Goal: Task Accomplishment & Management: Use online tool/utility

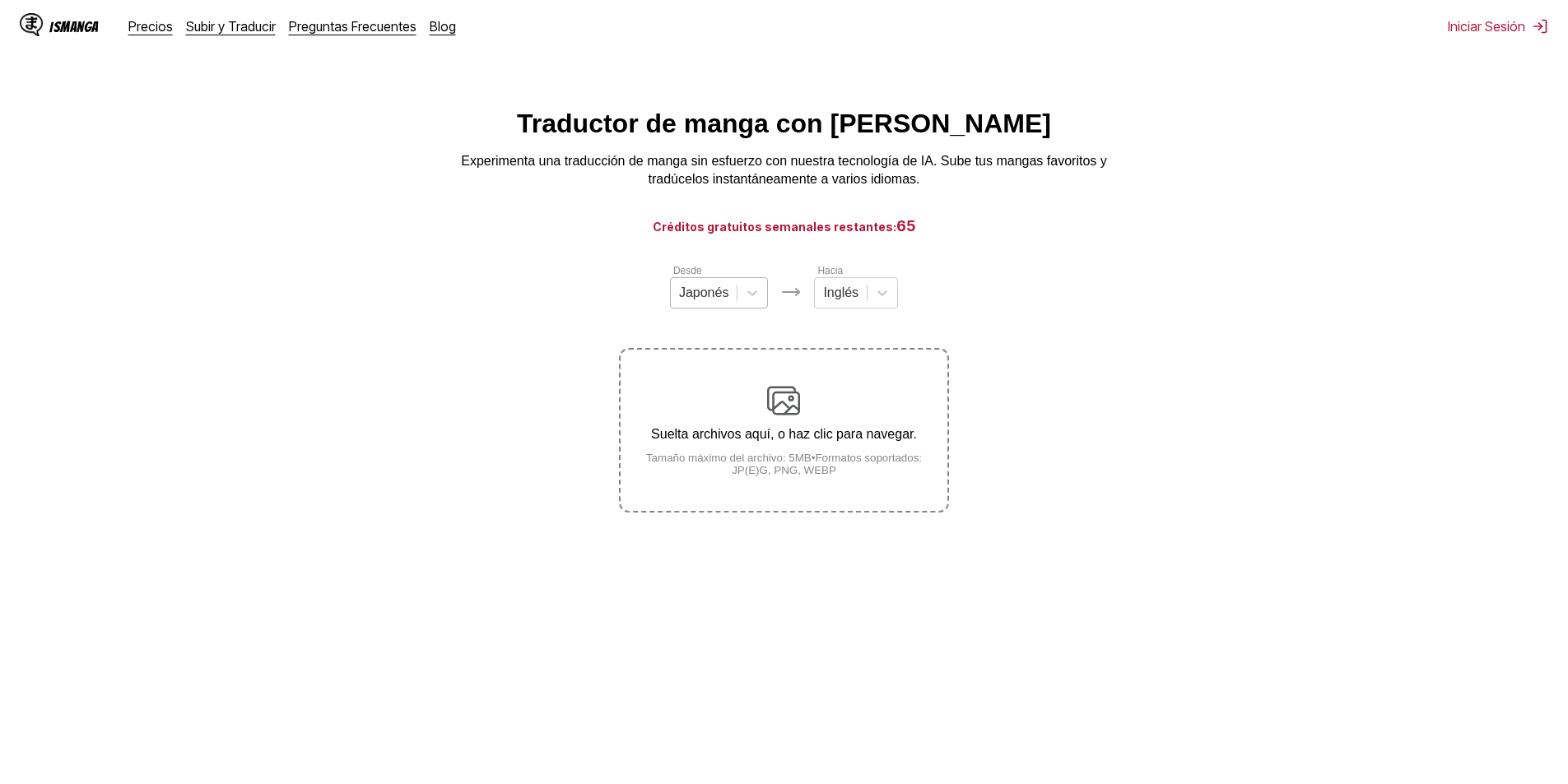
click at [721, 299] on div at bounding box center [704, 293] width 51 height 18
click at [713, 369] on div "Coreano" at bounding box center [719, 360] width 98 height 28
click at [848, 320] on div "Desde option Coreano, selected. Coreano Hacia Inglés Suelta archivos aquí, o ha…" at bounding box center [783, 388] width 329 height 250
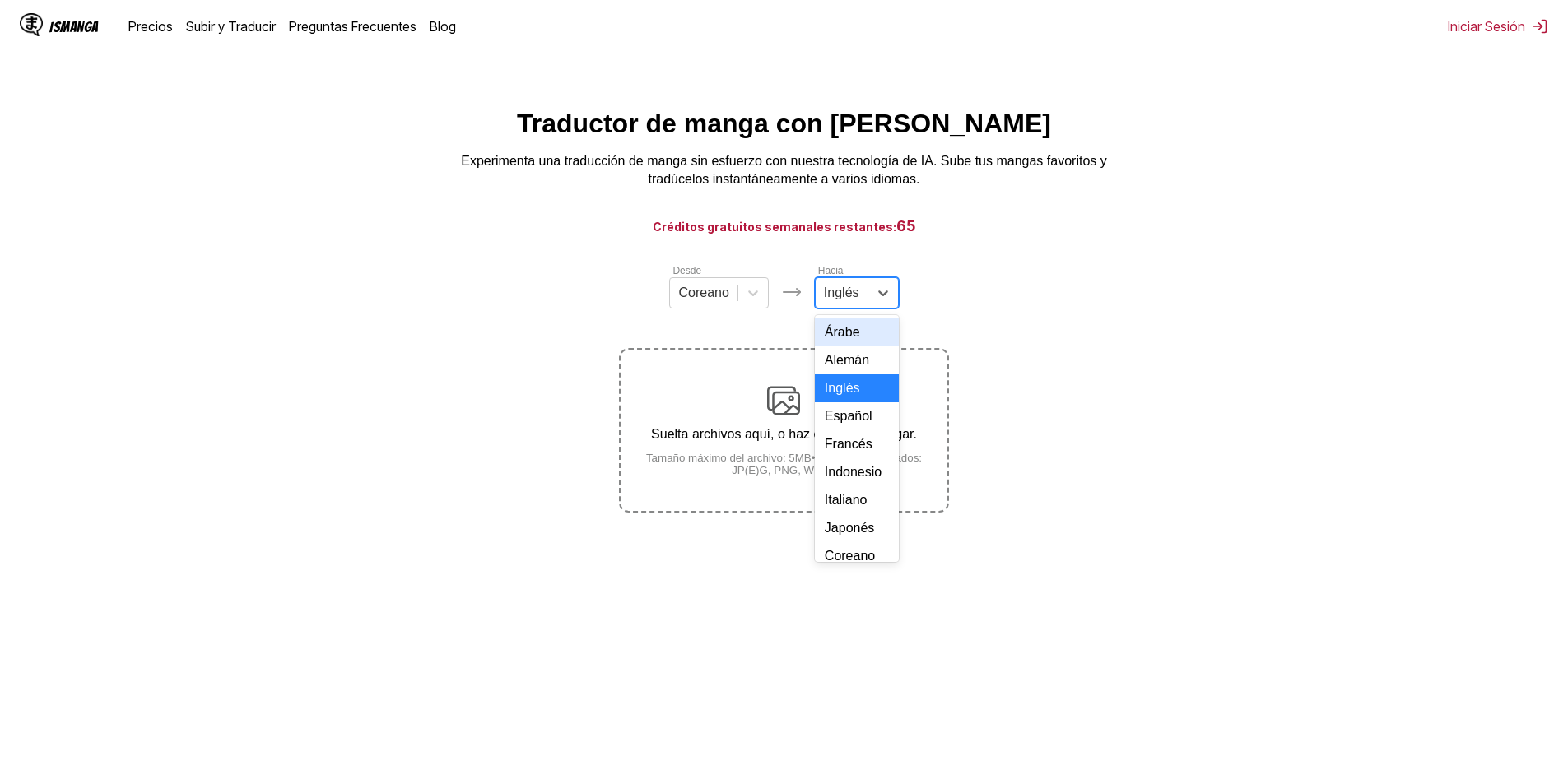
click at [848, 305] on div "Inglés" at bounding box center [841, 292] width 51 height 25
click at [845, 430] on div "Español" at bounding box center [857, 416] width 84 height 28
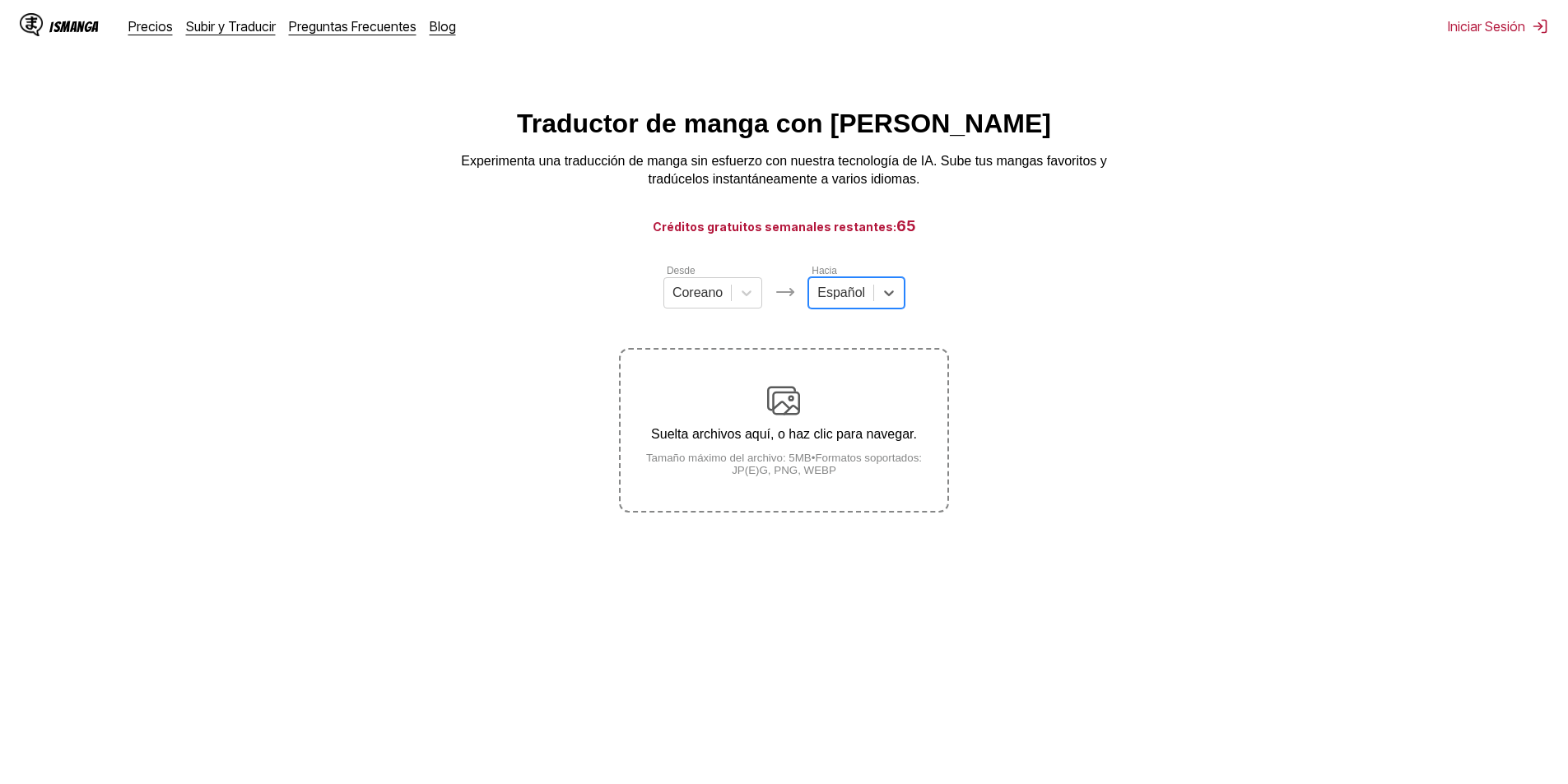
click at [815, 431] on p "Suelta archivos aquí, o haz clic para navegar." at bounding box center [783, 435] width 326 height 15
click at [0, 0] on input "Suelta archivos aquí, o haz clic para navegar. Tamaño máximo del archivo: 5MB •…" at bounding box center [0, 0] width 0 height 0
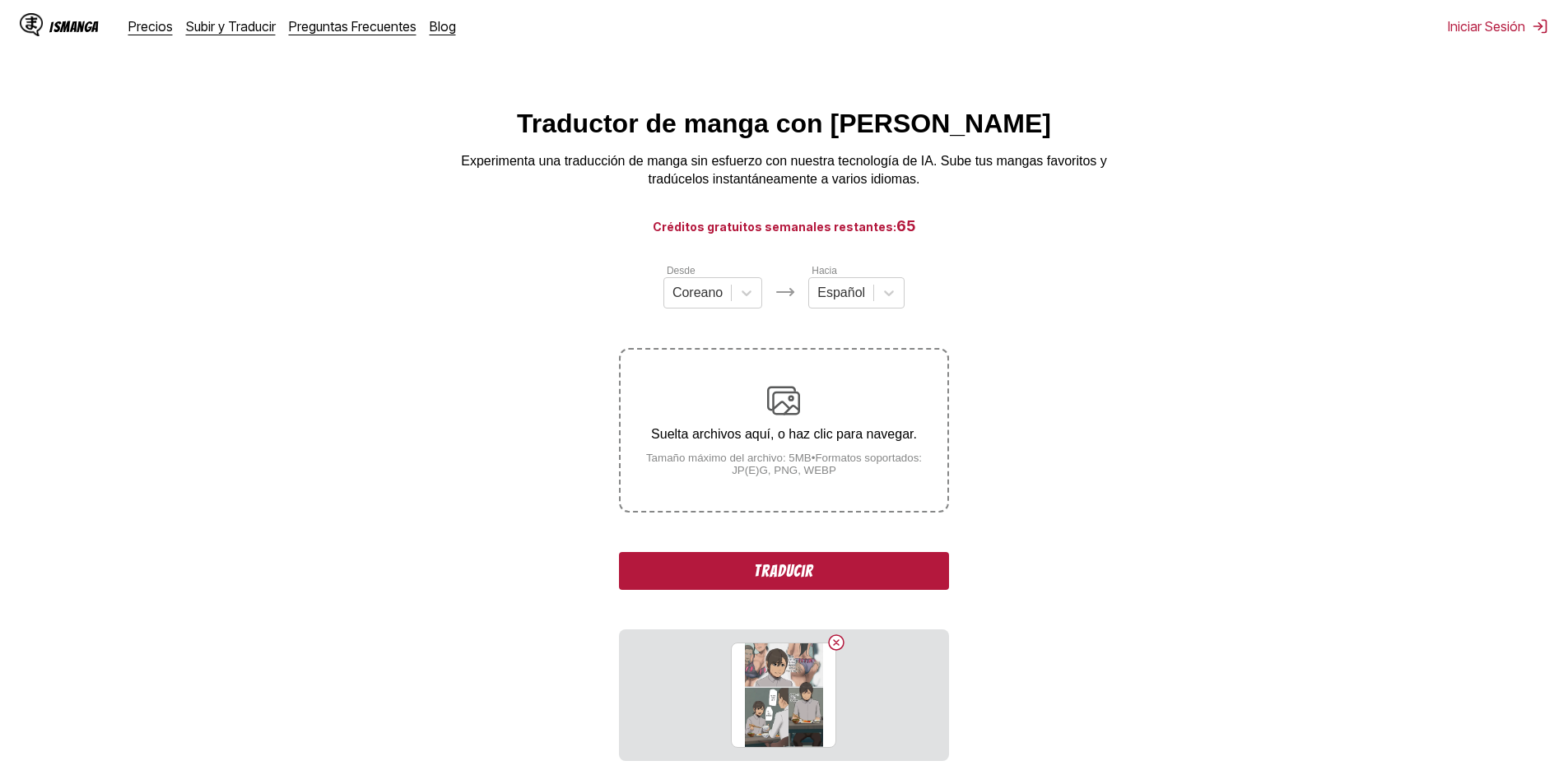
click at [774, 388] on img at bounding box center [784, 401] width 33 height 33
click at [0, 0] on input "Suelta archivos aquí, o haz clic para navegar. Tamaño máximo del archivo: 5MB •…" at bounding box center [0, 0] width 0 height 0
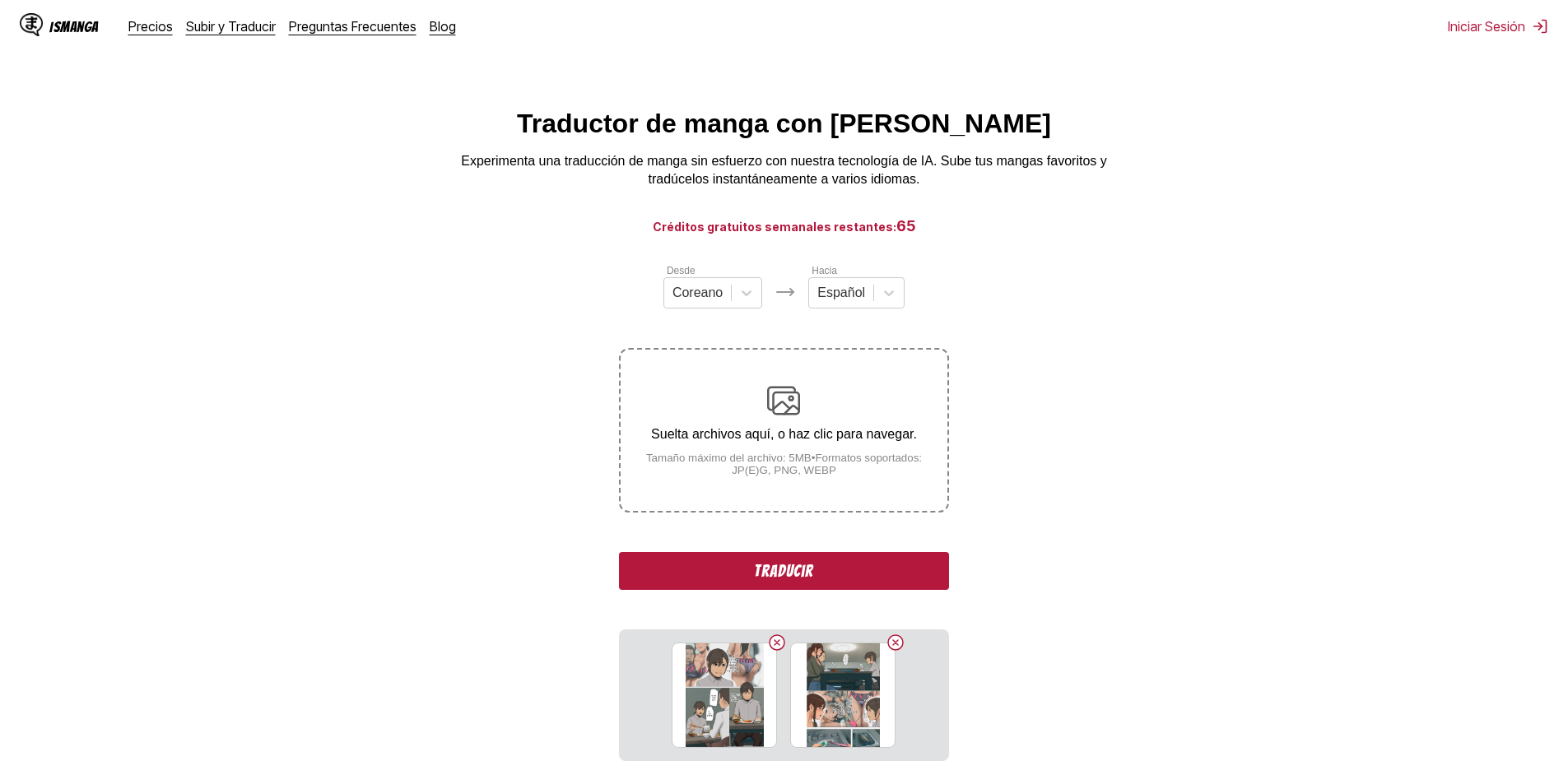
click at [735, 418] on div "Suelta archivos aquí, o haz clic para navegar. Tamaño máximo del archivo: 5MB •…" at bounding box center [783, 430] width 326 height 92
click at [0, 0] on input "Suelta archivos aquí, o haz clic para navegar. Tamaño máximo del archivo: 5MB •…" at bounding box center [0, 0] width 0 height 0
click at [724, 419] on div "Suelta archivos aquí, o haz clic para navegar. Tamaño máximo del archivo: 5MB •…" at bounding box center [783, 430] width 326 height 92
click at [0, 0] on input "Suelta archivos aquí, o haz clic para navegar. Tamaño máximo del archivo: 5MB •…" at bounding box center [0, 0] width 0 height 0
click at [730, 428] on div "Suelta archivos aquí, o haz clic para navegar. Tamaño máximo del archivo: 5MB •…" at bounding box center [783, 430] width 326 height 92
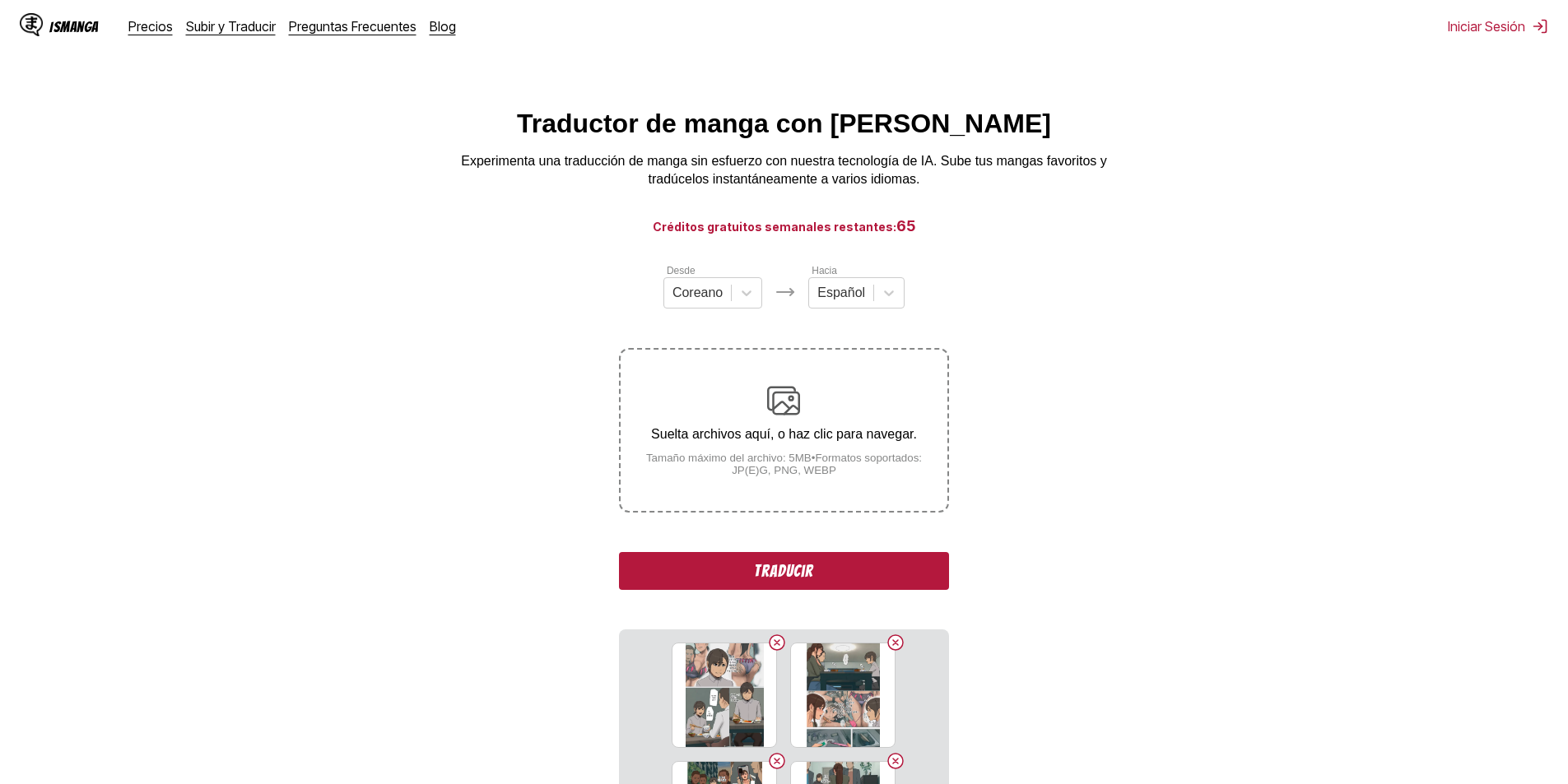
click at [0, 0] on input "Suelta archivos aquí, o haz clic para navegar. Tamaño máximo del archivo: 5MB •…" at bounding box center [0, 0] width 0 height 0
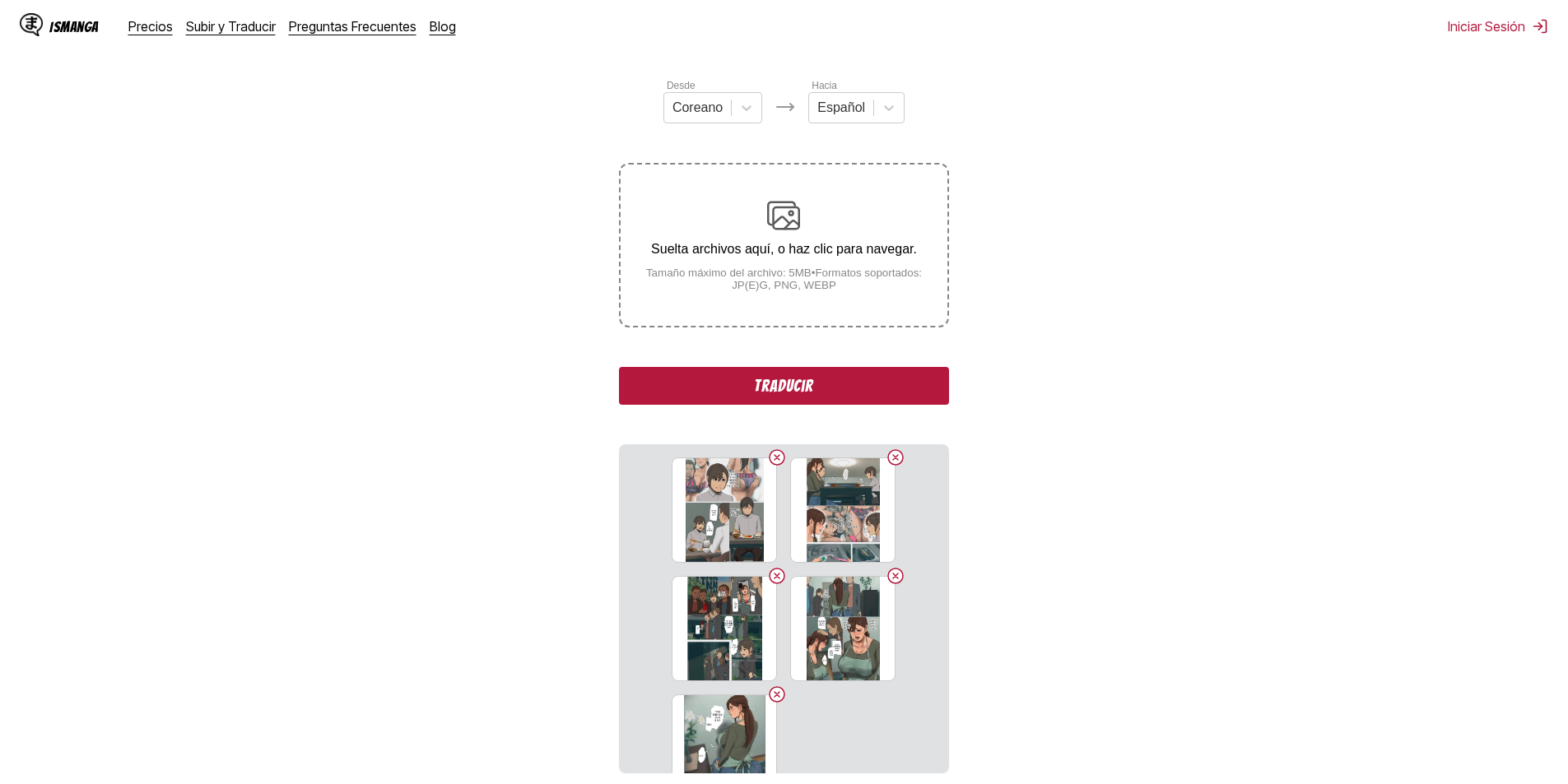
scroll to position [83, 0]
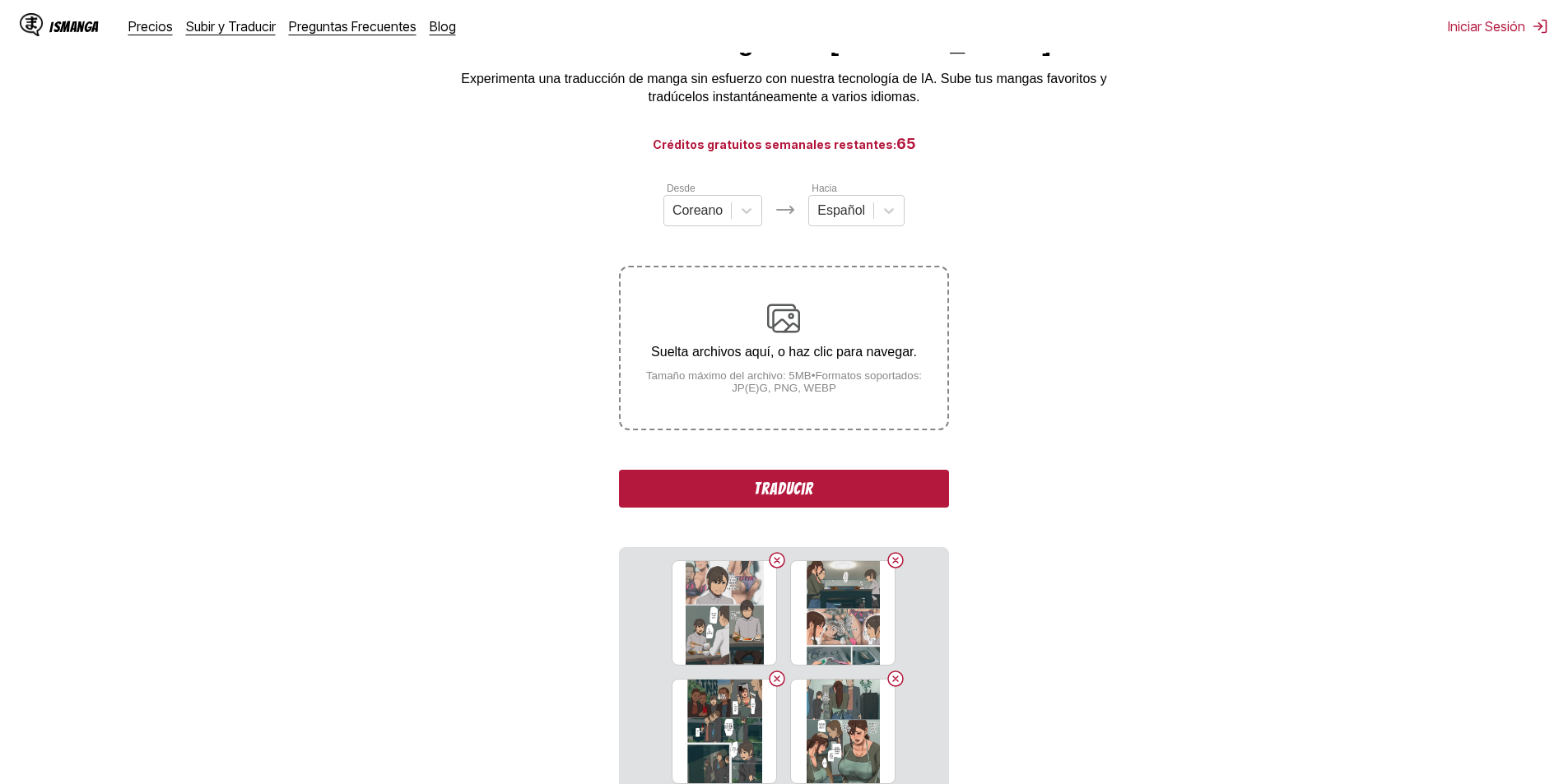
click at [812, 483] on button "Traducir" at bounding box center [783, 488] width 329 height 38
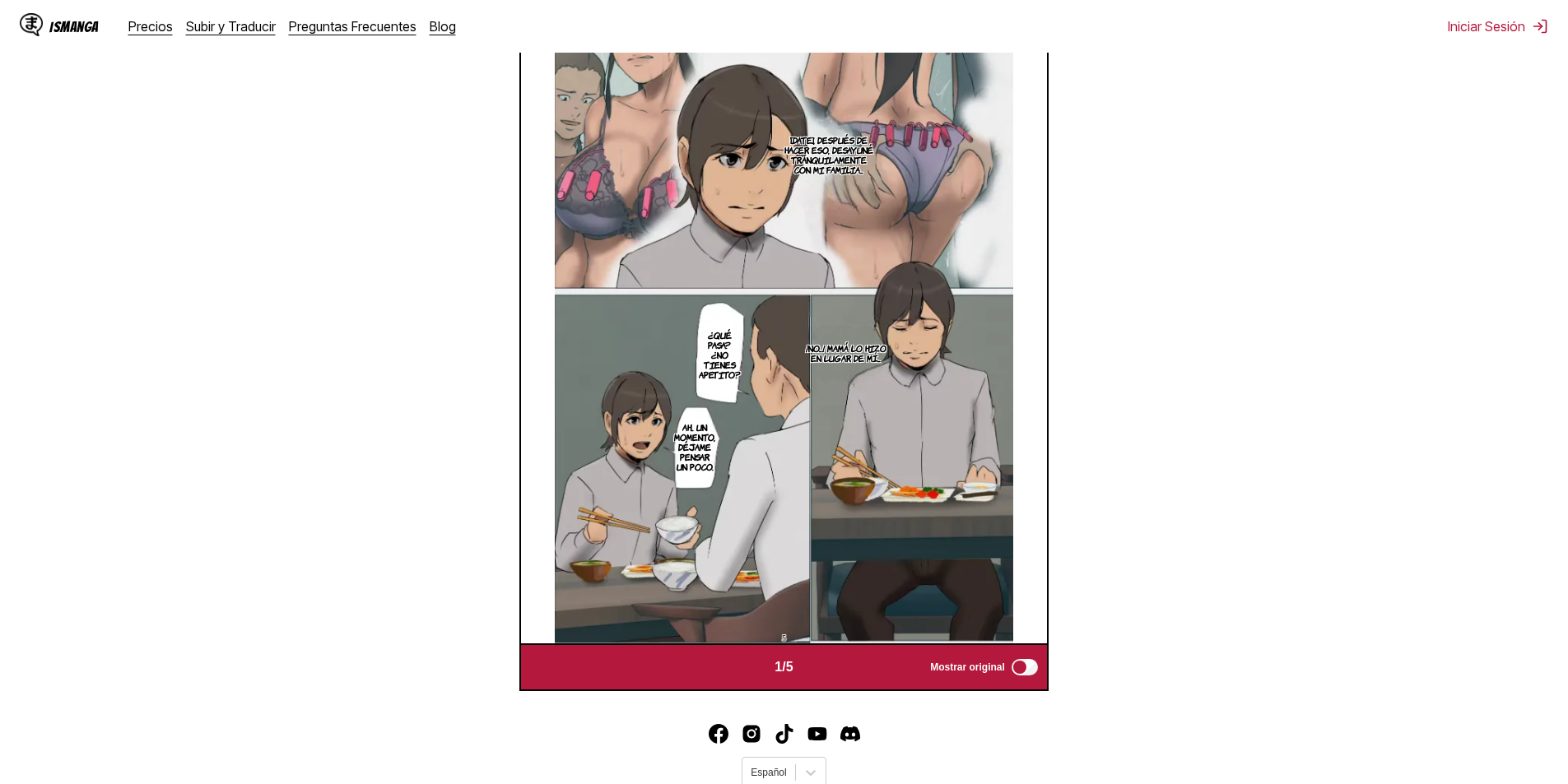
scroll to position [523, 0]
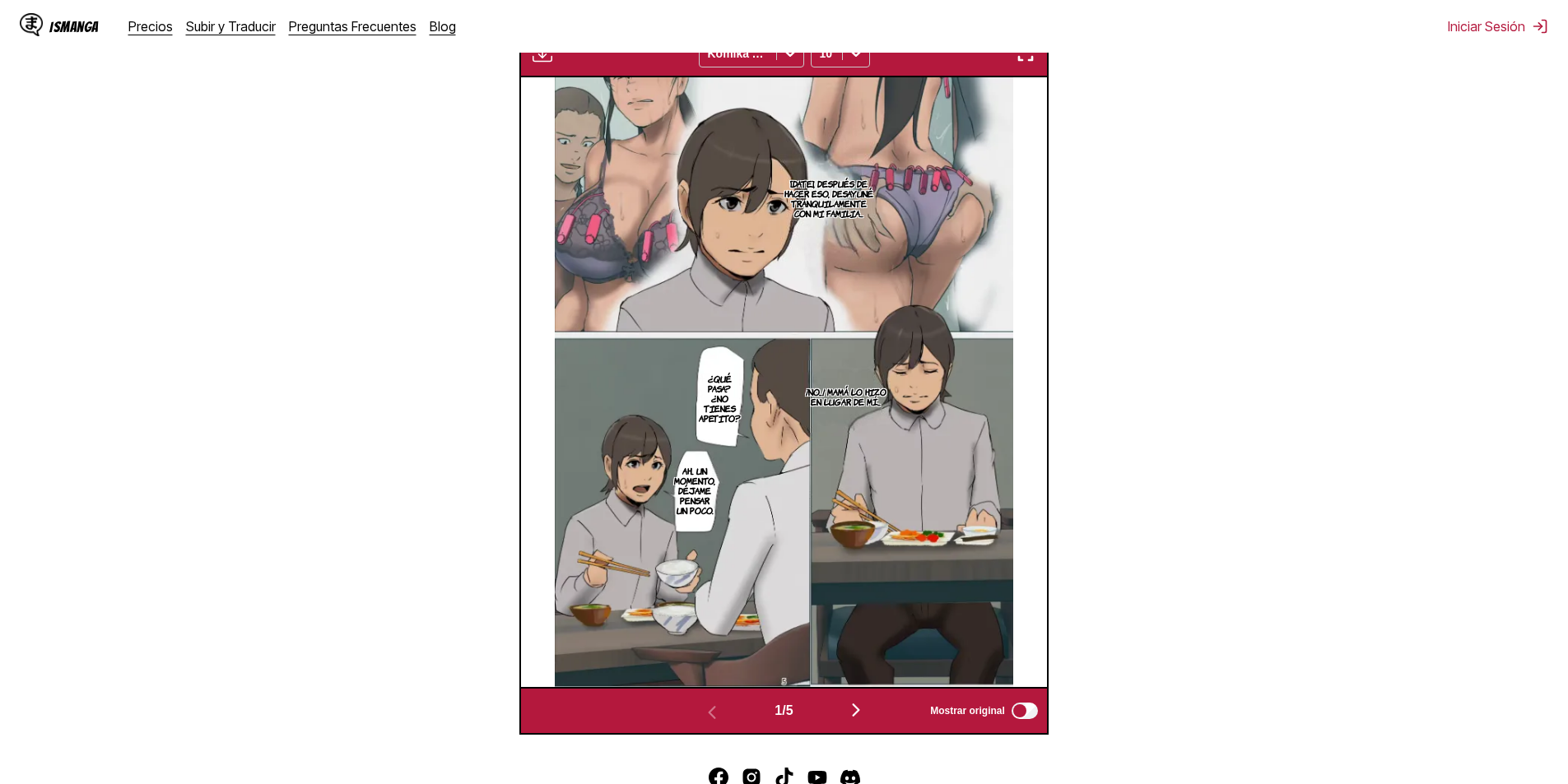
click at [1030, 49] on div "IsManga Precios Subir y Traducir Preguntas Frecuentes Blog Iniciar Sesión Preci…" at bounding box center [784, 26] width 1568 height 52
click at [1028, 56] on img "button" at bounding box center [1025, 52] width 19 height 19
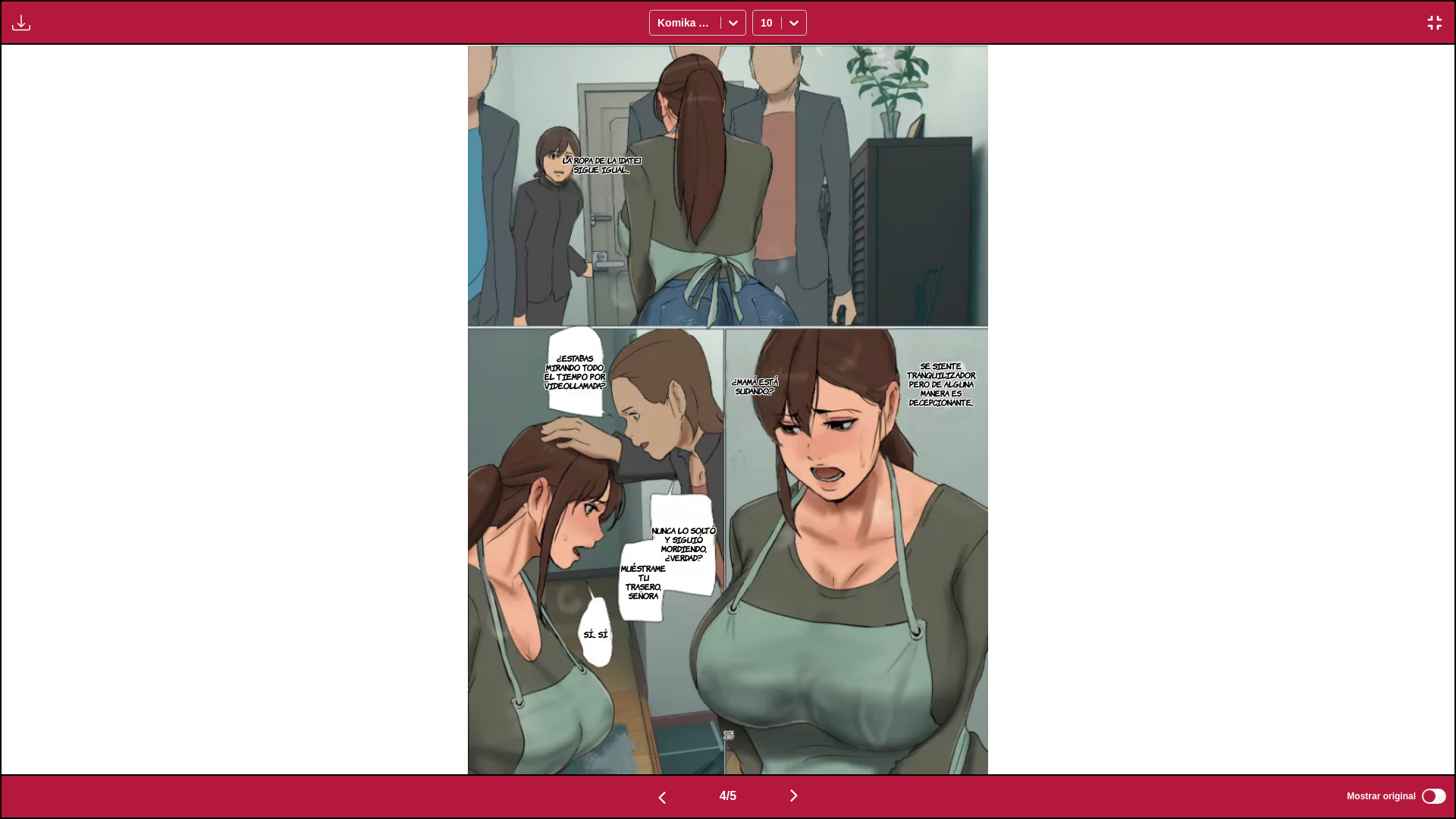
scroll to position [0, 5813]
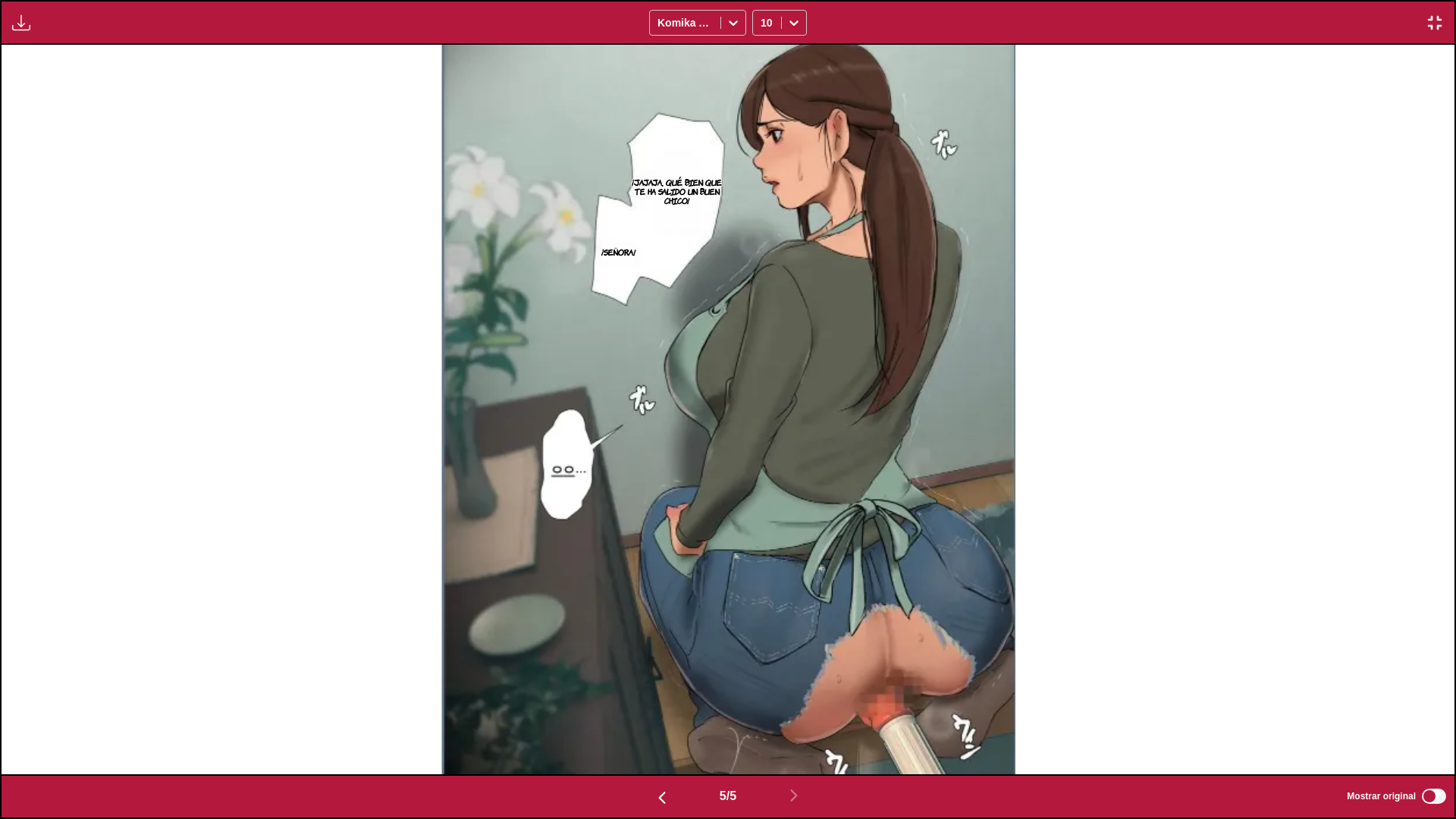
click at [1313, 33] on div "Disponible para usuarios premium Komika Axis 10" at bounding box center [728, 22] width 1456 height 45
click at [1313, 23] on img "button" at bounding box center [1435, 22] width 18 height 18
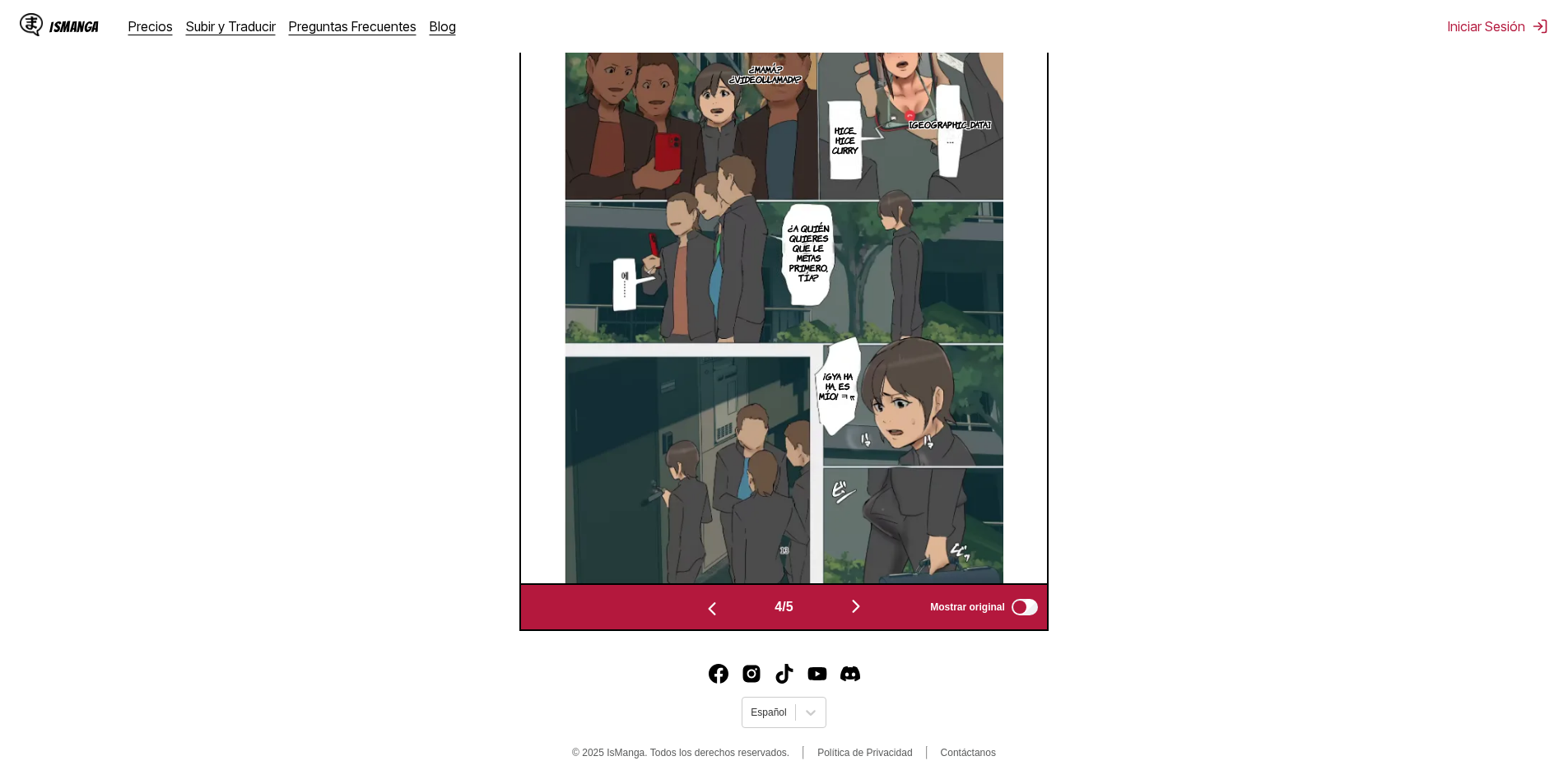
scroll to position [0, 1577]
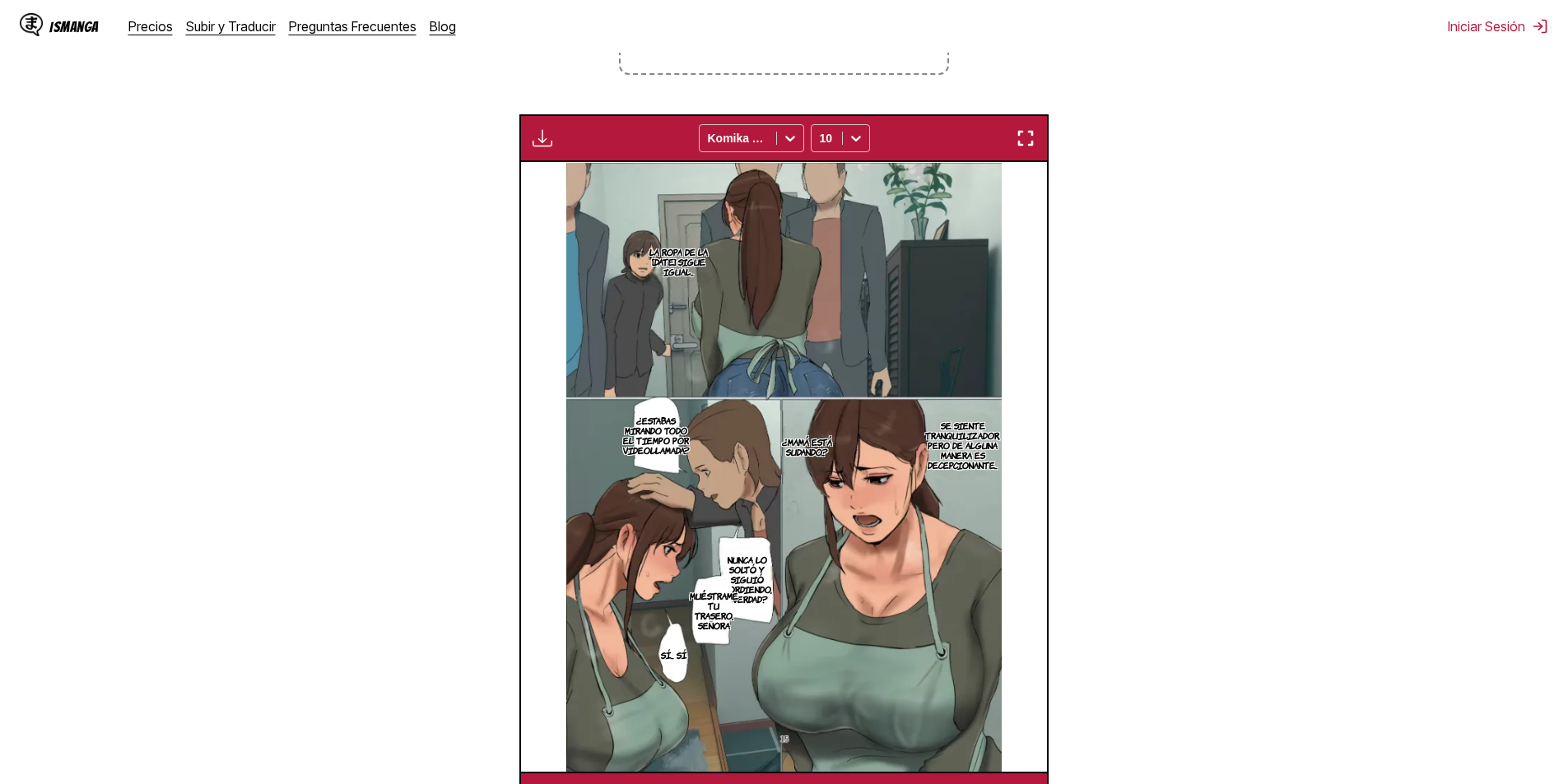
click at [1035, 142] on img "button" at bounding box center [1025, 138] width 19 height 19
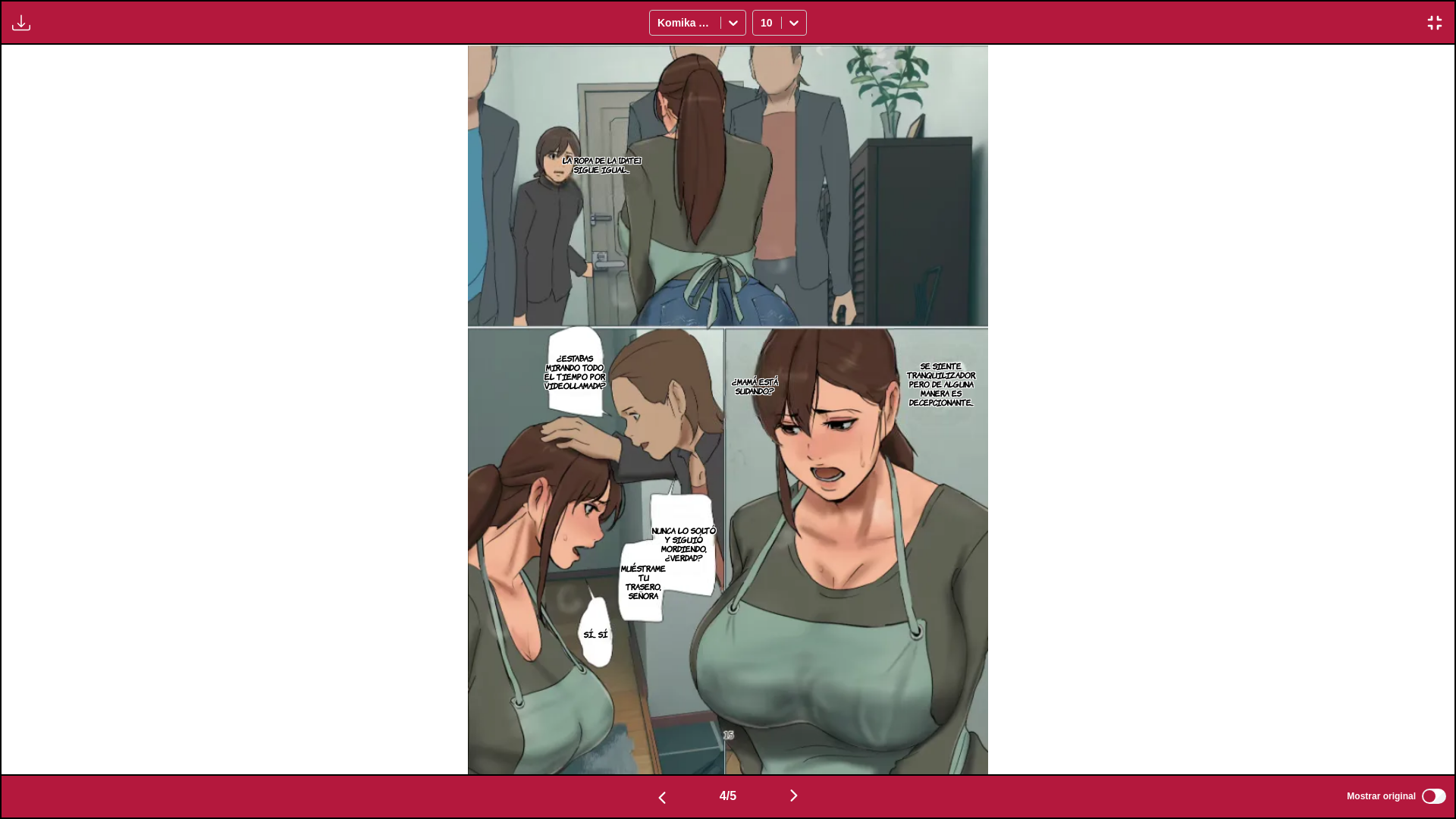
scroll to position [0, 5813]
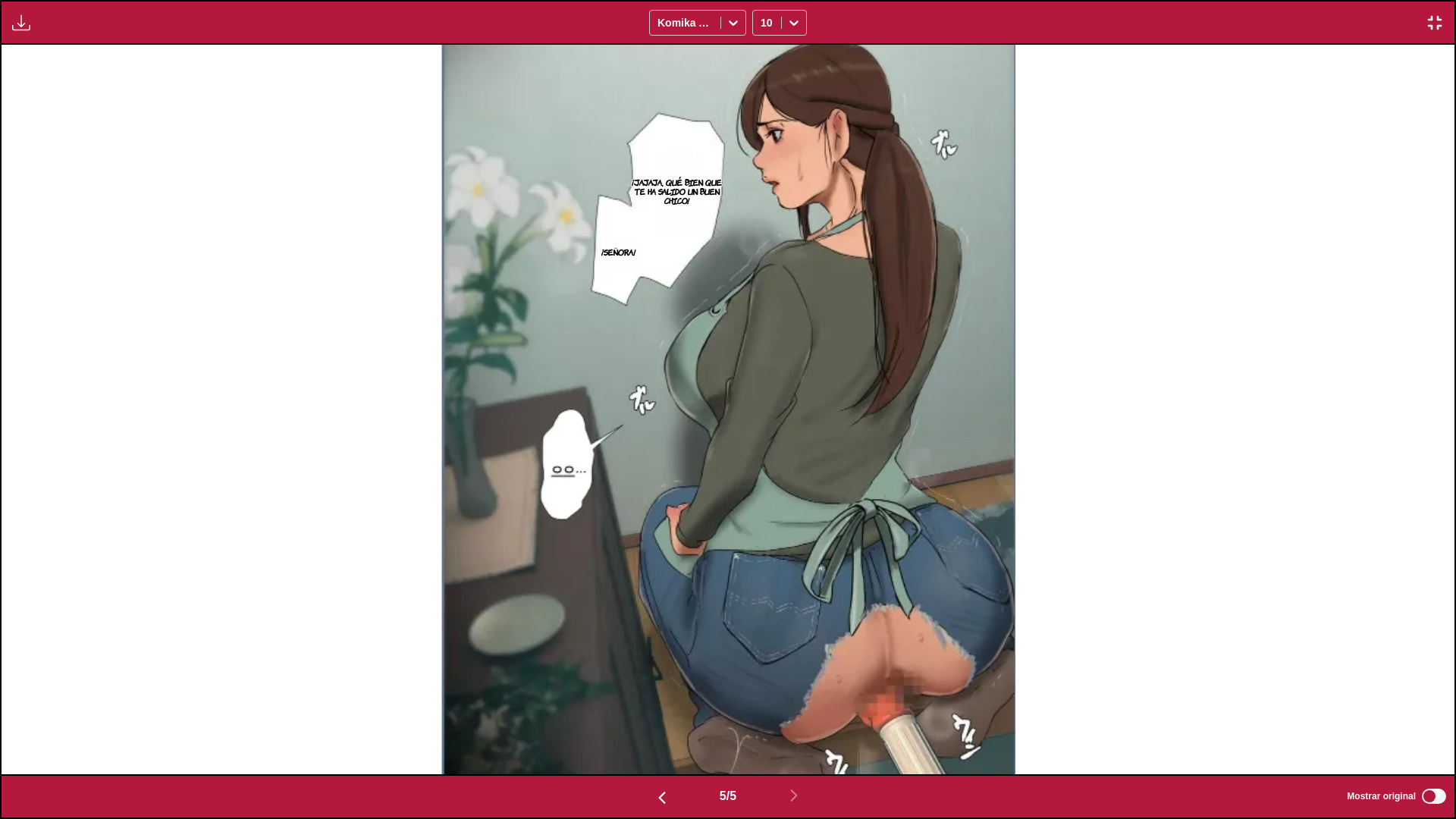
click at [1313, 20] on img "button" at bounding box center [1435, 22] width 18 height 18
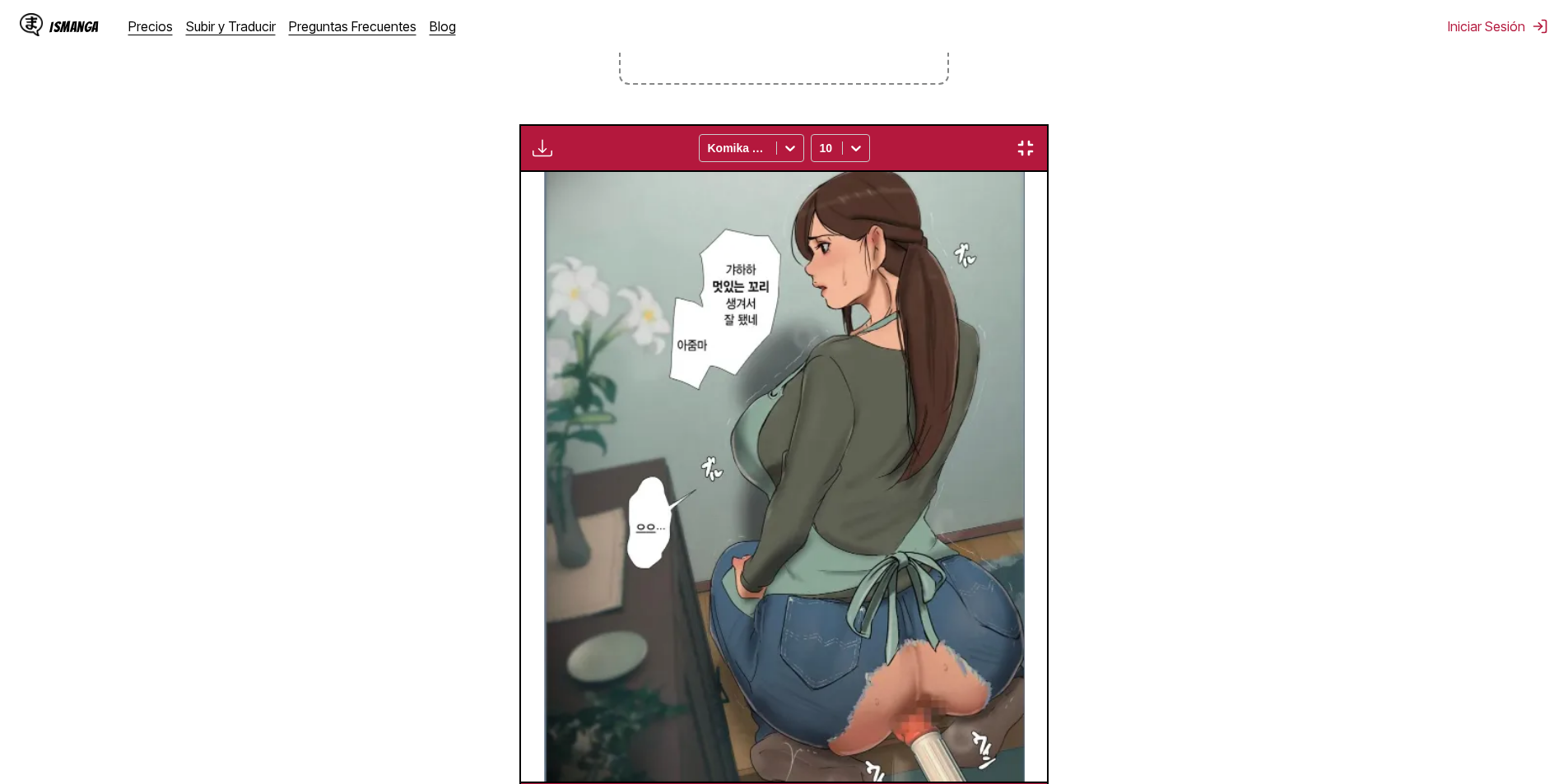
scroll to position [0, 2103]
click at [784, 390] on img at bounding box center [784, 477] width 482 height 610
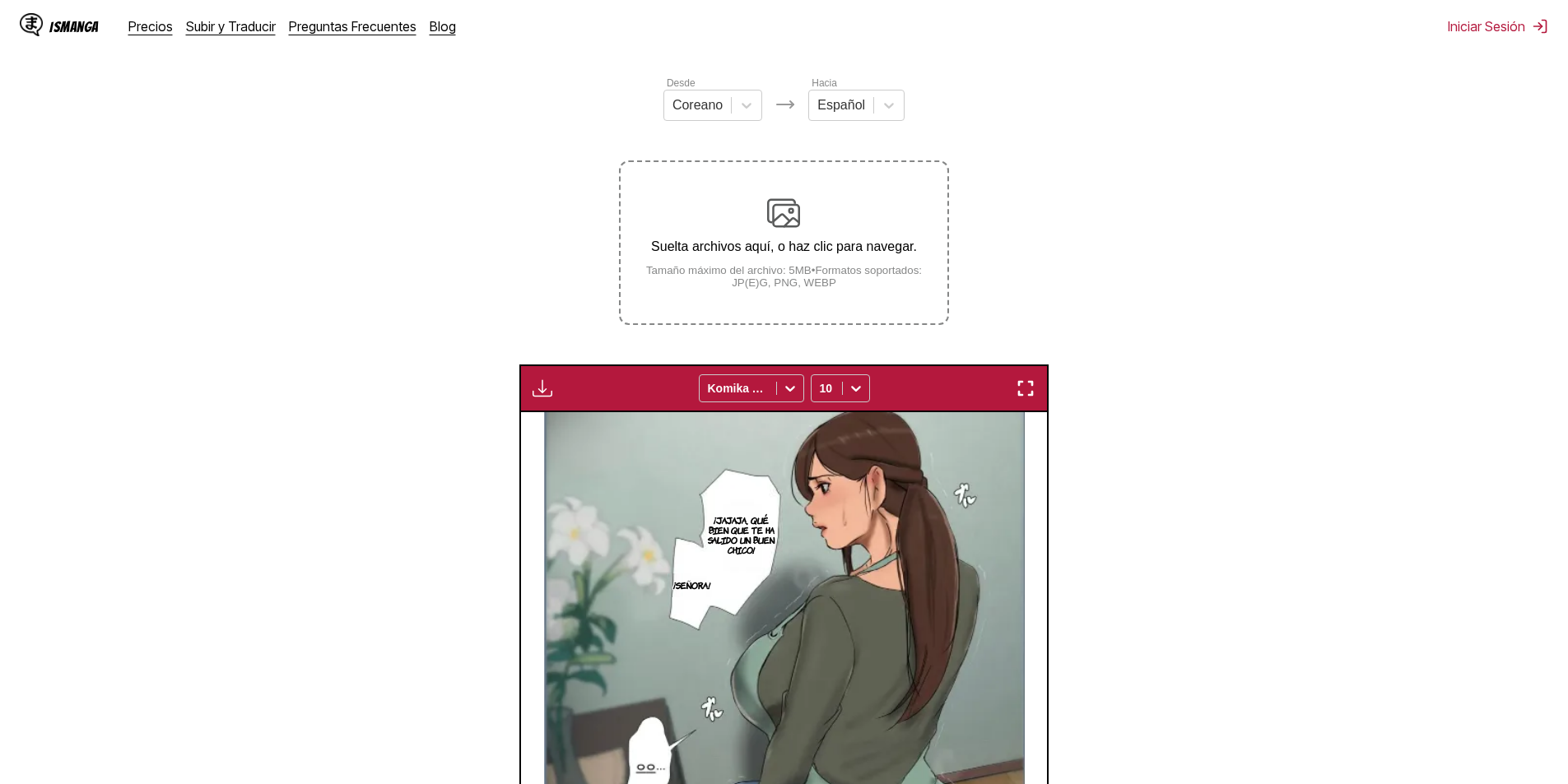
scroll to position [181, 0]
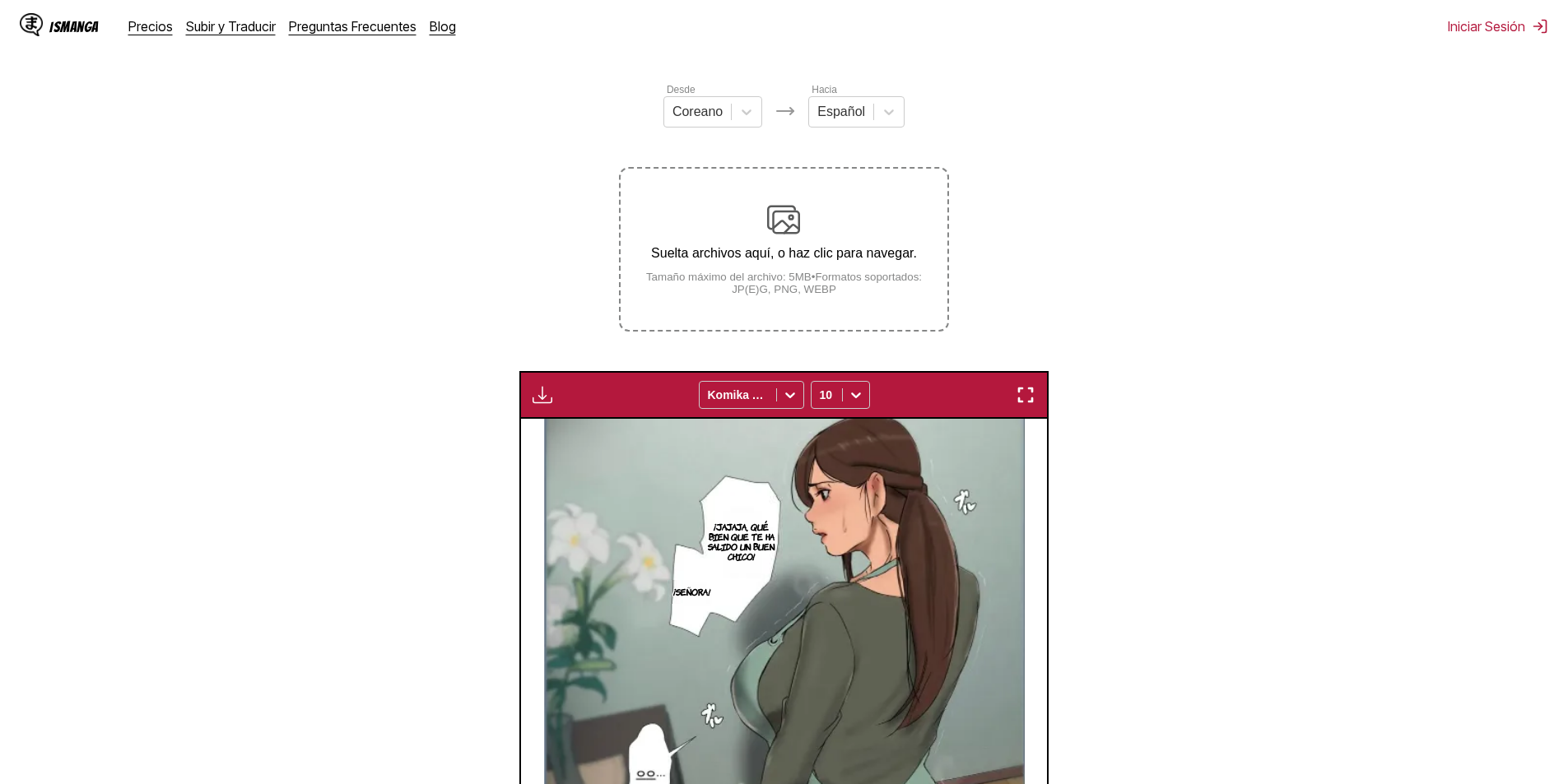
click at [846, 295] on small "Tamaño máximo del archivo: 5MB • Formatos soportados: JP(E)G, PNG, WEBP" at bounding box center [783, 283] width 326 height 25
click at [0, 0] on input "Suelta archivos aquí, o haz clic para navegar. Tamaño máximo del archivo: 5MB •…" at bounding box center [0, 0] width 0 height 0
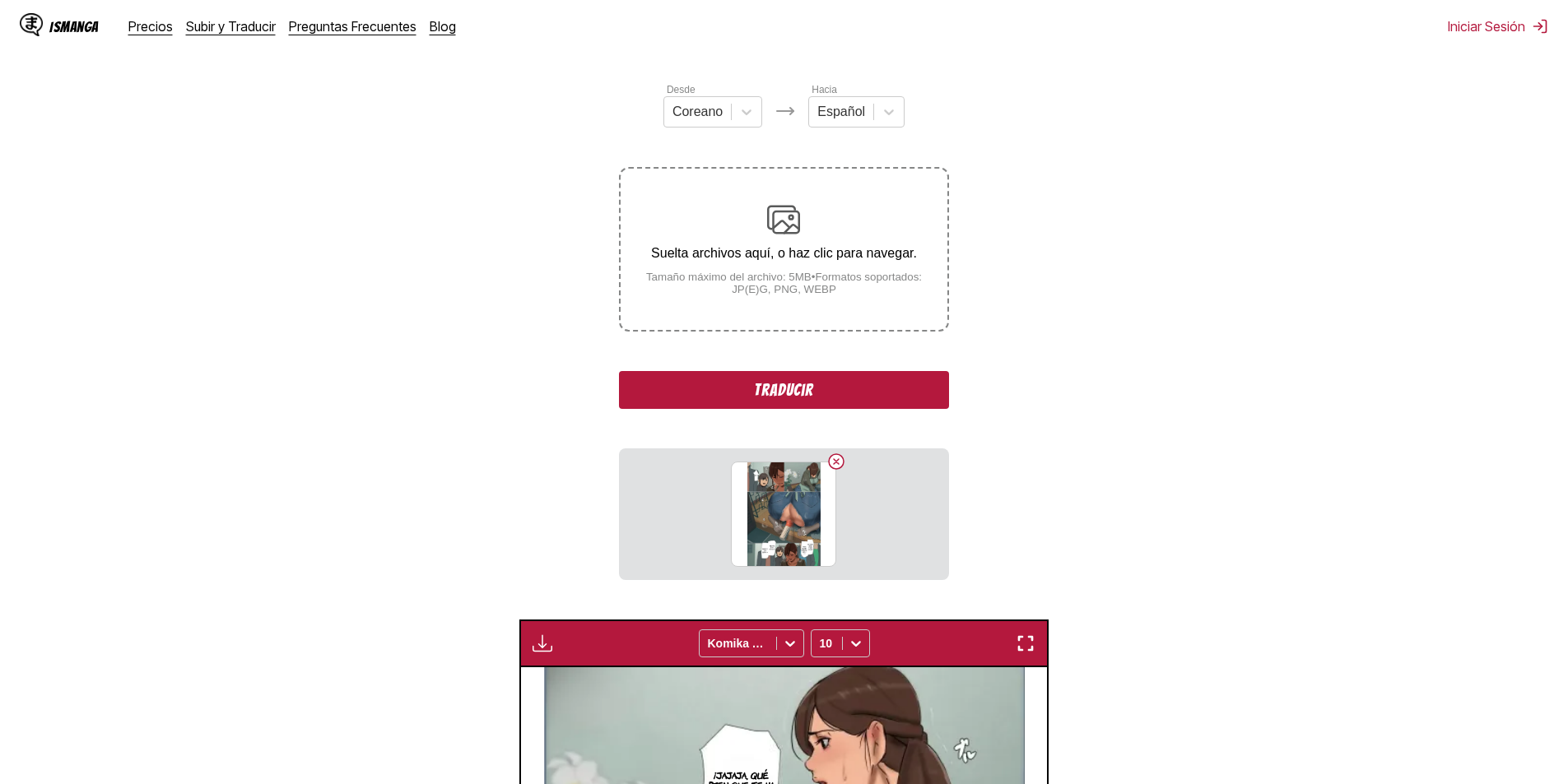
click at [834, 407] on button "Traducir" at bounding box center [783, 390] width 329 height 38
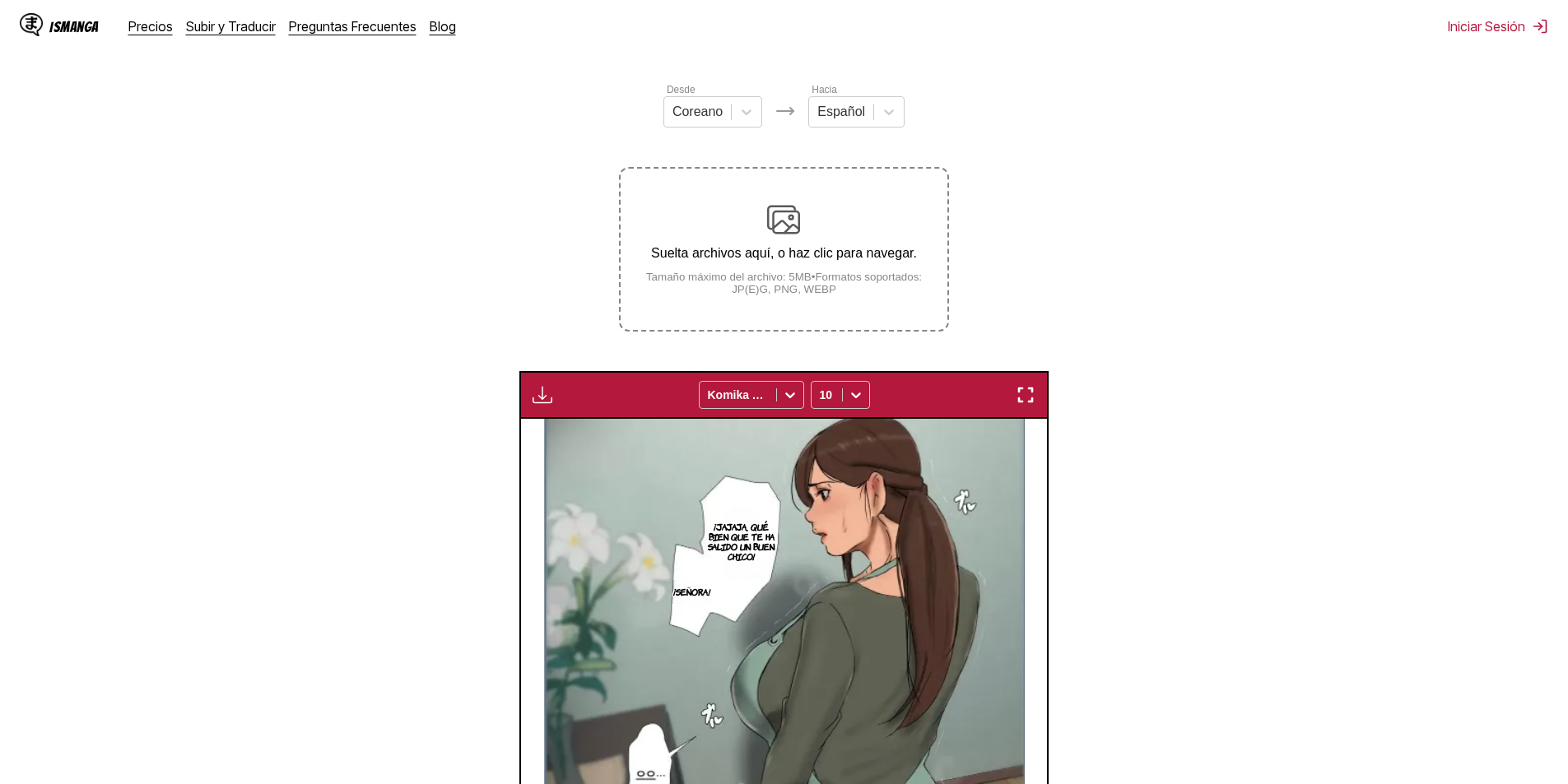
click at [850, 232] on div "Suelta archivos aquí, o haz clic para navegar. Tamaño máximo del archivo: 5MB •…" at bounding box center [783, 249] width 326 height 92
click at [0, 0] on input "Suelta archivos aquí, o haz clic para navegar. Tamaño máximo del archivo: 5MB •…" at bounding box center [0, 0] width 0 height 0
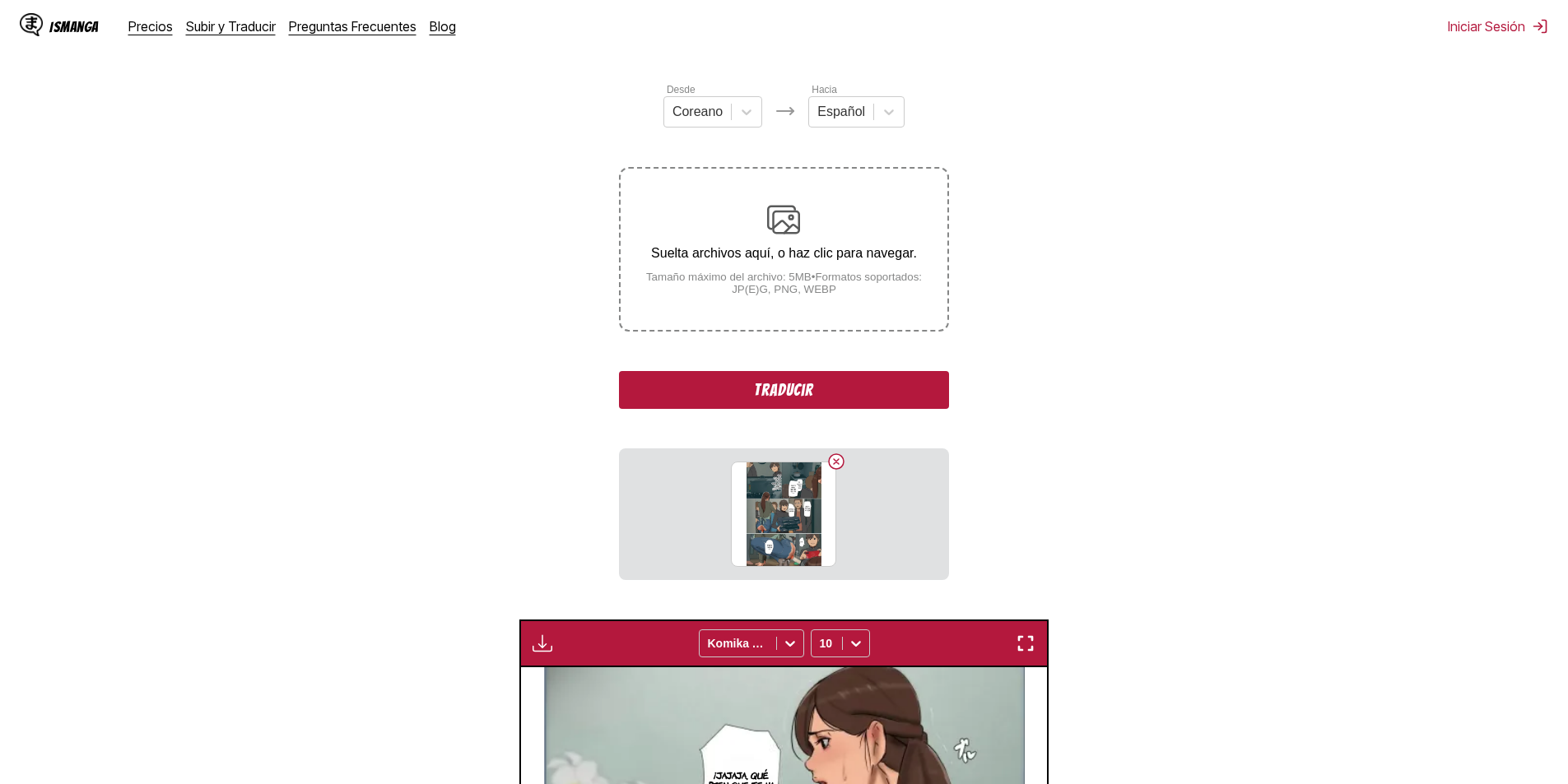
click at [809, 377] on button "Traducir" at bounding box center [783, 390] width 329 height 38
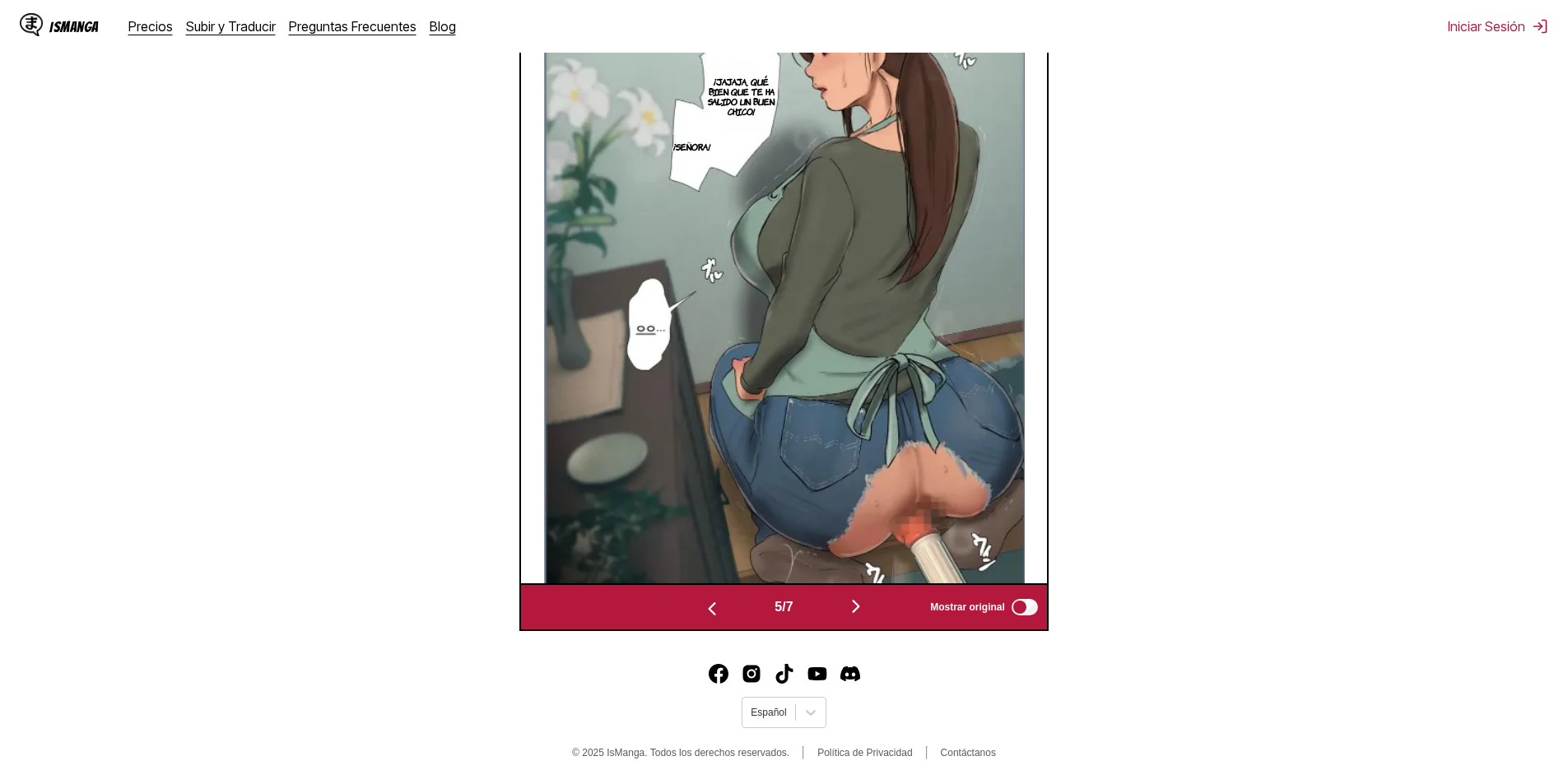
scroll to position [629, 0]
click at [702, 616] on img "button" at bounding box center [711, 608] width 19 height 19
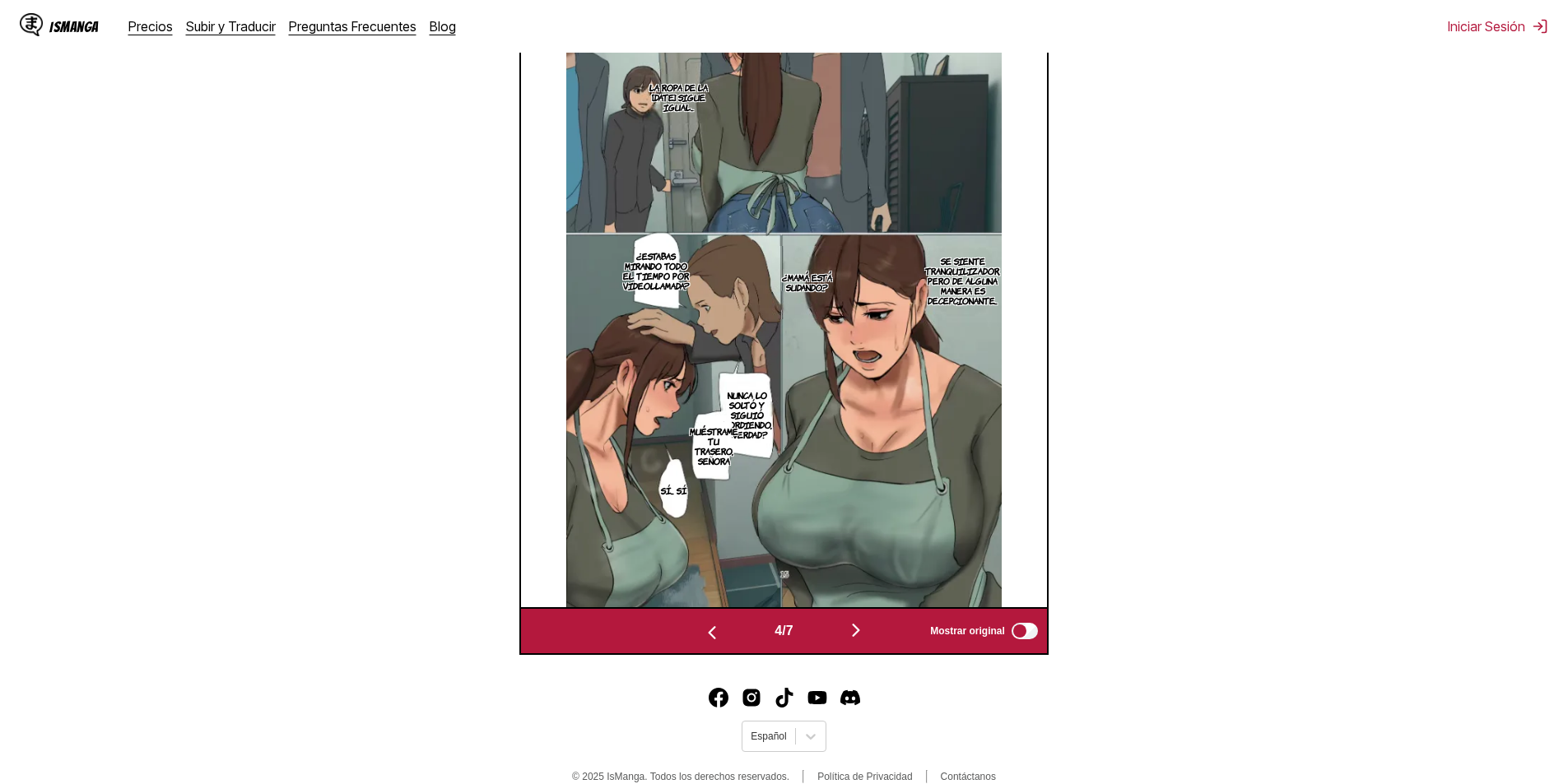
click at [700, 616] on div "4 / 7 Mostrar original" at bounding box center [784, 631] width 529 height 48
click at [866, 626] on img "button" at bounding box center [856, 630] width 19 height 19
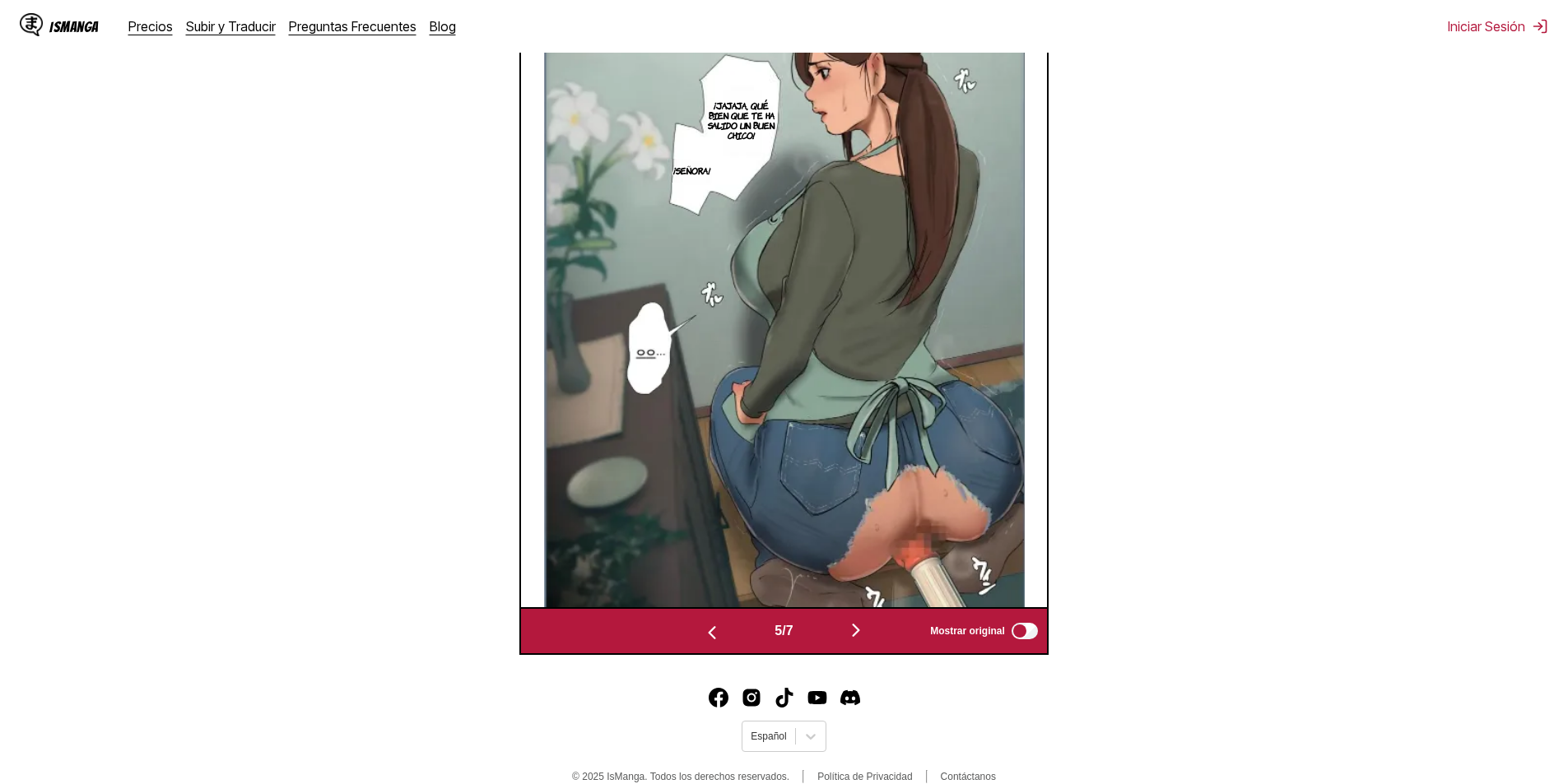
click at [866, 627] on img "button" at bounding box center [856, 630] width 19 height 19
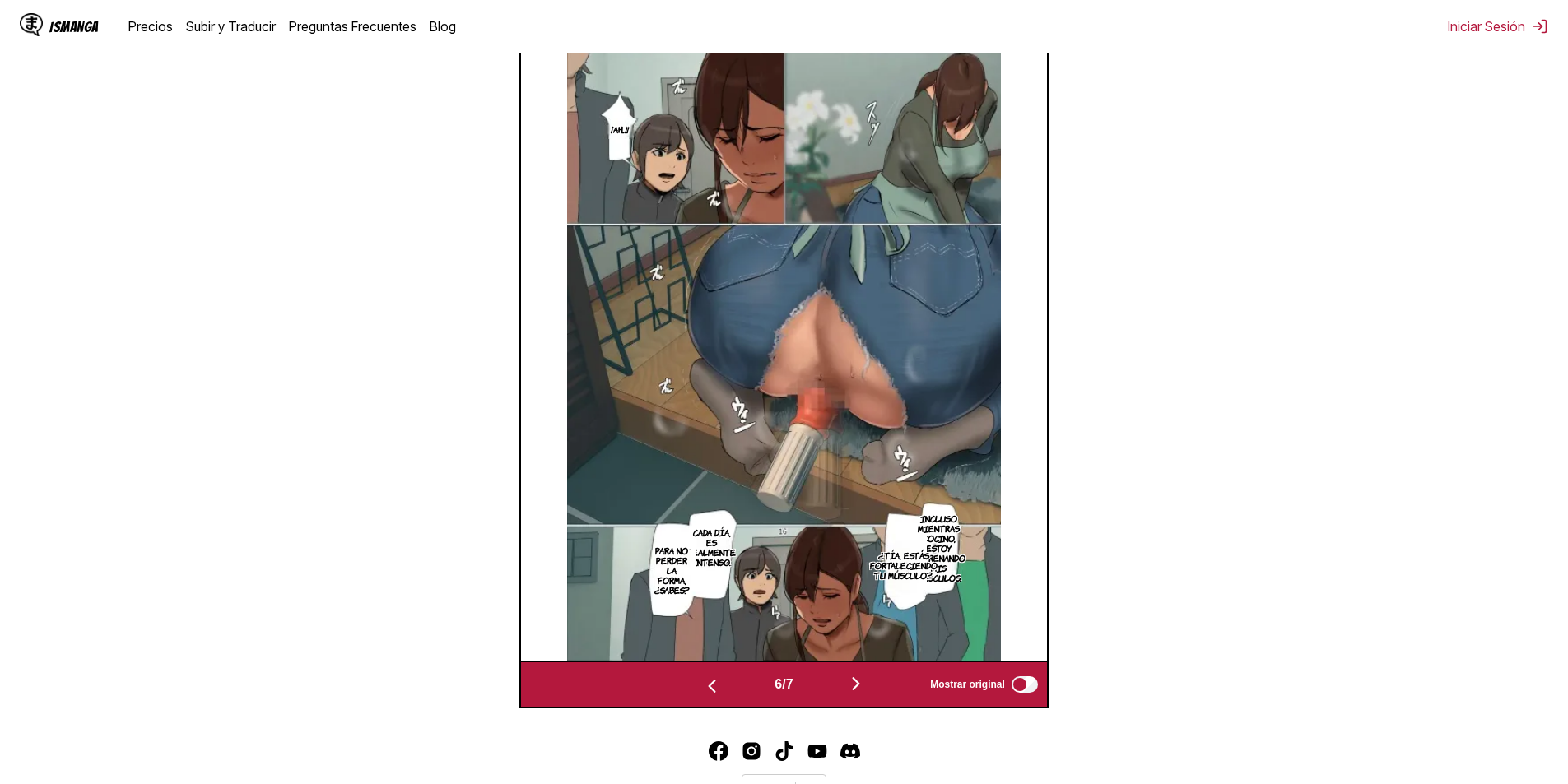
scroll to position [520, 0]
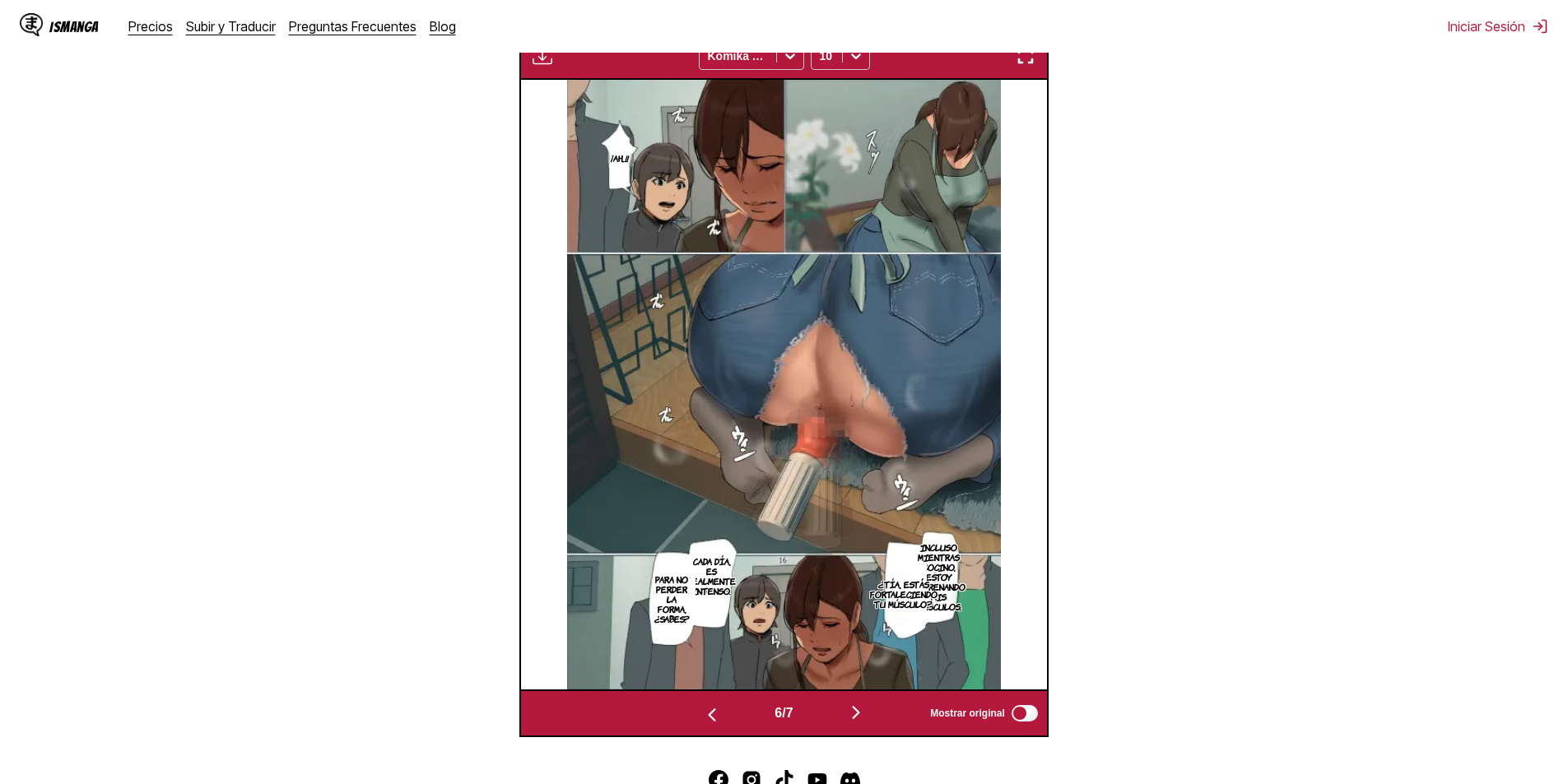
click at [1025, 73] on div "Disponible para usuarios premium Komika Axis 10" at bounding box center [784, 56] width 529 height 48
click at [1025, 67] on button "button" at bounding box center [1026, 55] width 29 height 21
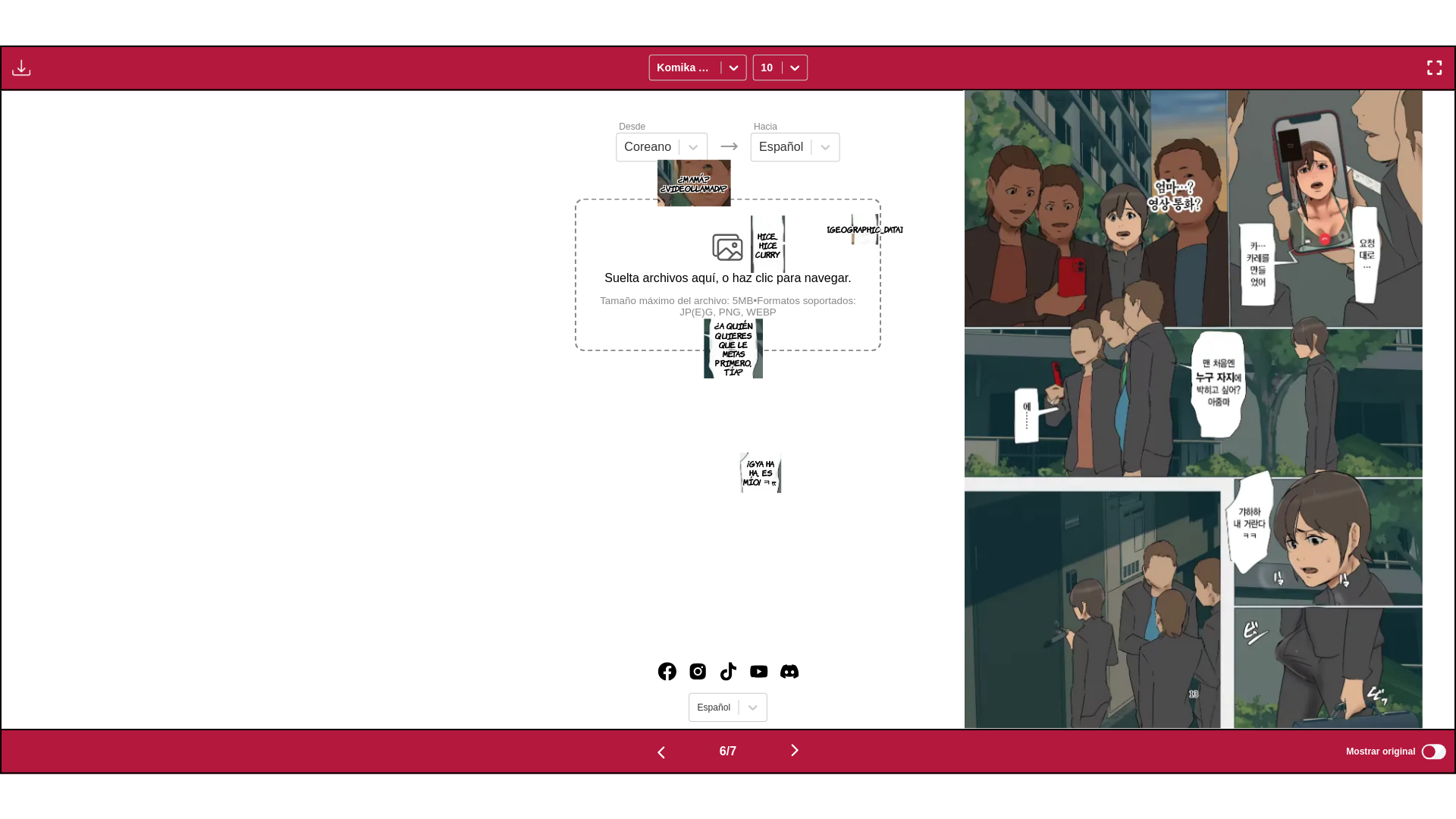
scroll to position [0, 7266]
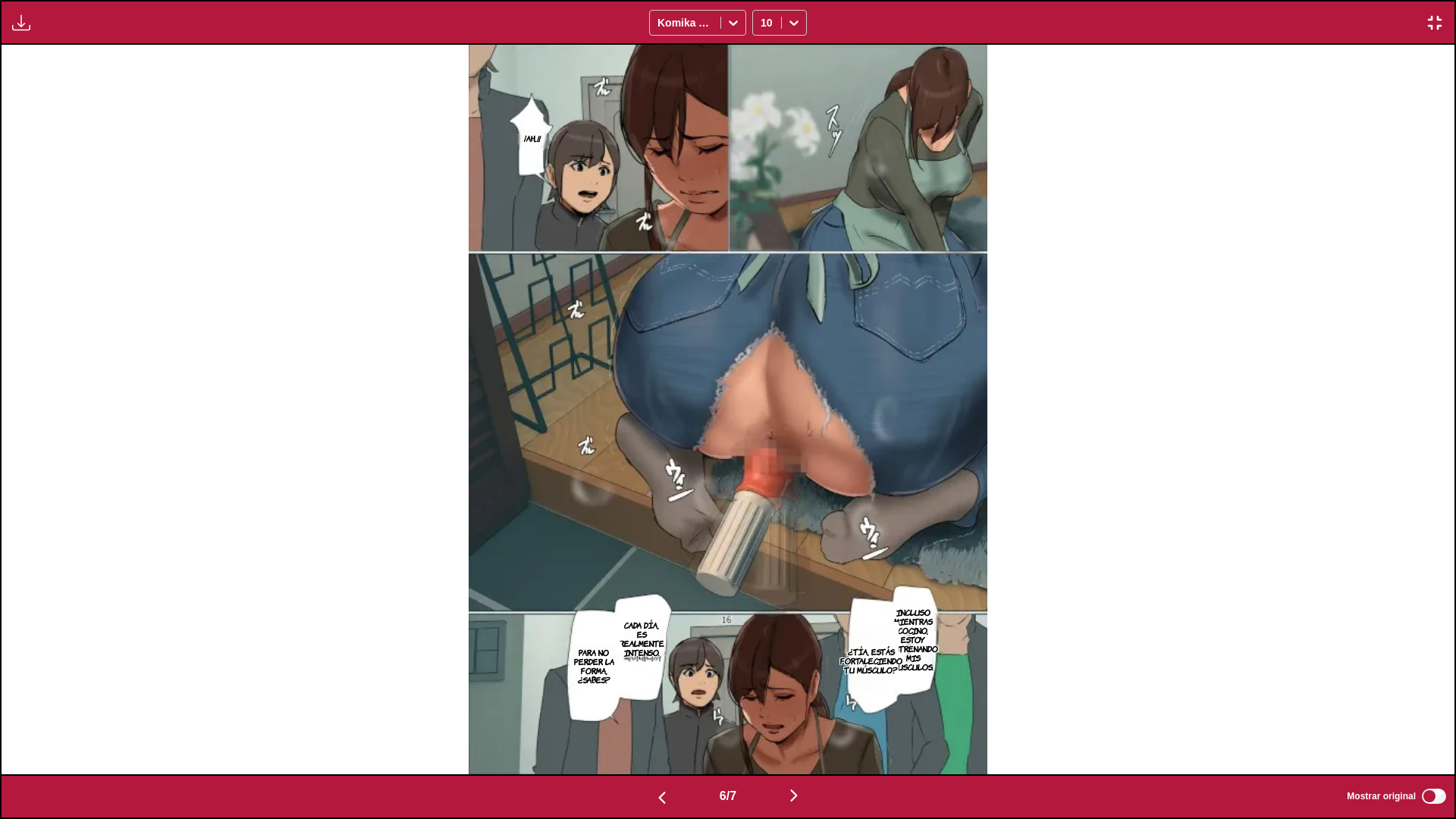
click at [907, 623] on p "Incluso mientras cocino, estoy entrenando mis músculos." at bounding box center [913, 639] width 58 height 69
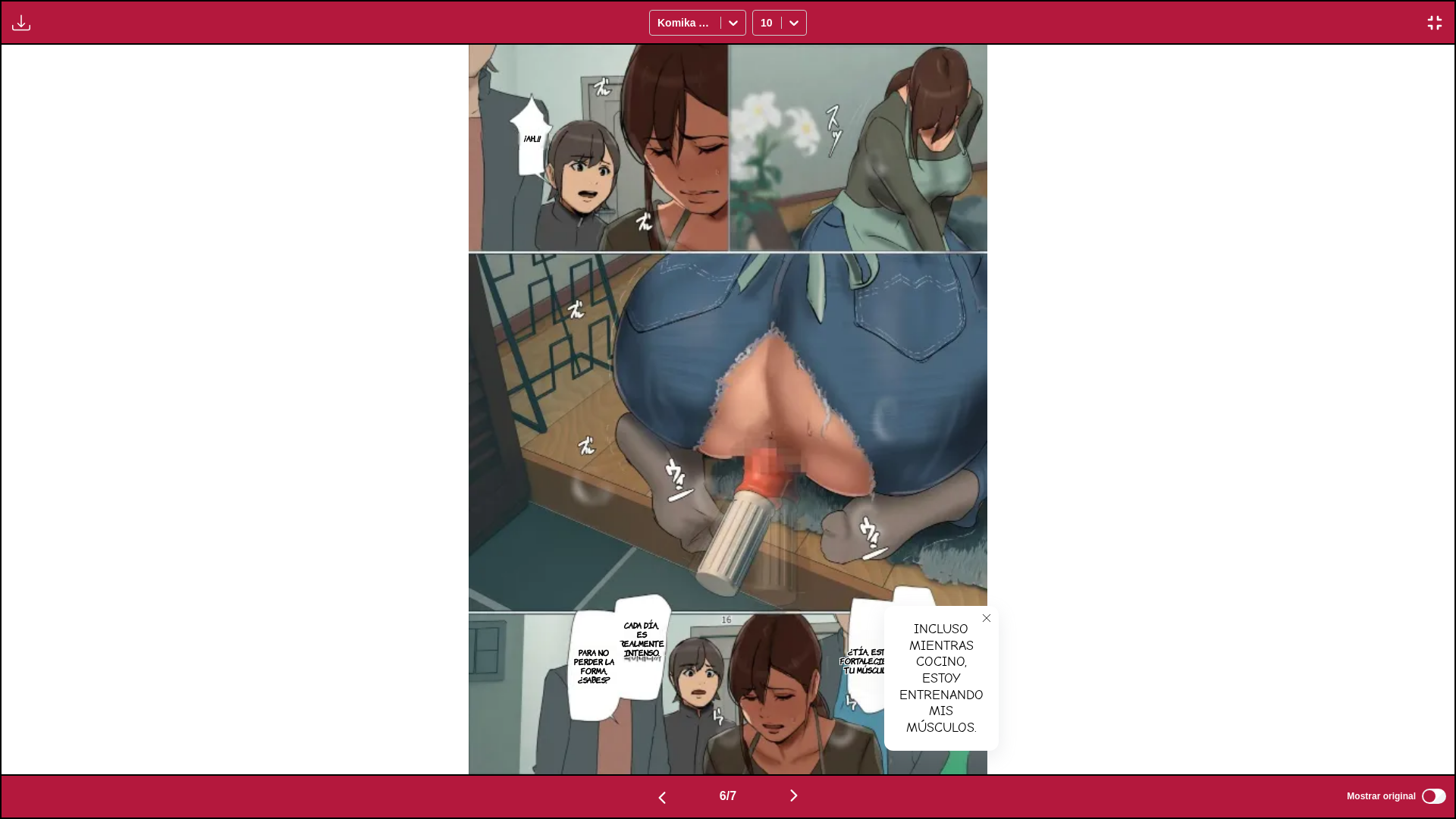
click at [987, 618] on icon "close-tooltip" at bounding box center [987, 617] width 8 height 8
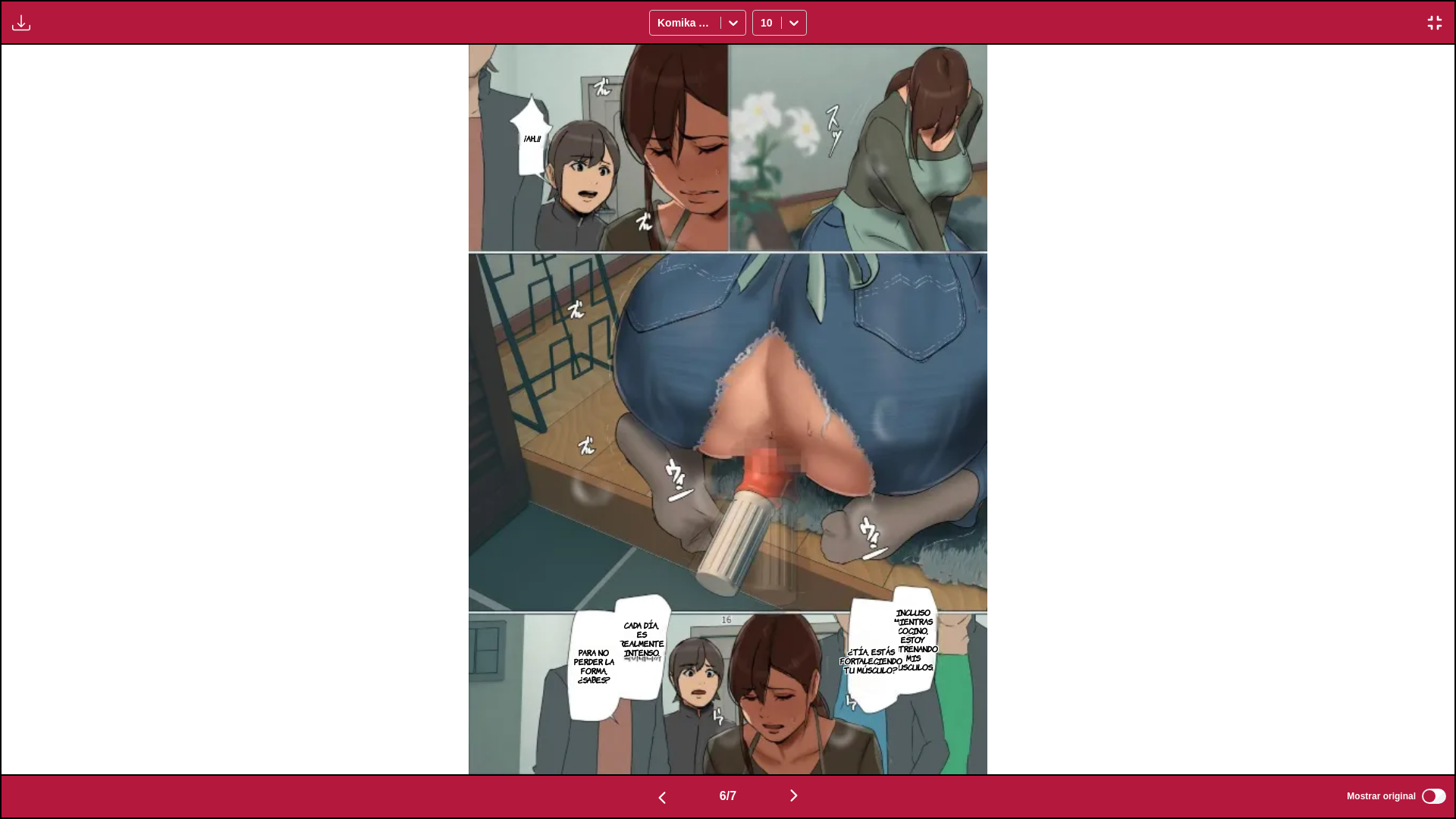
click at [858, 633] on p "¿Tía, estás fortaleciendo tu músculo?" at bounding box center [872, 660] width 69 height 33
click at [971, 633] on icon "close-tooltip" at bounding box center [975, 634] width 11 height 11
click at [1313, 21] on img "button" at bounding box center [1435, 22] width 18 height 18
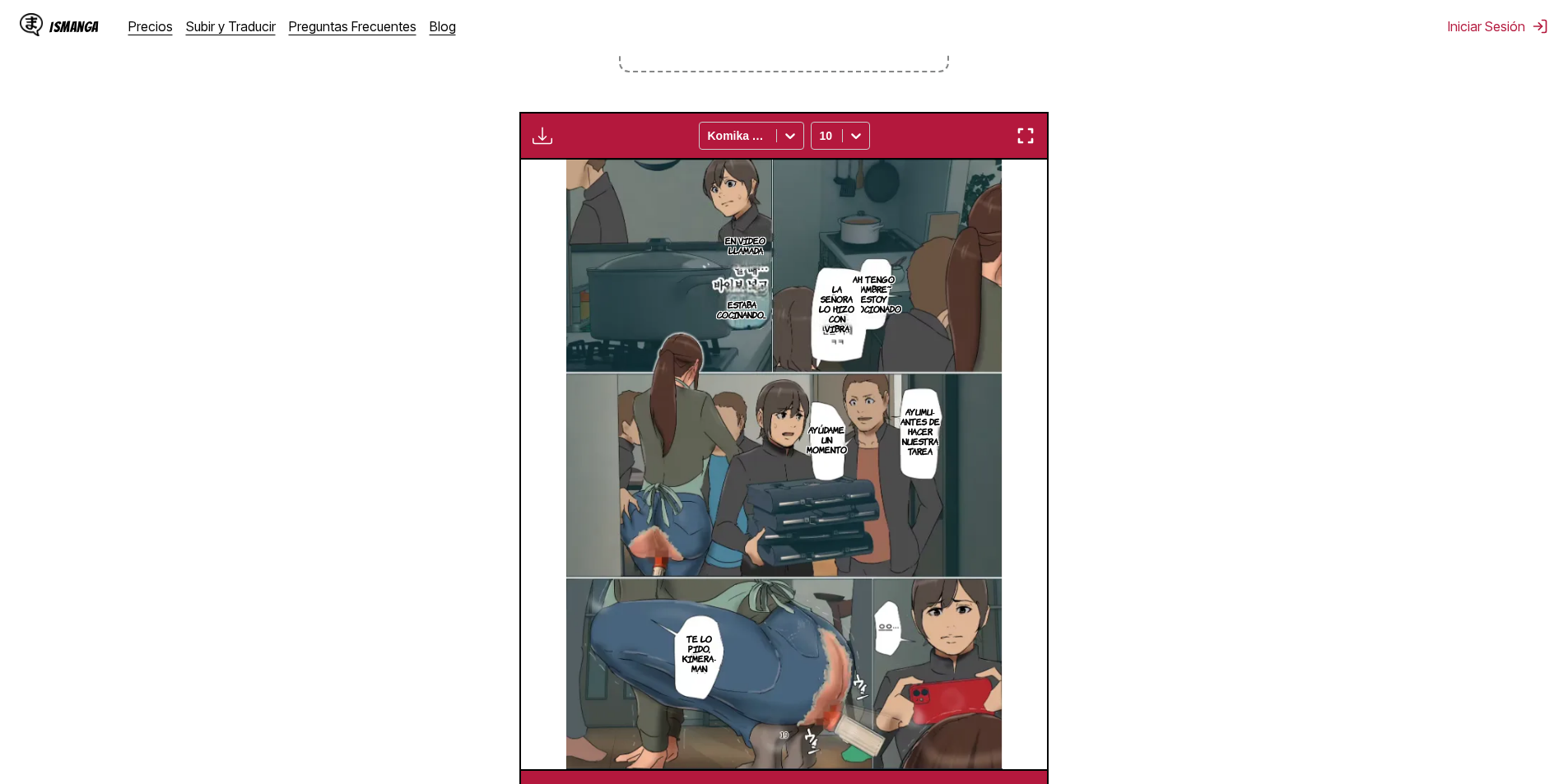
scroll to position [437, 0]
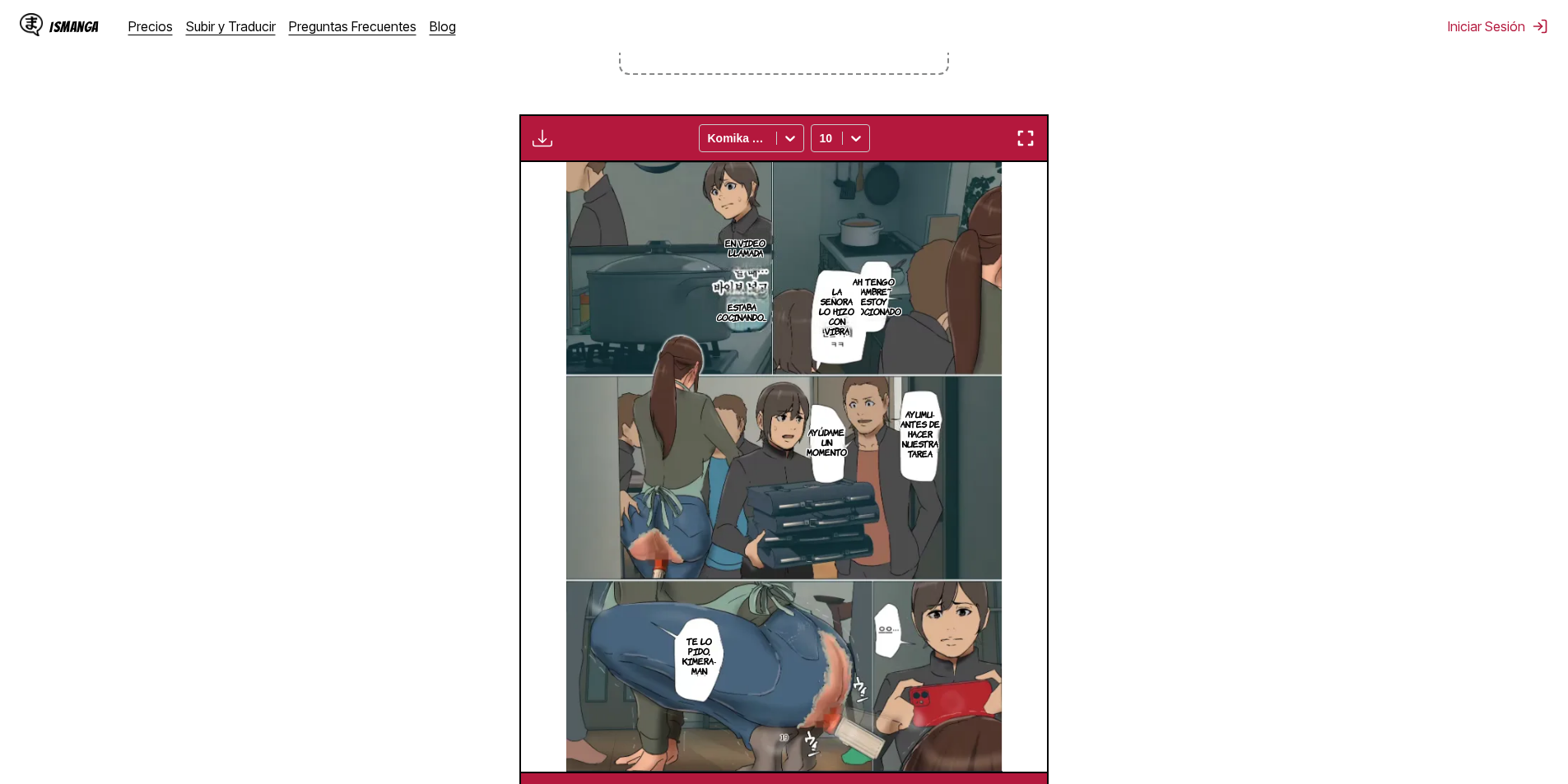
click at [1028, 136] on img "button" at bounding box center [1025, 138] width 19 height 19
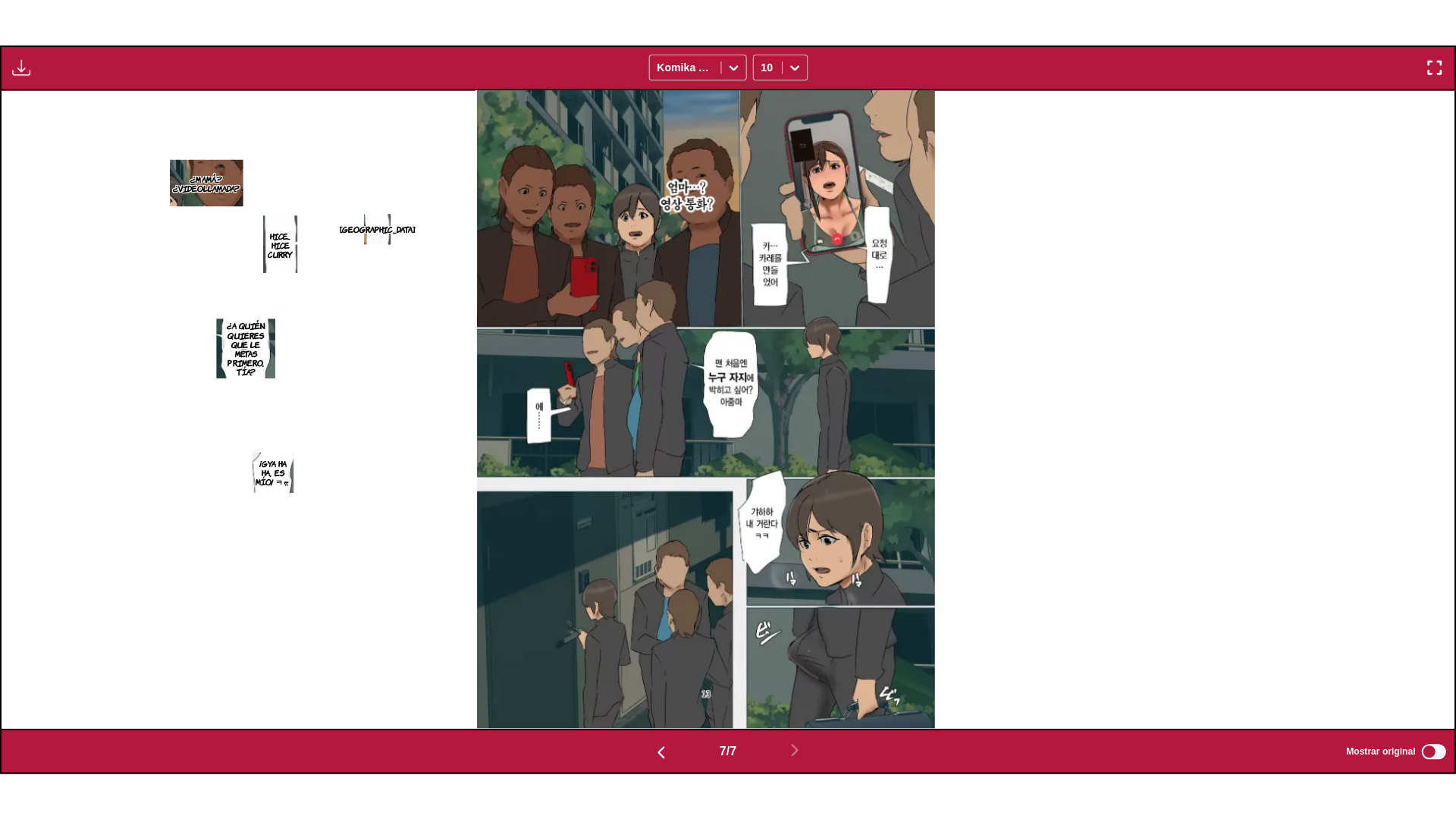
scroll to position [0, 8720]
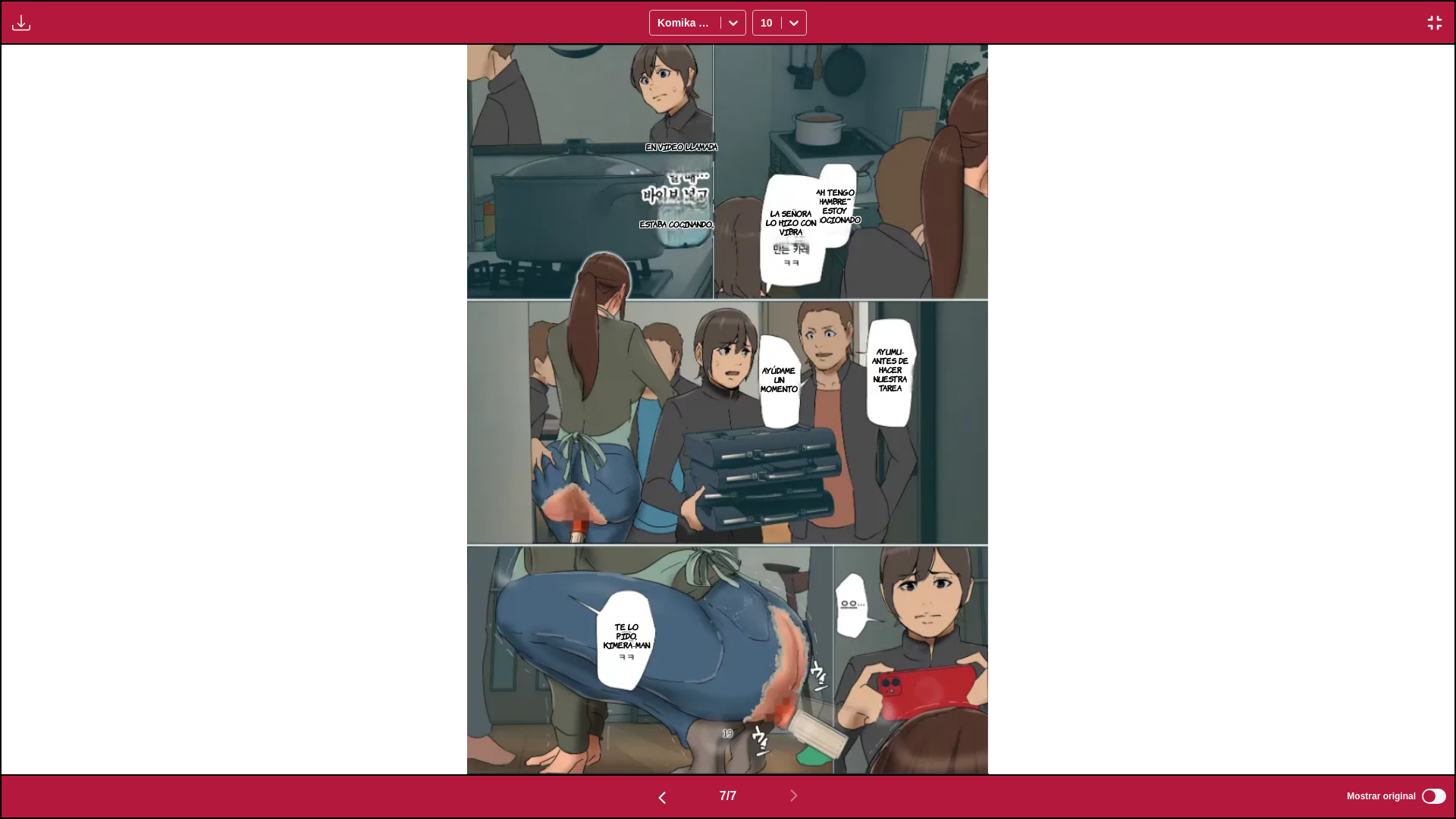
click at [839, 208] on p "Ah. Tengo hambre~ Estoy emocionado" at bounding box center [835, 206] width 57 height 42
click at [966, 182] on button "close-tooltip" at bounding box center [977, 181] width 25 height 25
click at [779, 218] on p "La señora lo hizo con vibra" at bounding box center [790, 222] width 57 height 33
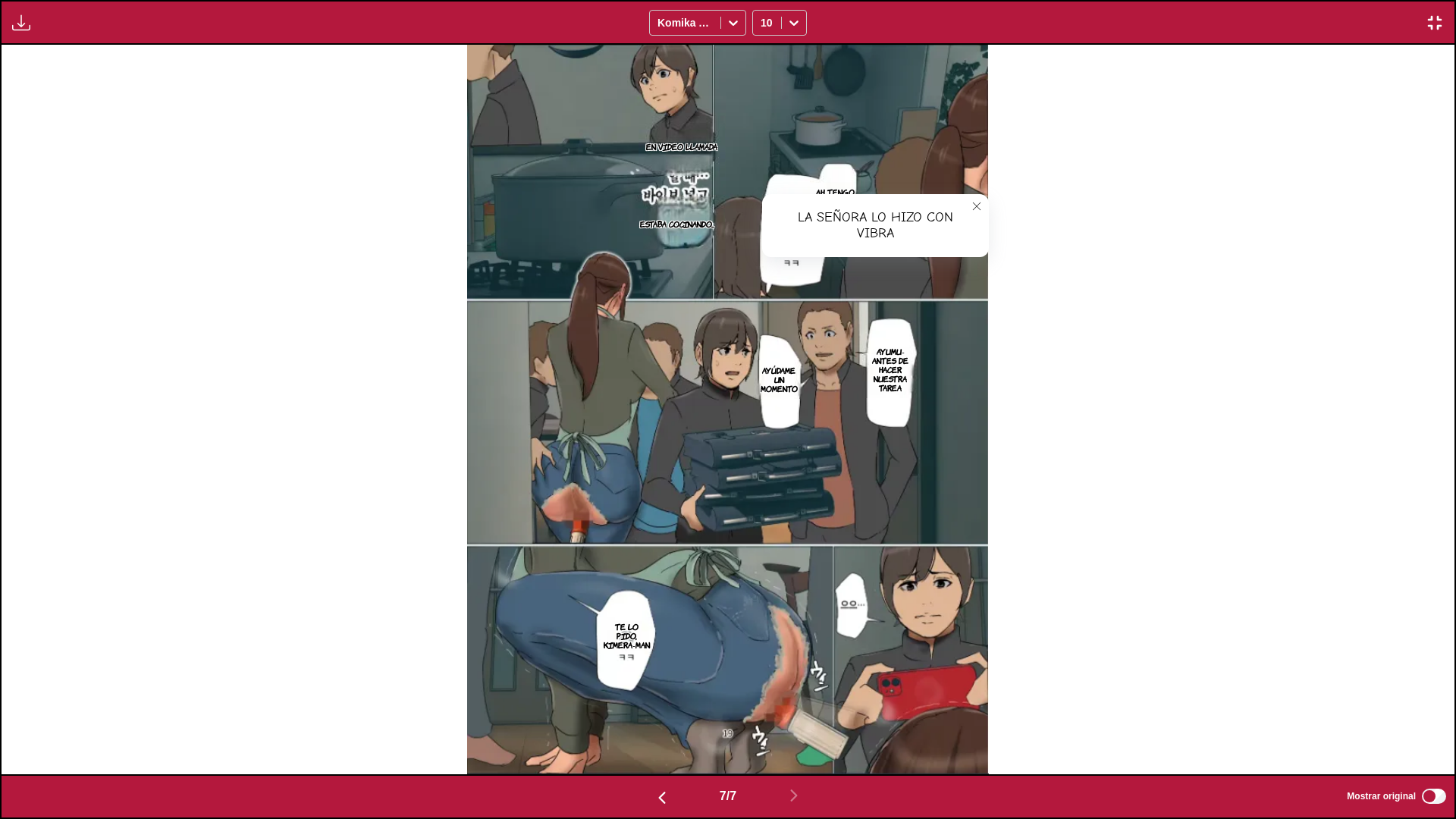
click at [972, 200] on button "close-tooltip" at bounding box center [977, 206] width 25 height 25
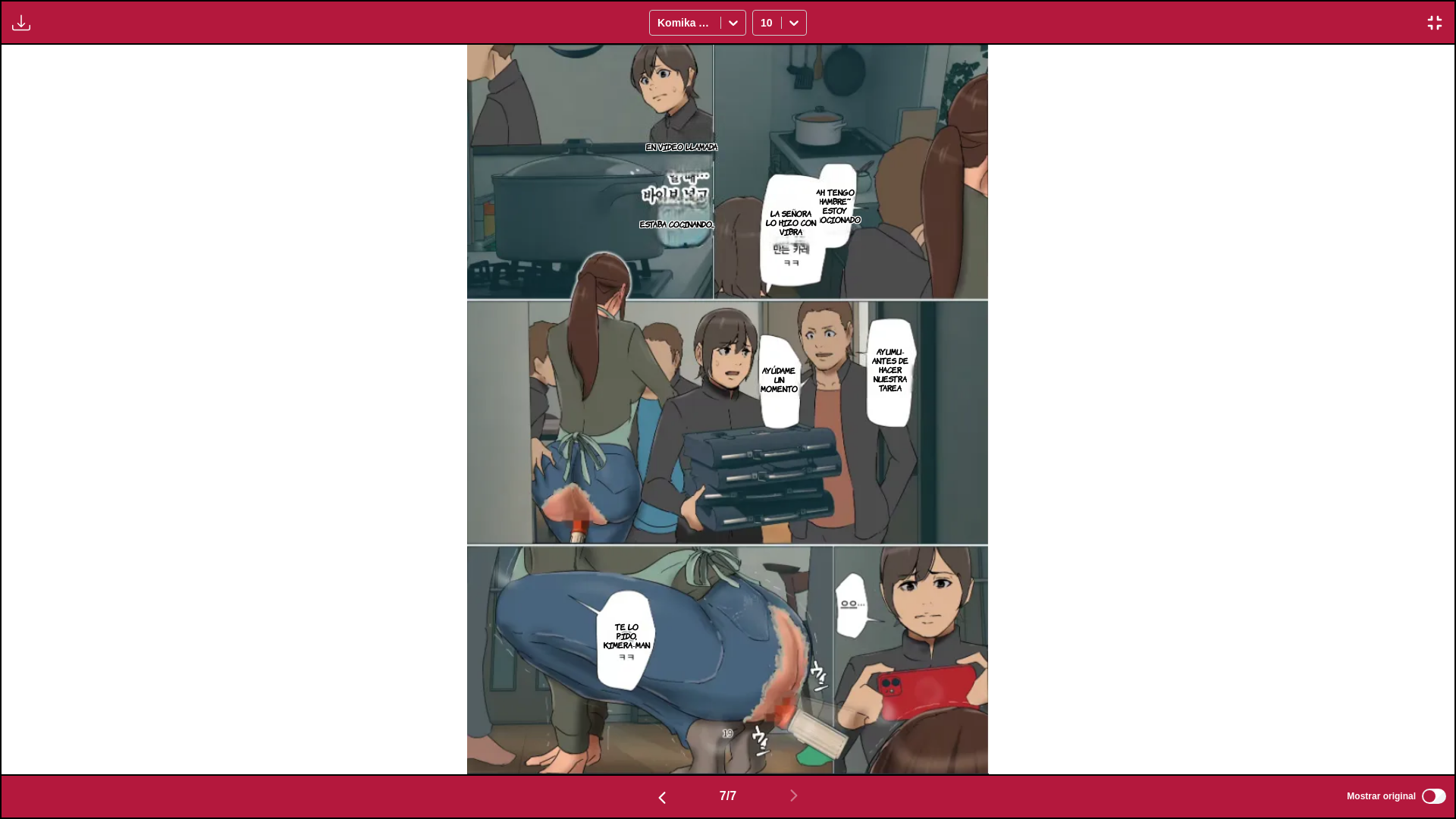
click at [1313, 19] on button "button" at bounding box center [1435, 22] width 27 height 19
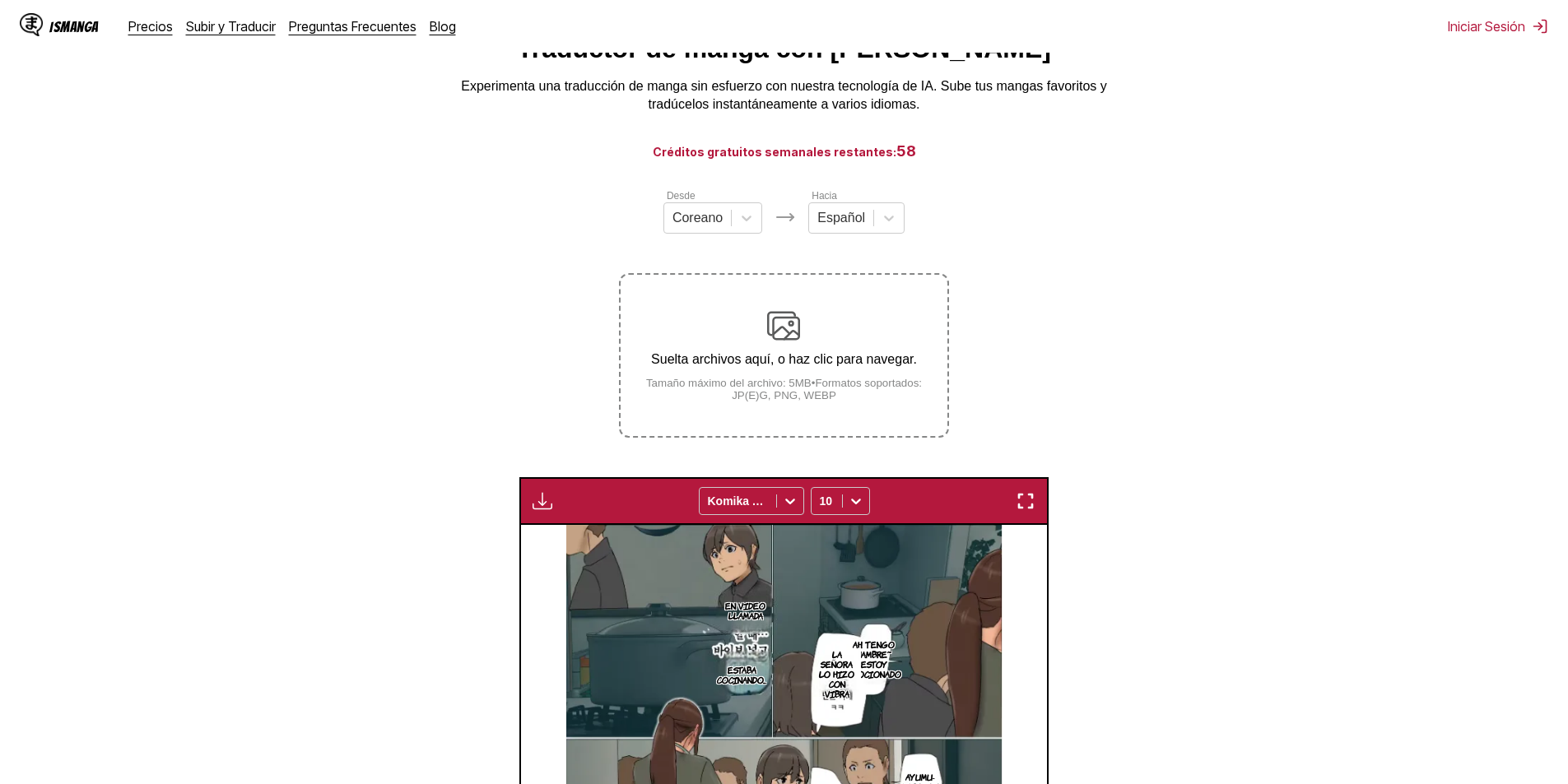
scroll to position [0, 0]
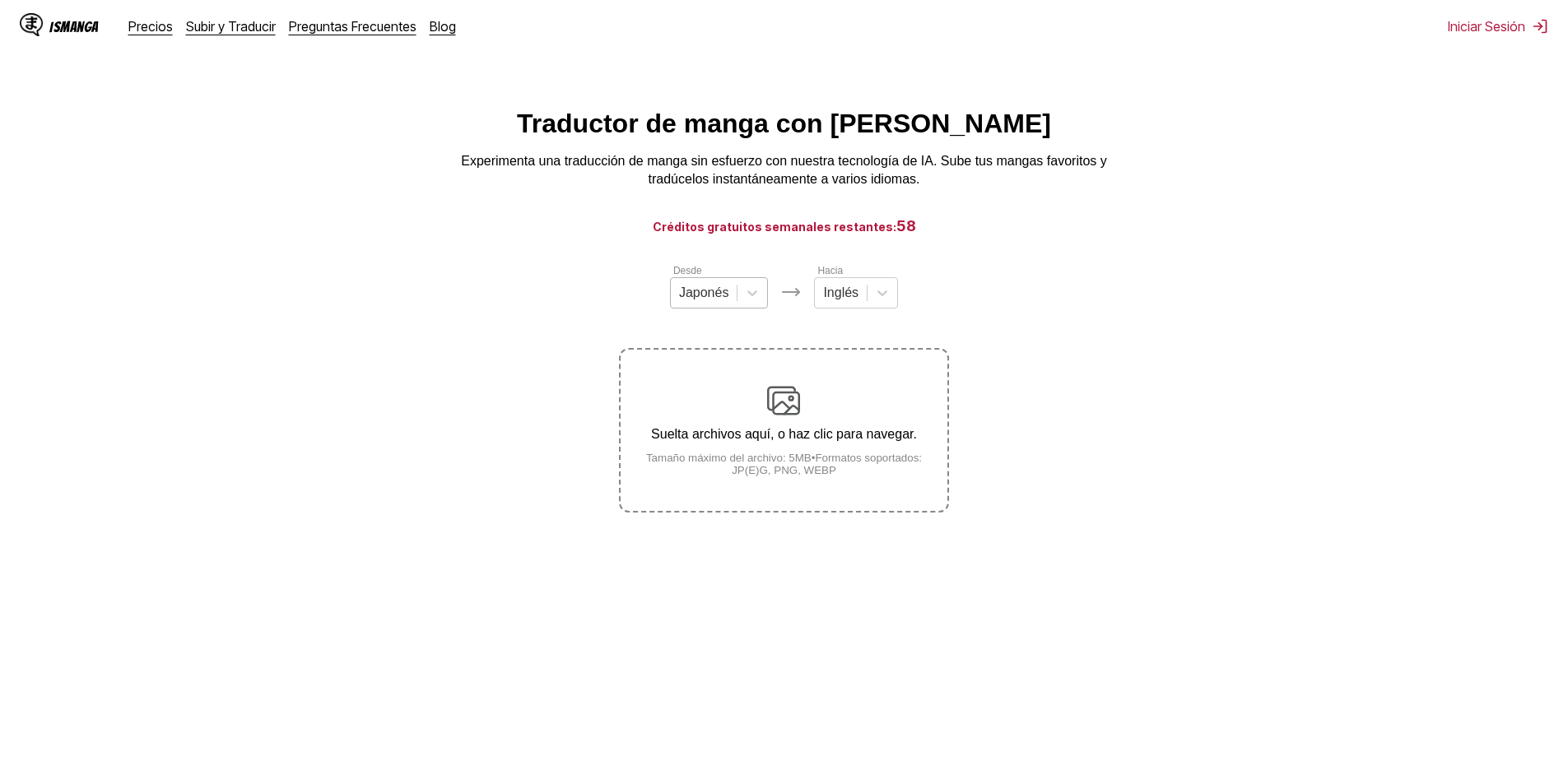
click at [719, 302] on div at bounding box center [704, 293] width 51 height 18
click at [731, 374] on div "Coreano" at bounding box center [719, 360] width 98 height 28
click at [866, 279] on div "Hacia Inglés" at bounding box center [857, 286] width 84 height 46
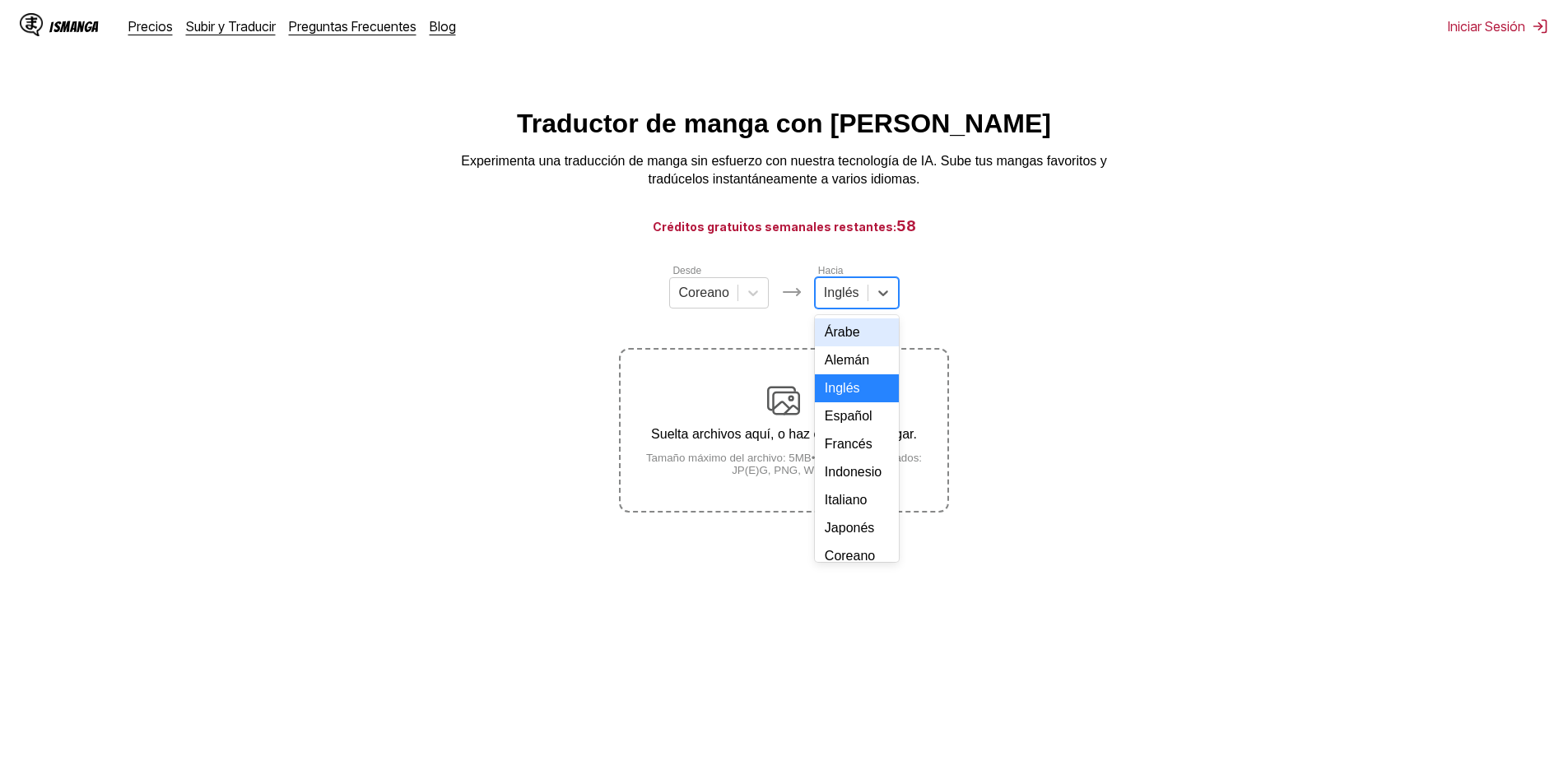
click at [861, 289] on div "Inglés" at bounding box center [841, 292] width 51 height 25
click at [853, 295] on div at bounding box center [841, 293] width 36 height 18
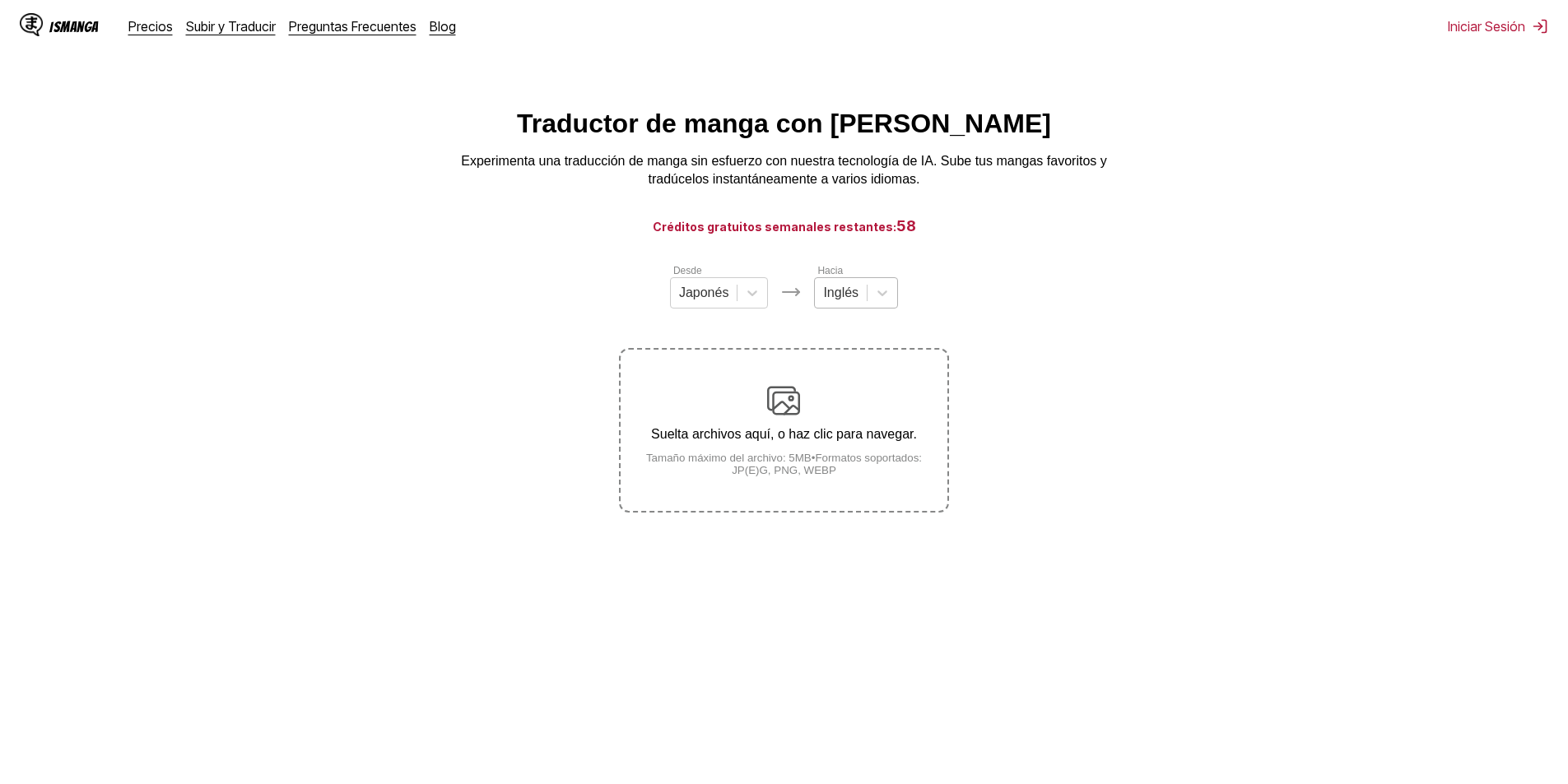
click at [824, 301] on input "text" at bounding box center [825, 293] width 4 height 15
click at [686, 285] on div "Japonés" at bounding box center [719, 293] width 98 height 31
click at [713, 371] on div "Coreano" at bounding box center [719, 360] width 98 height 28
click at [846, 301] on div at bounding box center [841, 293] width 36 height 18
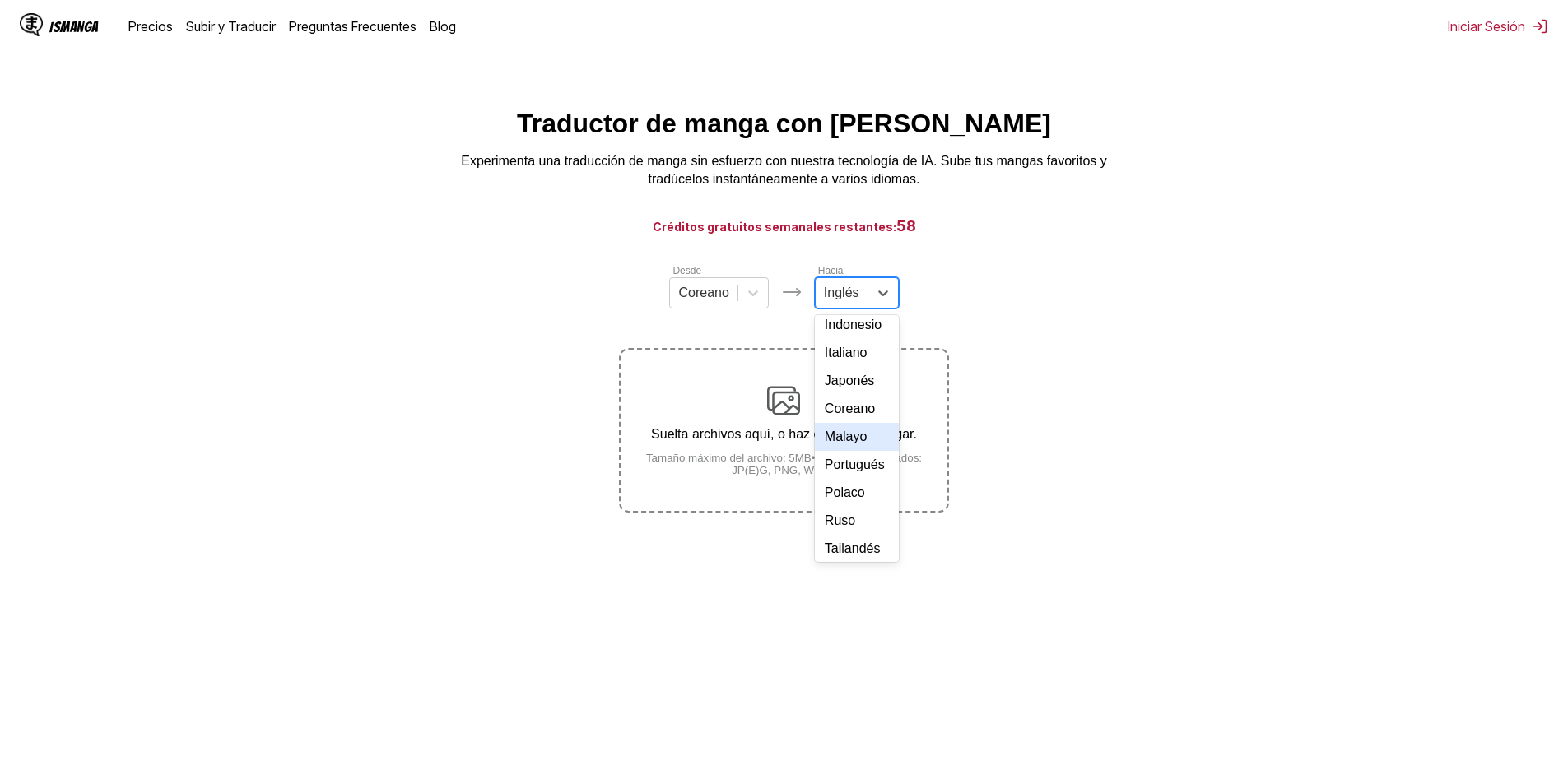
scroll to position [125, 0]
click at [864, 501] on div "Portugués" at bounding box center [857, 487] width 84 height 28
click at [828, 442] on p "Suelta archivos aquí, o haz clic para navegar." at bounding box center [783, 435] width 326 height 15
click at [0, 0] on input "Suelta archivos aquí, o haz clic para navegar. Tamaño máximo del archivo: 5MB •…" at bounding box center [0, 0] width 0 height 0
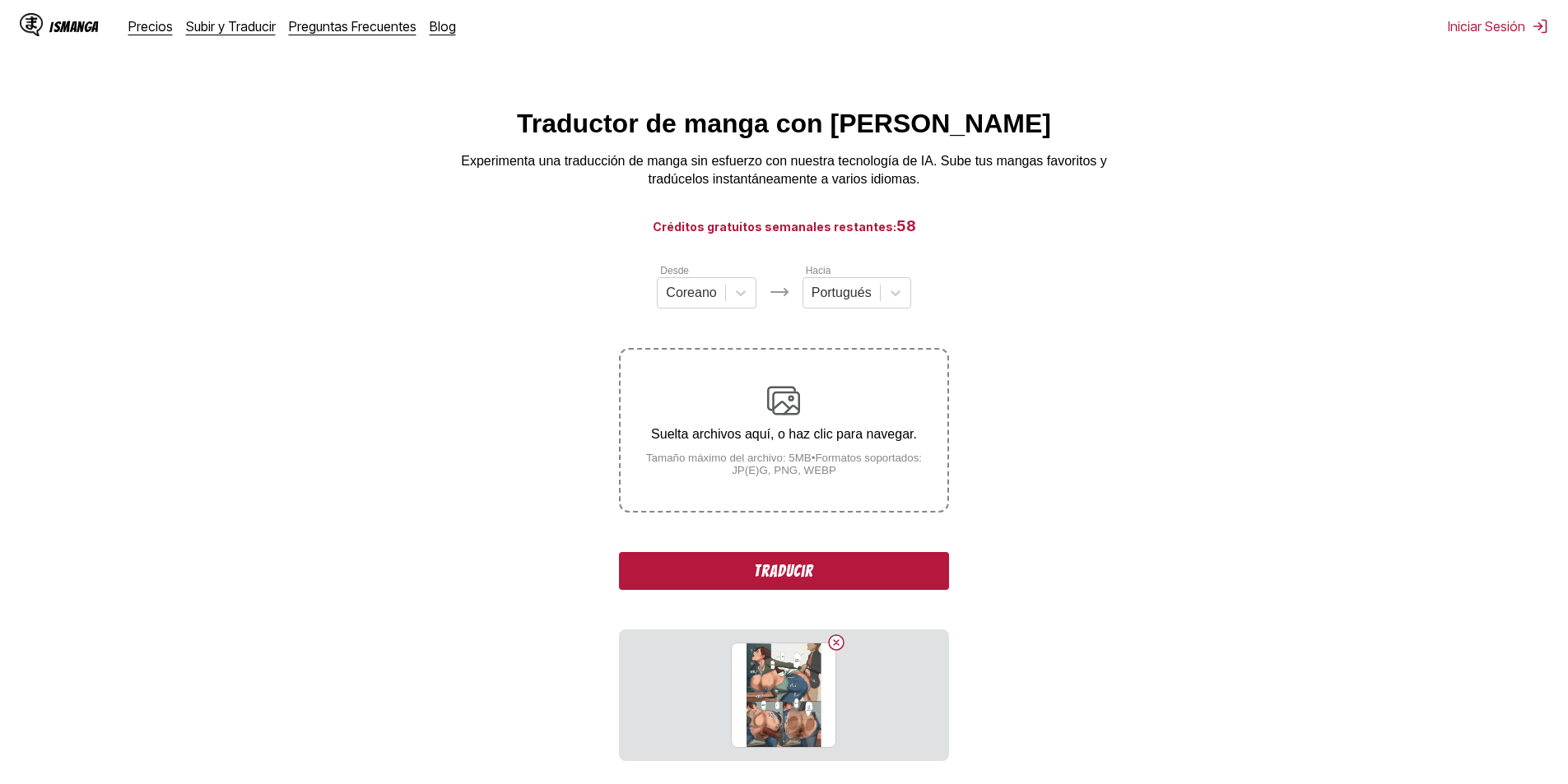
click at [744, 431] on p "Suelta archivos aquí, o haz clic para navegar." at bounding box center [783, 435] width 326 height 15
click at [0, 0] on input "Suelta archivos aquí, o haz clic para navegar. Tamaño máximo del archivo: 5MB •…" at bounding box center [0, 0] width 0 height 0
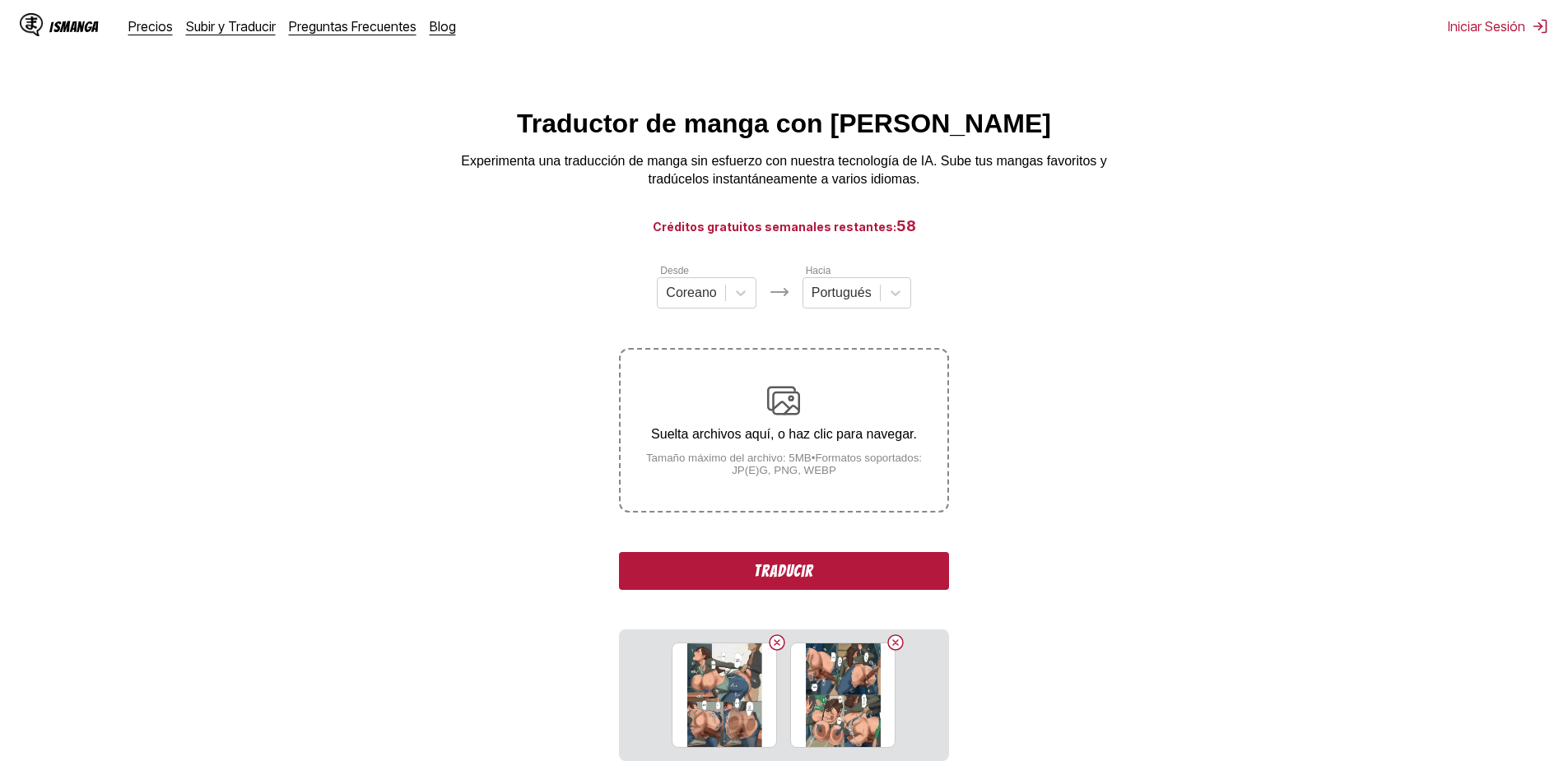
click at [803, 579] on button "Traducir" at bounding box center [783, 571] width 329 height 38
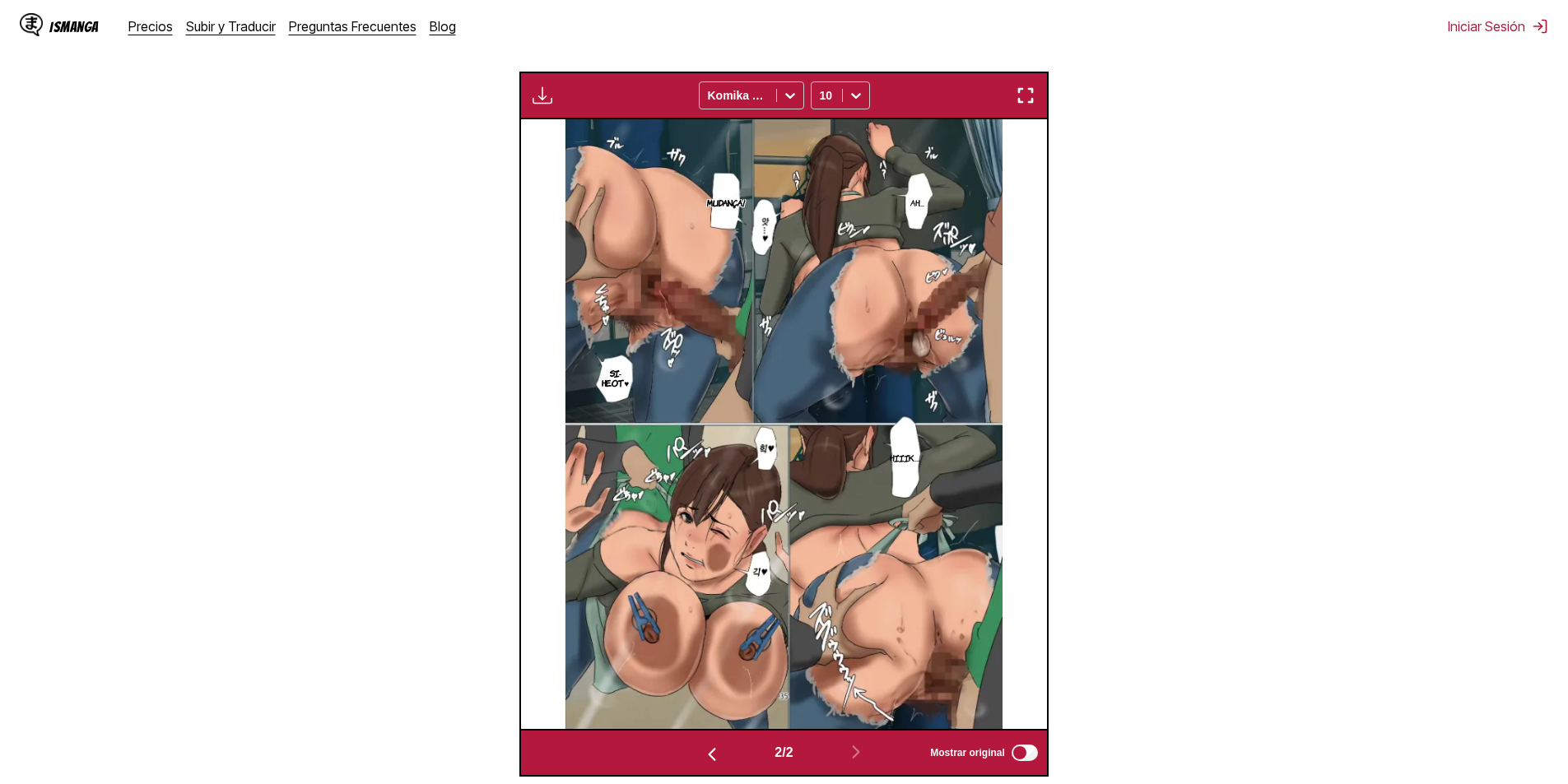
scroll to position [510, 0]
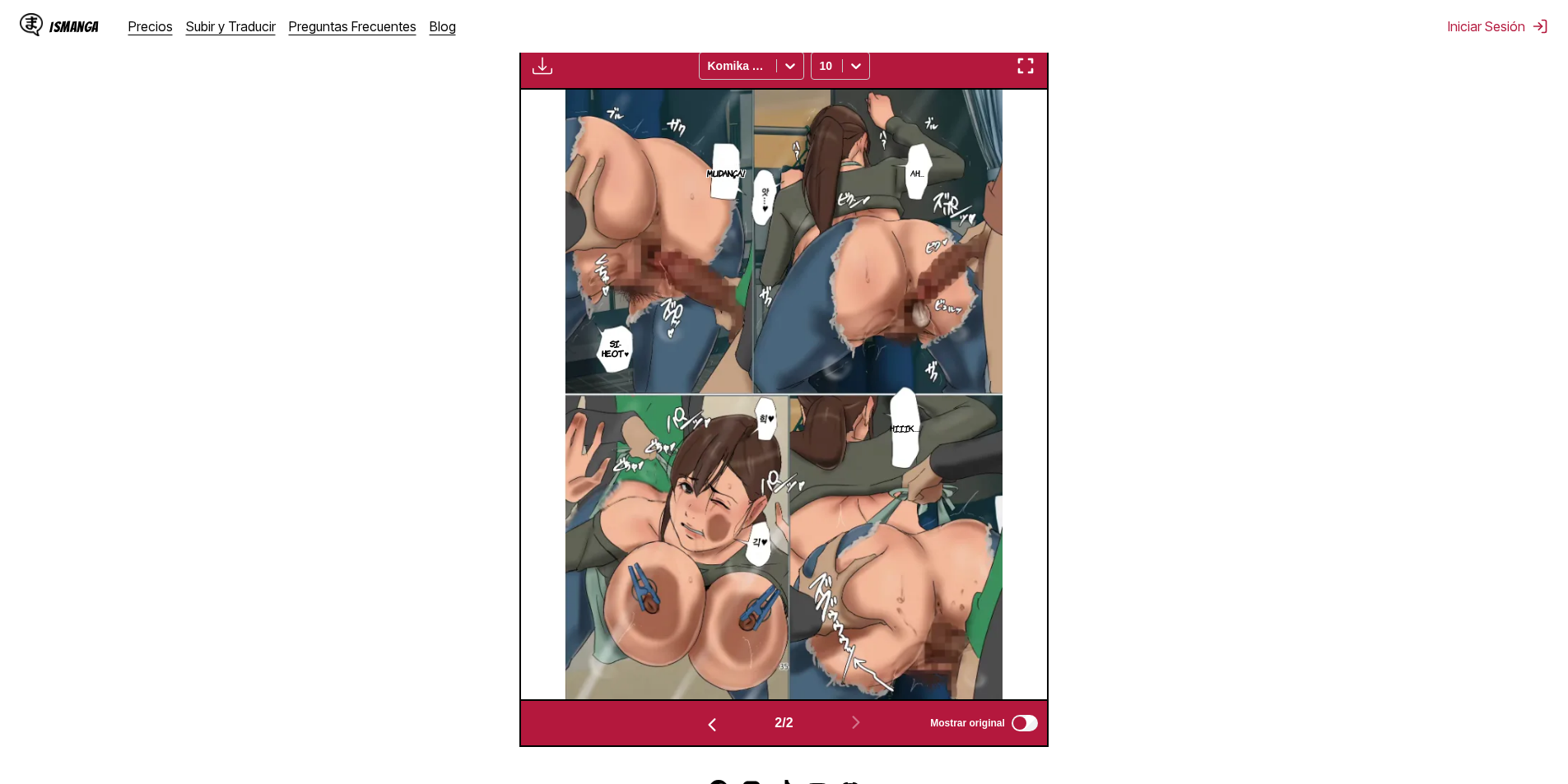
click at [768, 494] on img at bounding box center [783, 395] width 437 height 610
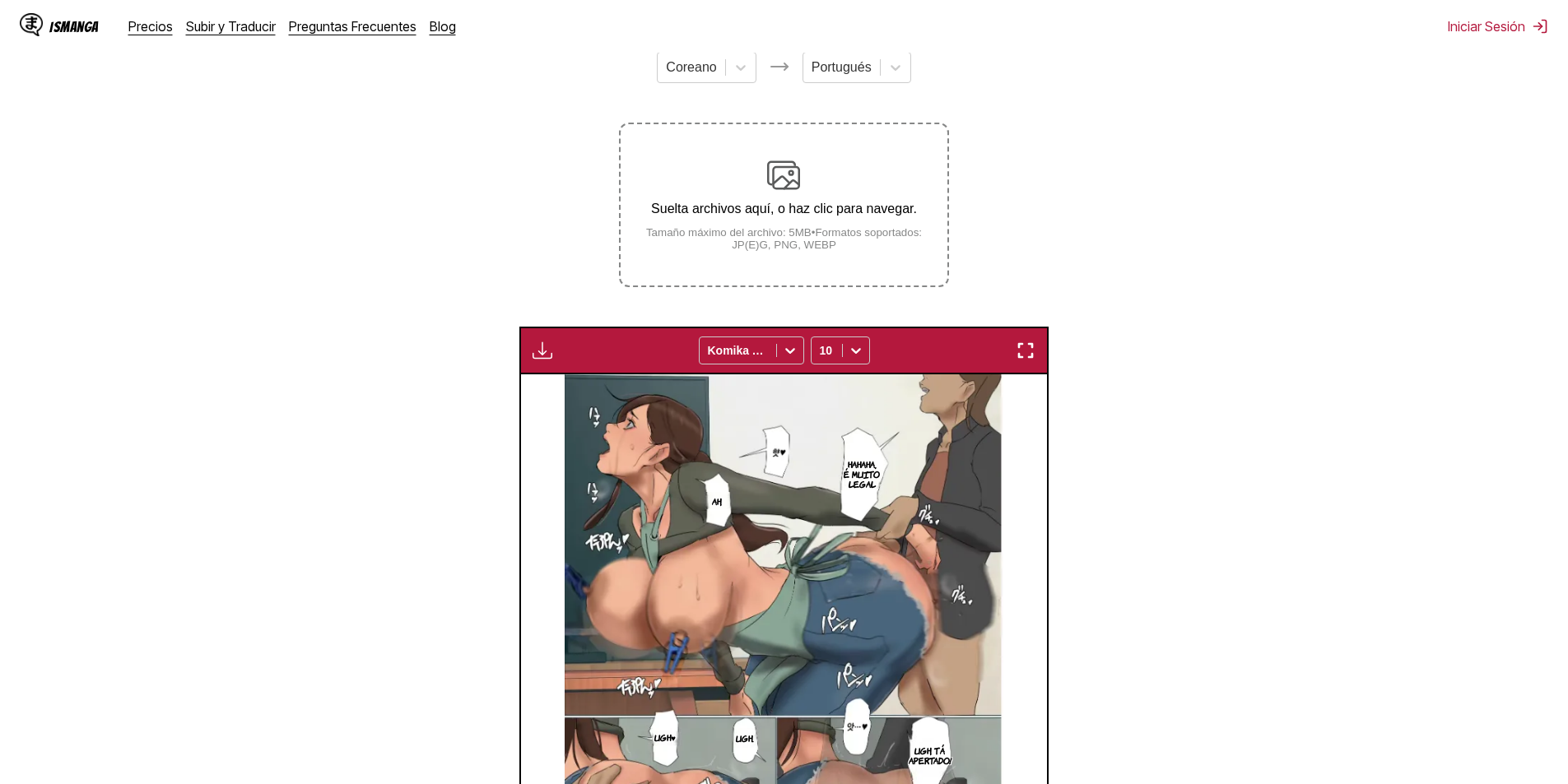
scroll to position [181, 0]
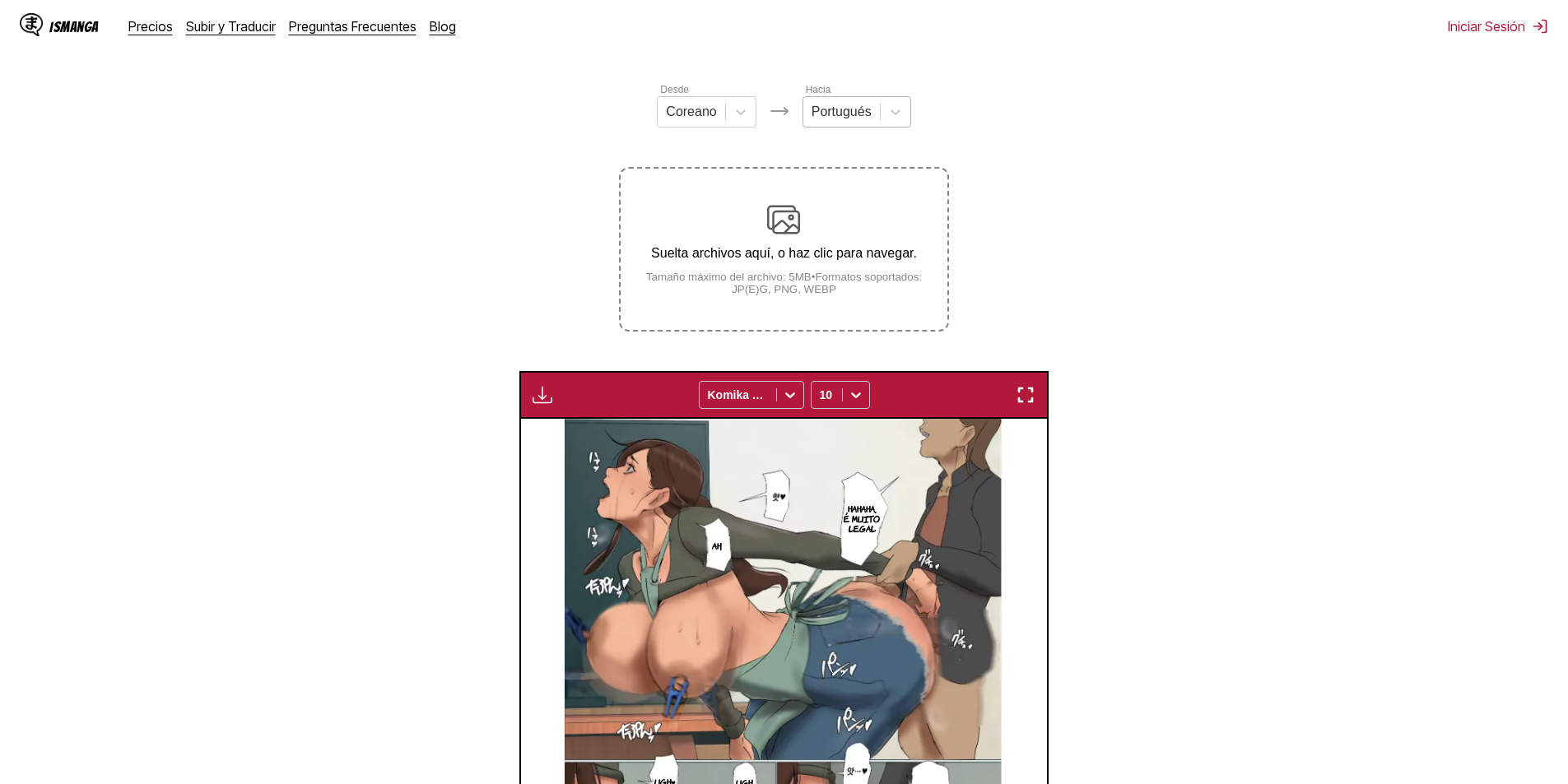
click at [845, 121] on div at bounding box center [841, 112] width 60 height 18
click at [841, 94] on div "Hacia option Portugués, selected. Select is focused ,type to refine list, press…" at bounding box center [857, 105] width 108 height 46
click at [840, 114] on div at bounding box center [841, 112] width 60 height 18
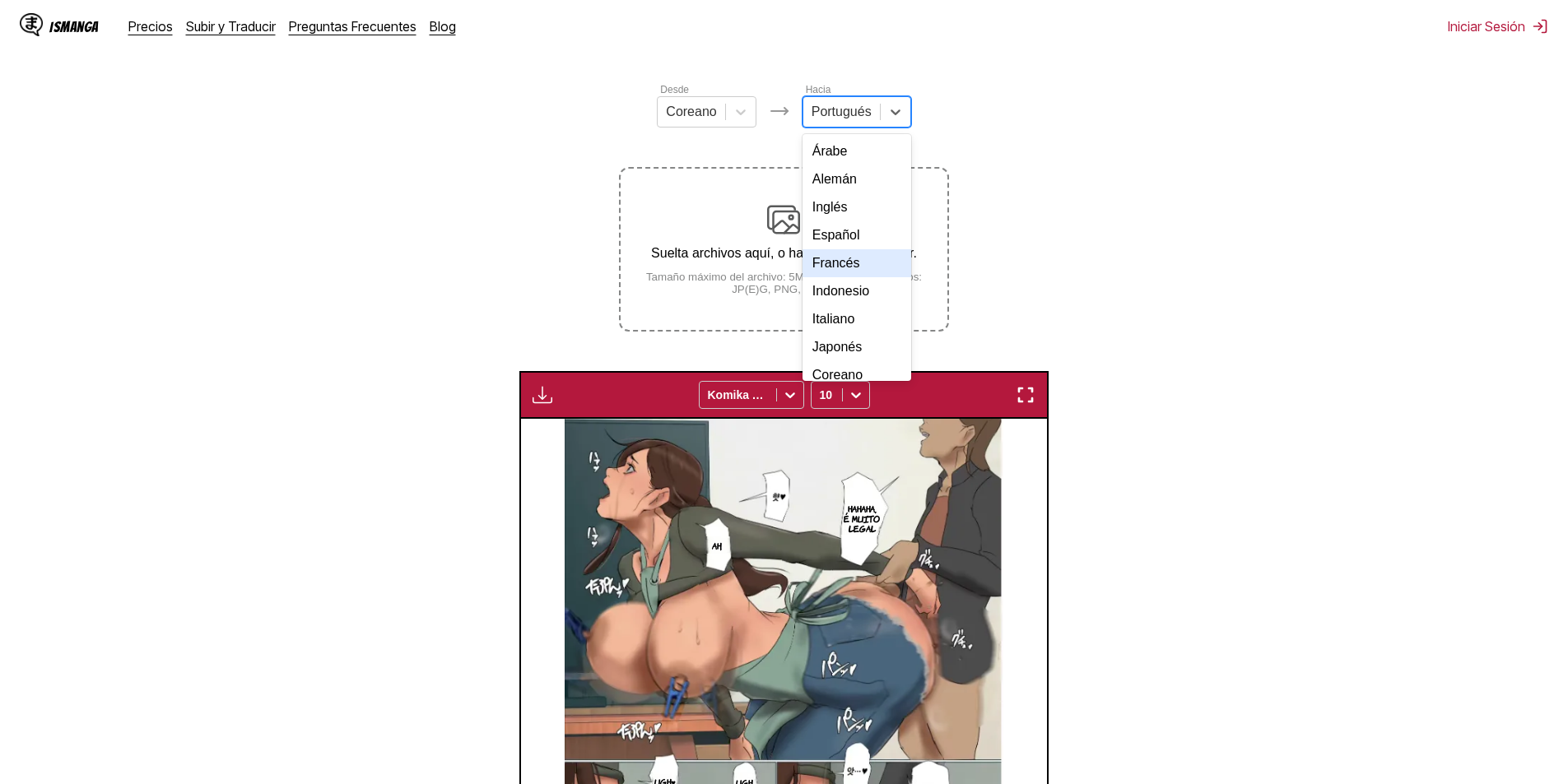
click at [848, 278] on div "Francés" at bounding box center [857, 263] width 108 height 28
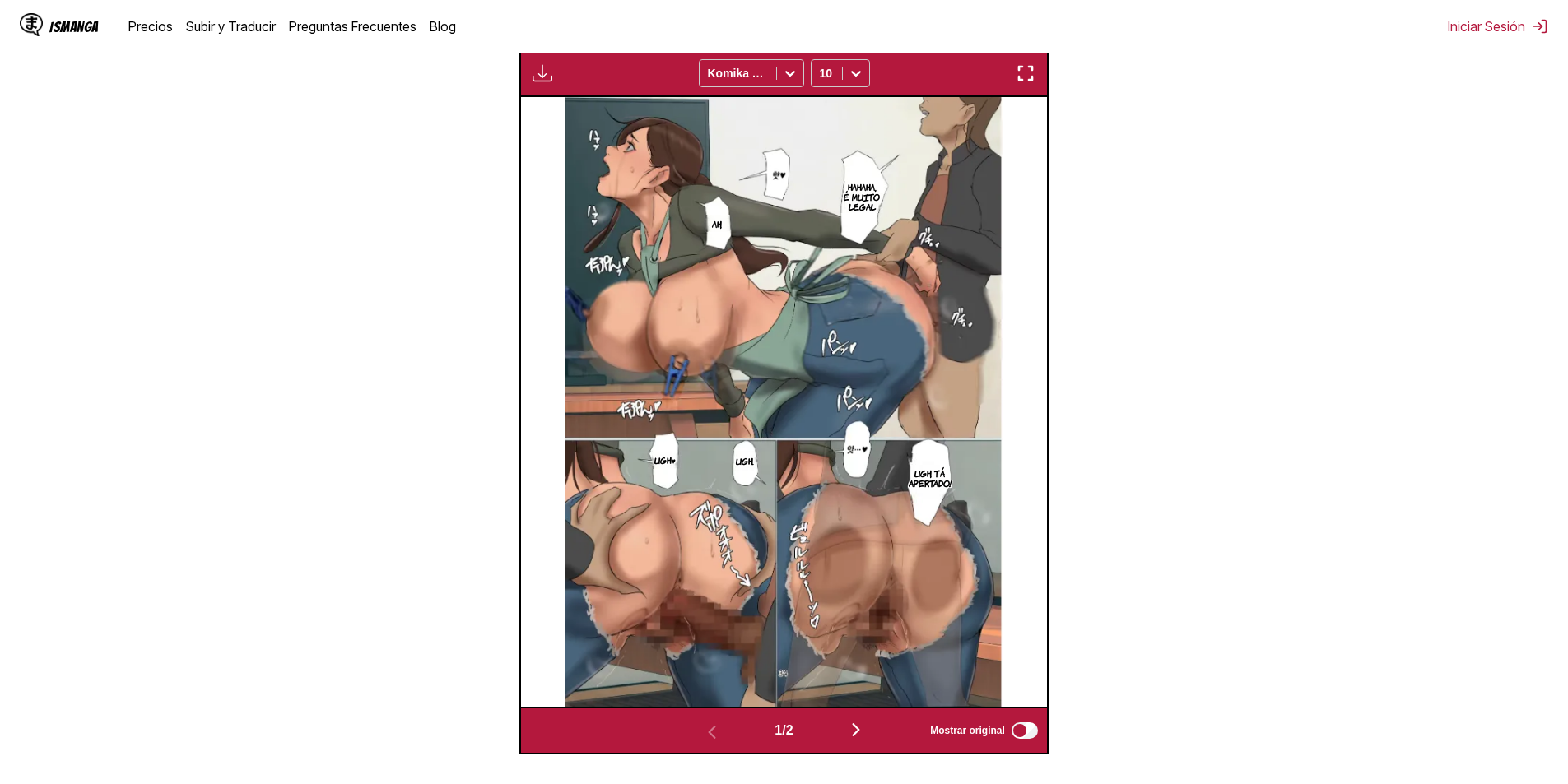
scroll to position [464, 0]
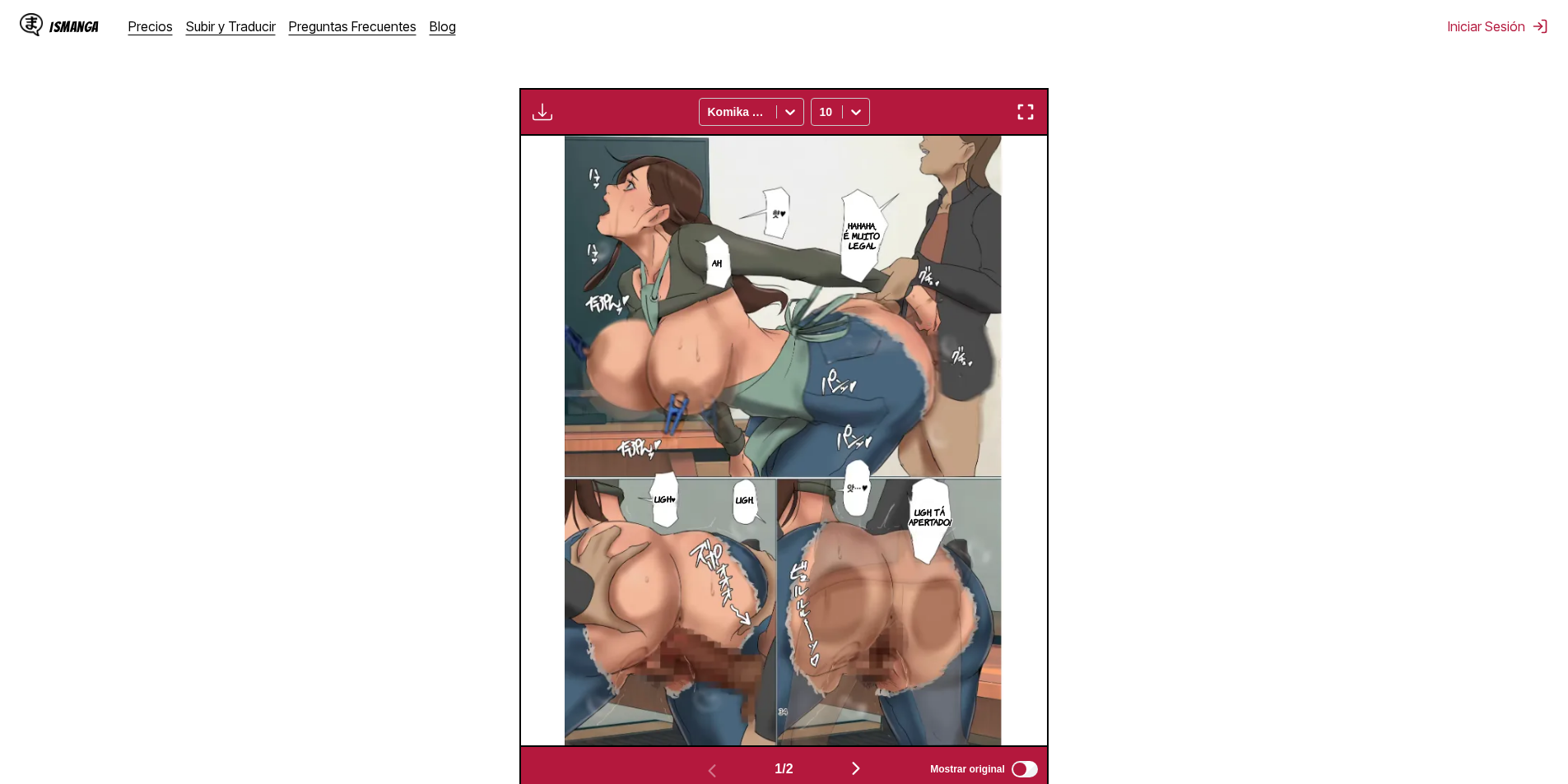
click at [1028, 102] on div "Disponible para usuarios premium Komika Axis 10" at bounding box center [784, 112] width 529 height 48
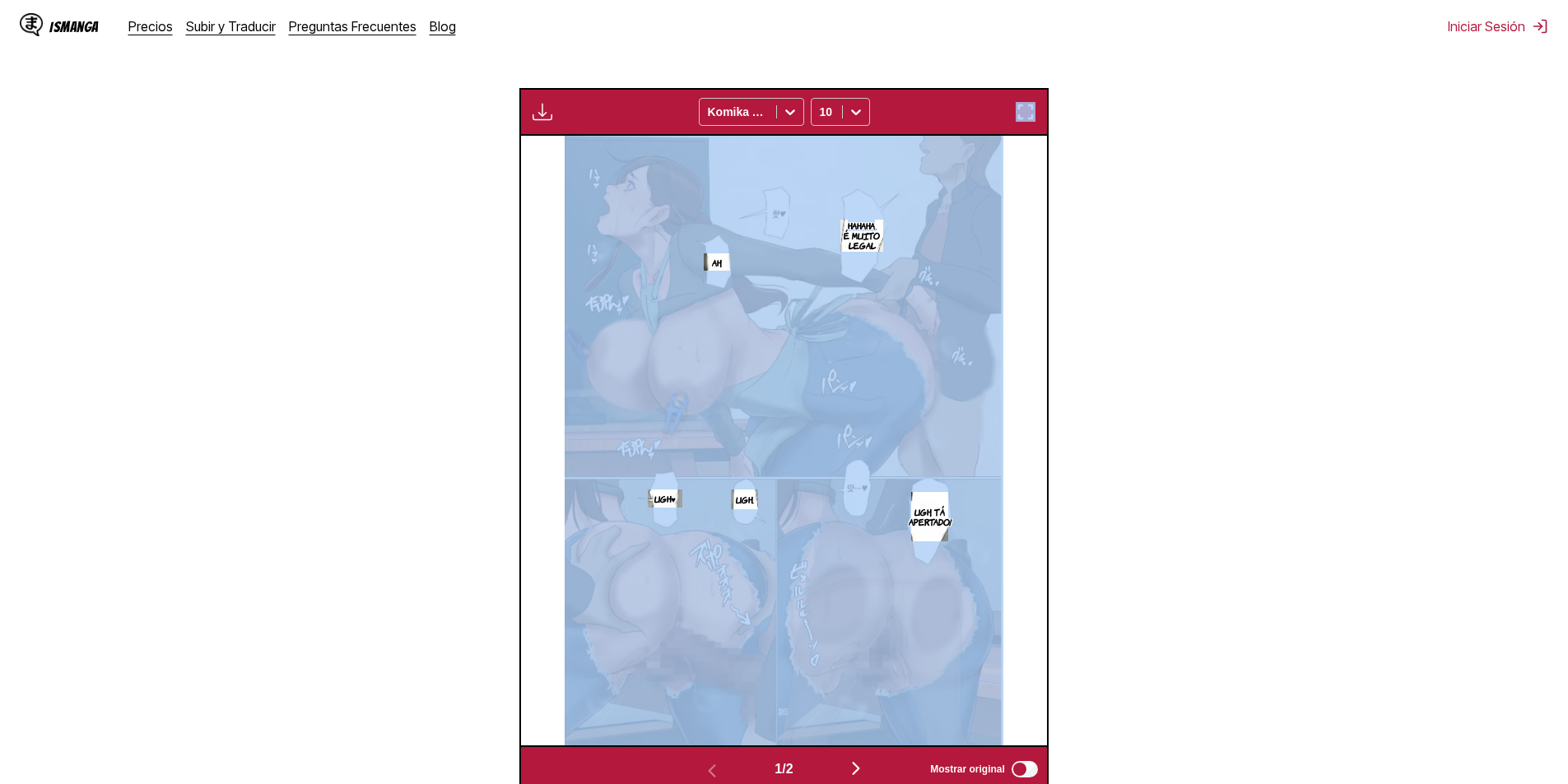
click at [1028, 102] on div "Disponible para usuarios premium Komika Axis 10" at bounding box center [784, 112] width 529 height 48
click at [1026, 113] on img "button" at bounding box center [1025, 111] width 19 height 19
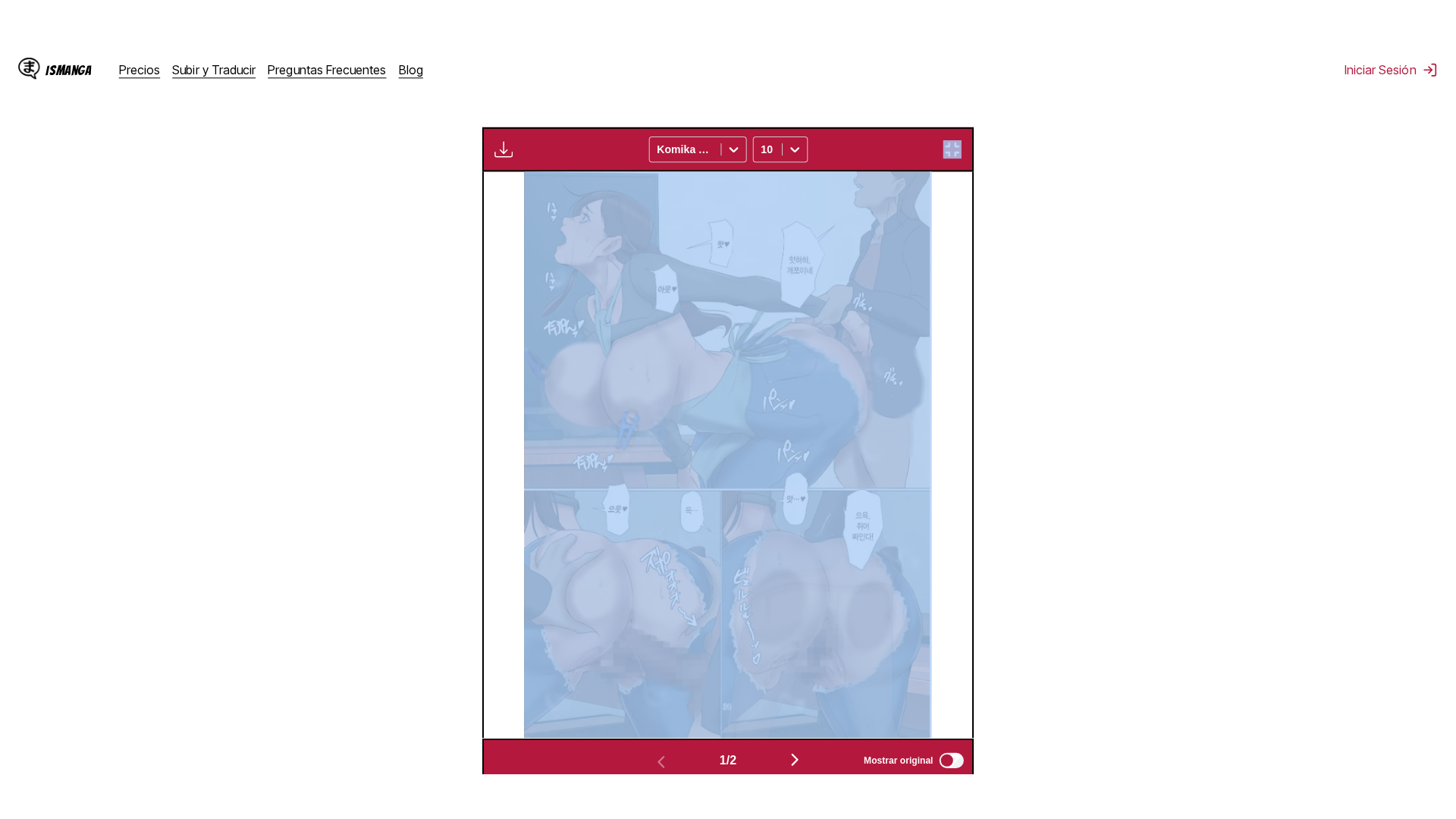
scroll to position [159, 0]
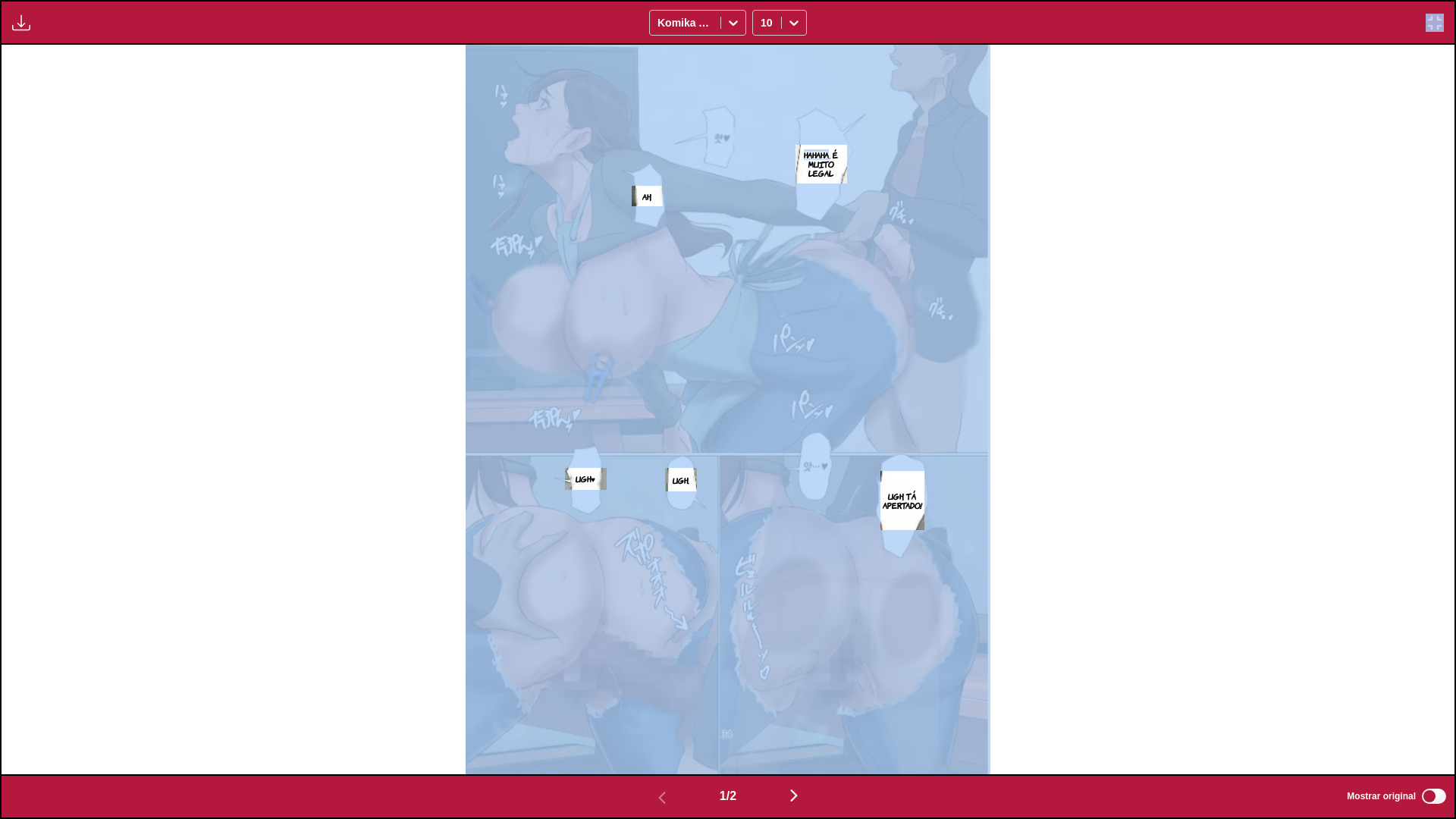
click at [1047, 338] on div "Hahaha, é muito legal Ah, Ugh, tá apertado! Ugh.. Ugh♥" at bounding box center [728, 409] width 1453 height 729
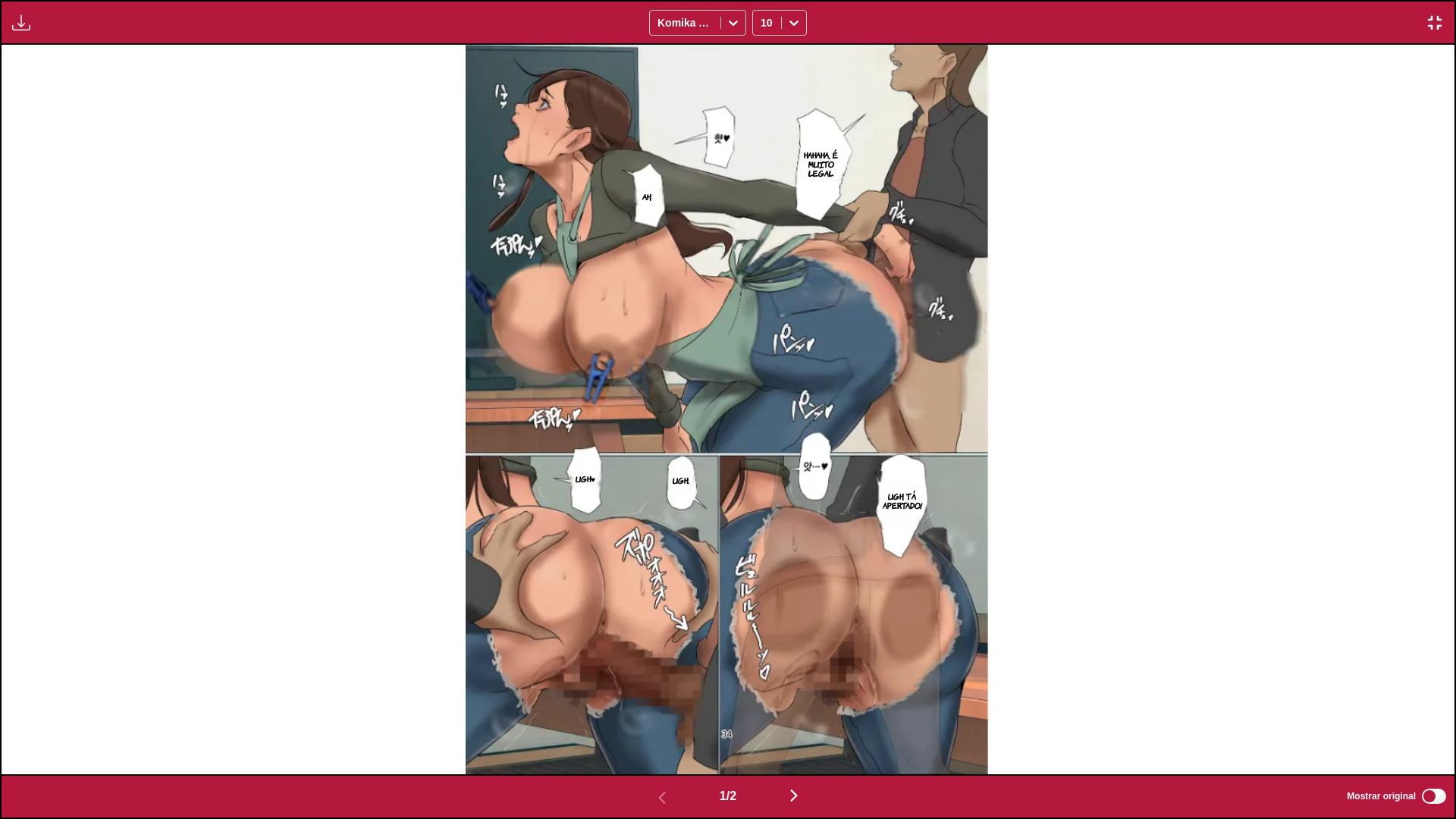
click at [1437, 15] on img "button" at bounding box center [1435, 22] width 18 height 18
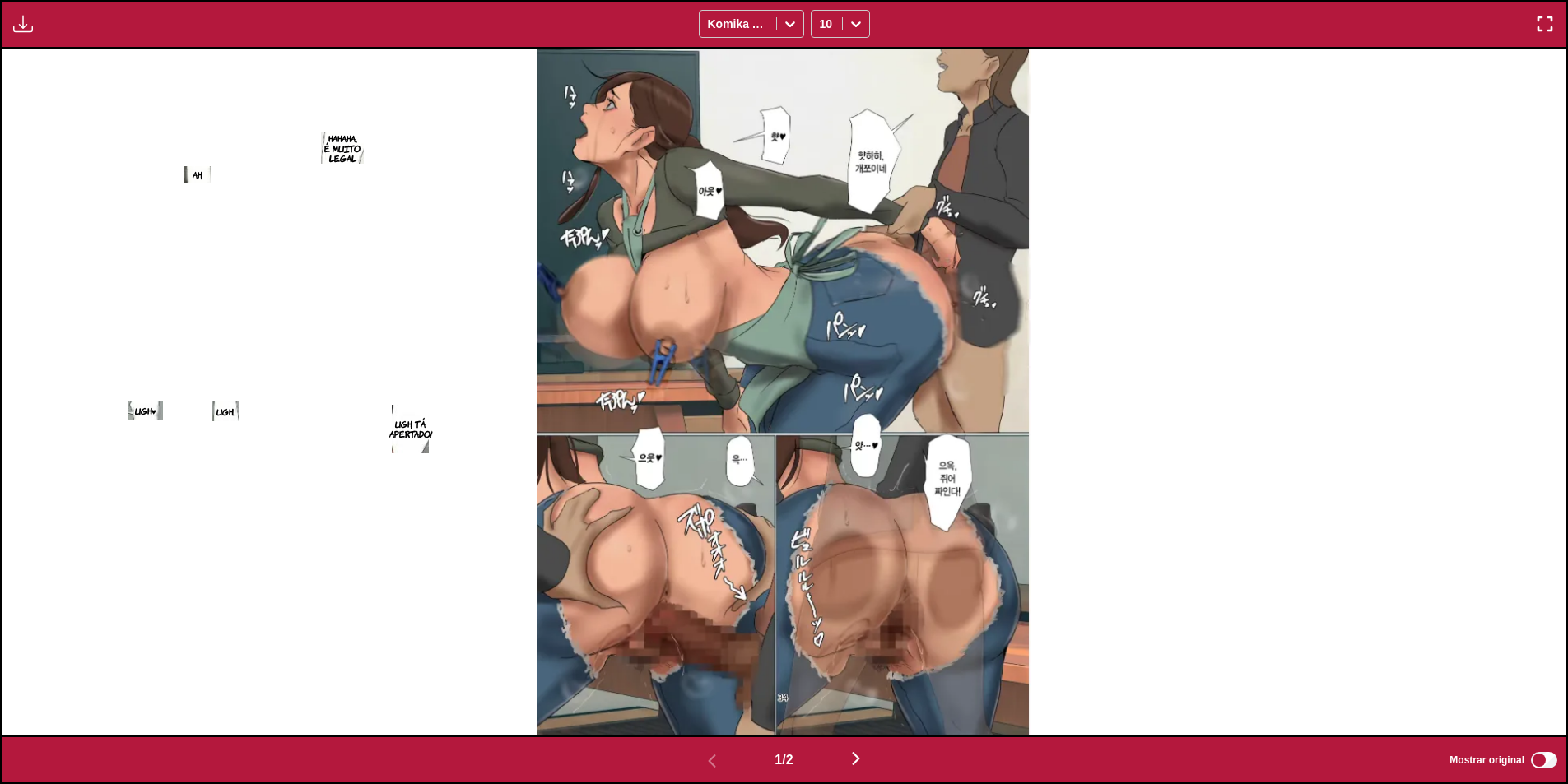
scroll to position [510, 0]
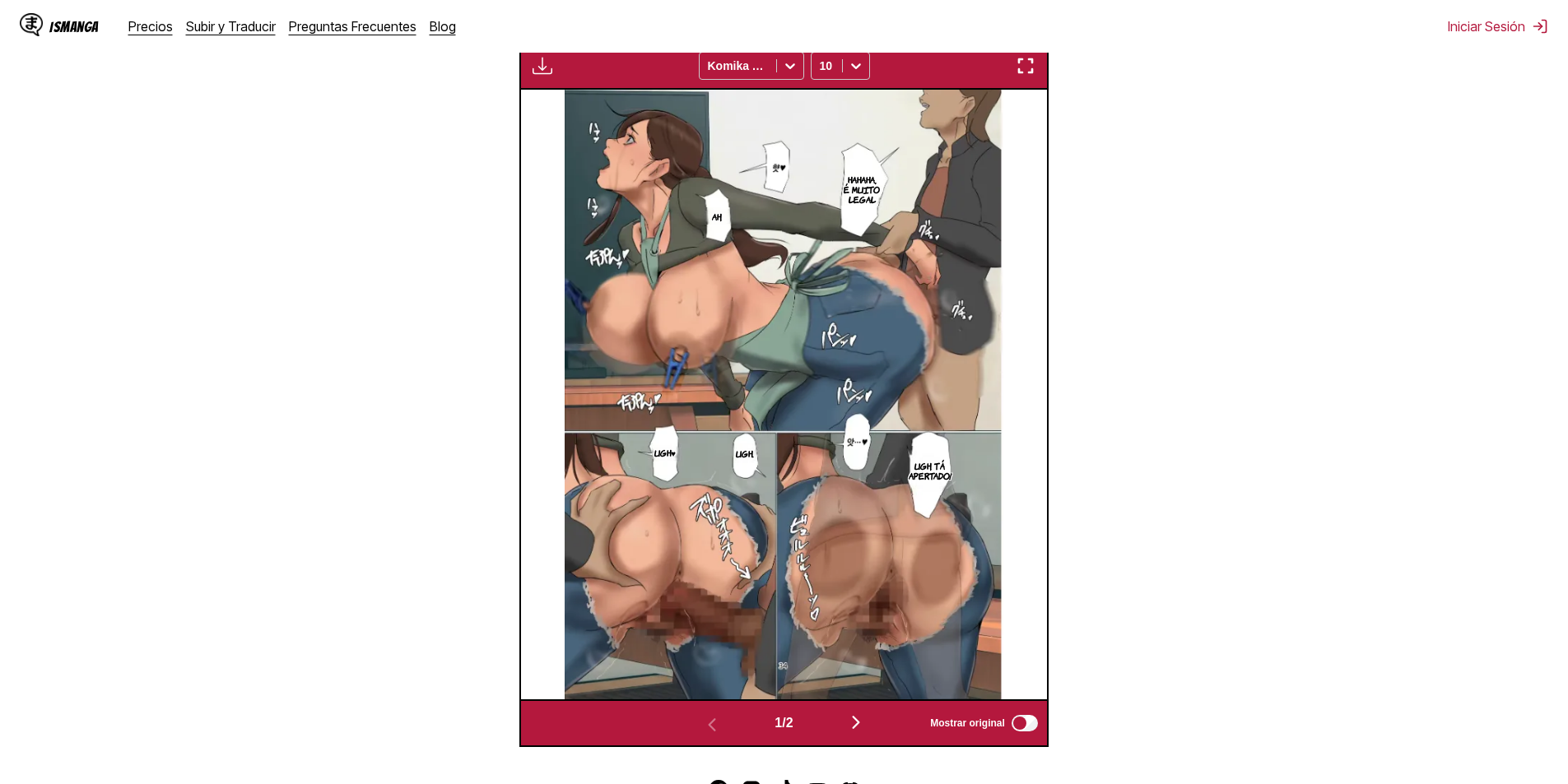
click at [881, 474] on img at bounding box center [784, 395] width 439 height 610
click at [876, 570] on img at bounding box center [784, 395] width 439 height 610
click at [1028, 74] on img "button" at bounding box center [1025, 65] width 19 height 19
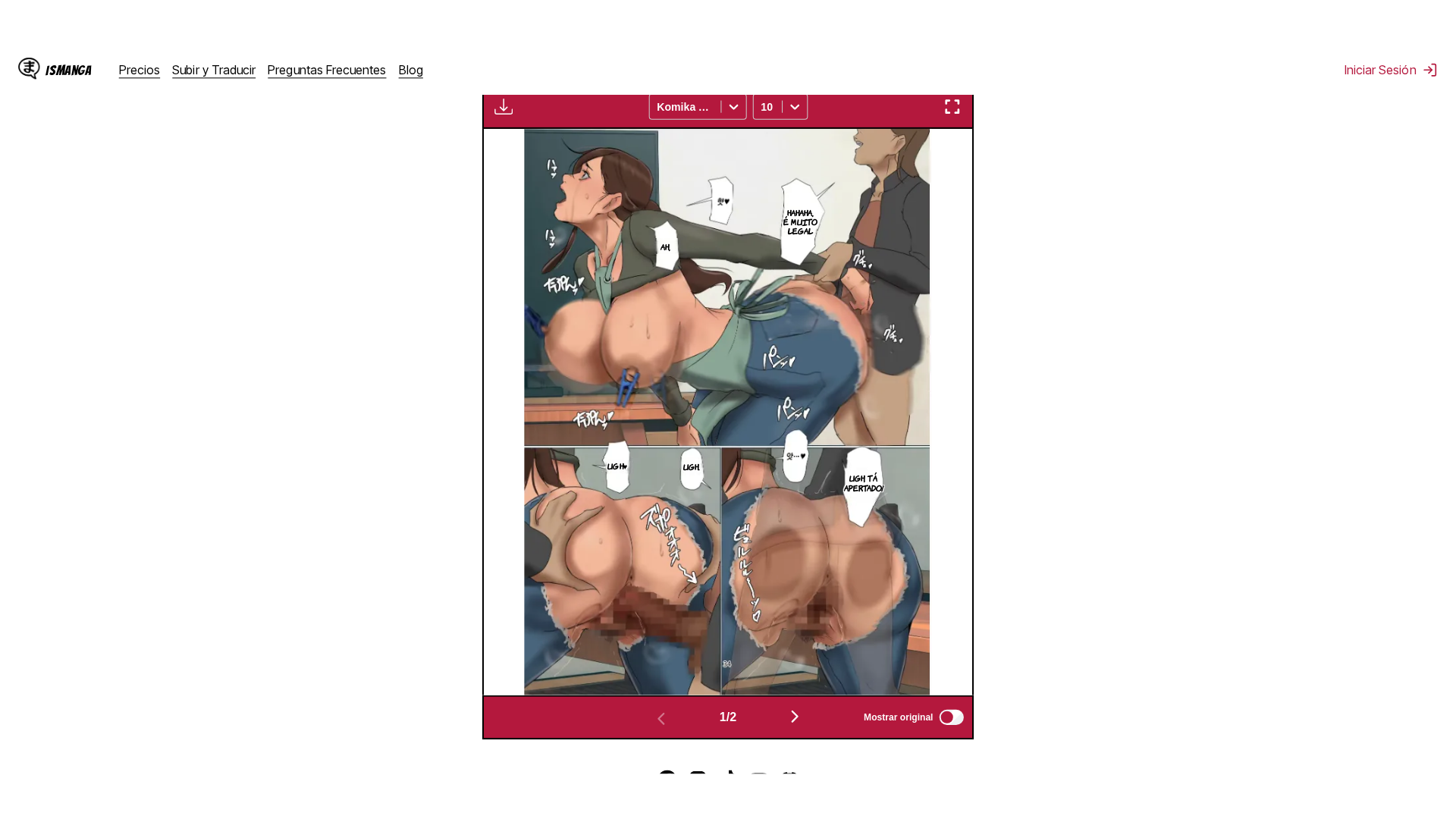
scroll to position [159, 0]
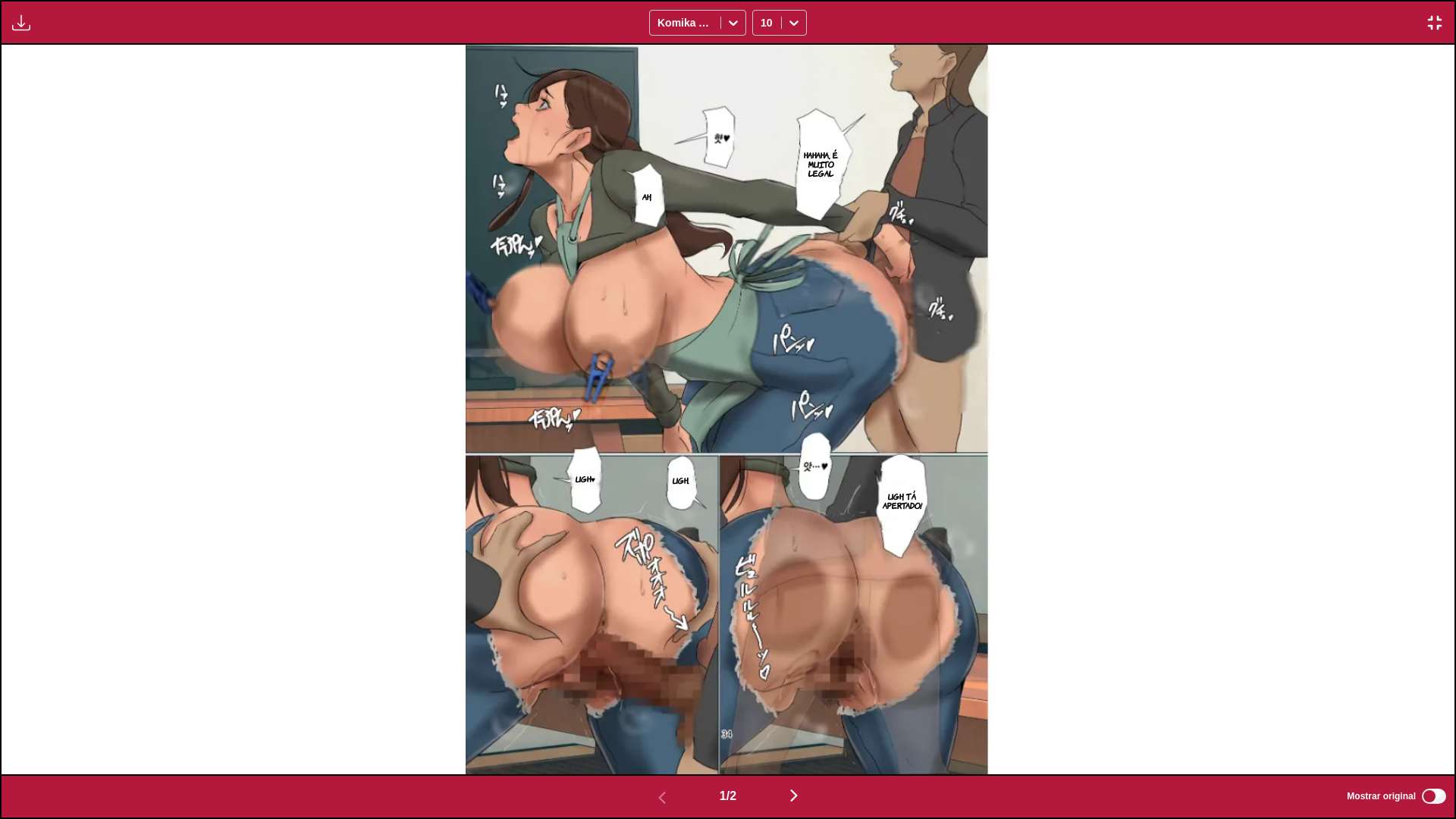
click at [1437, 25] on img "button" at bounding box center [1435, 22] width 18 height 18
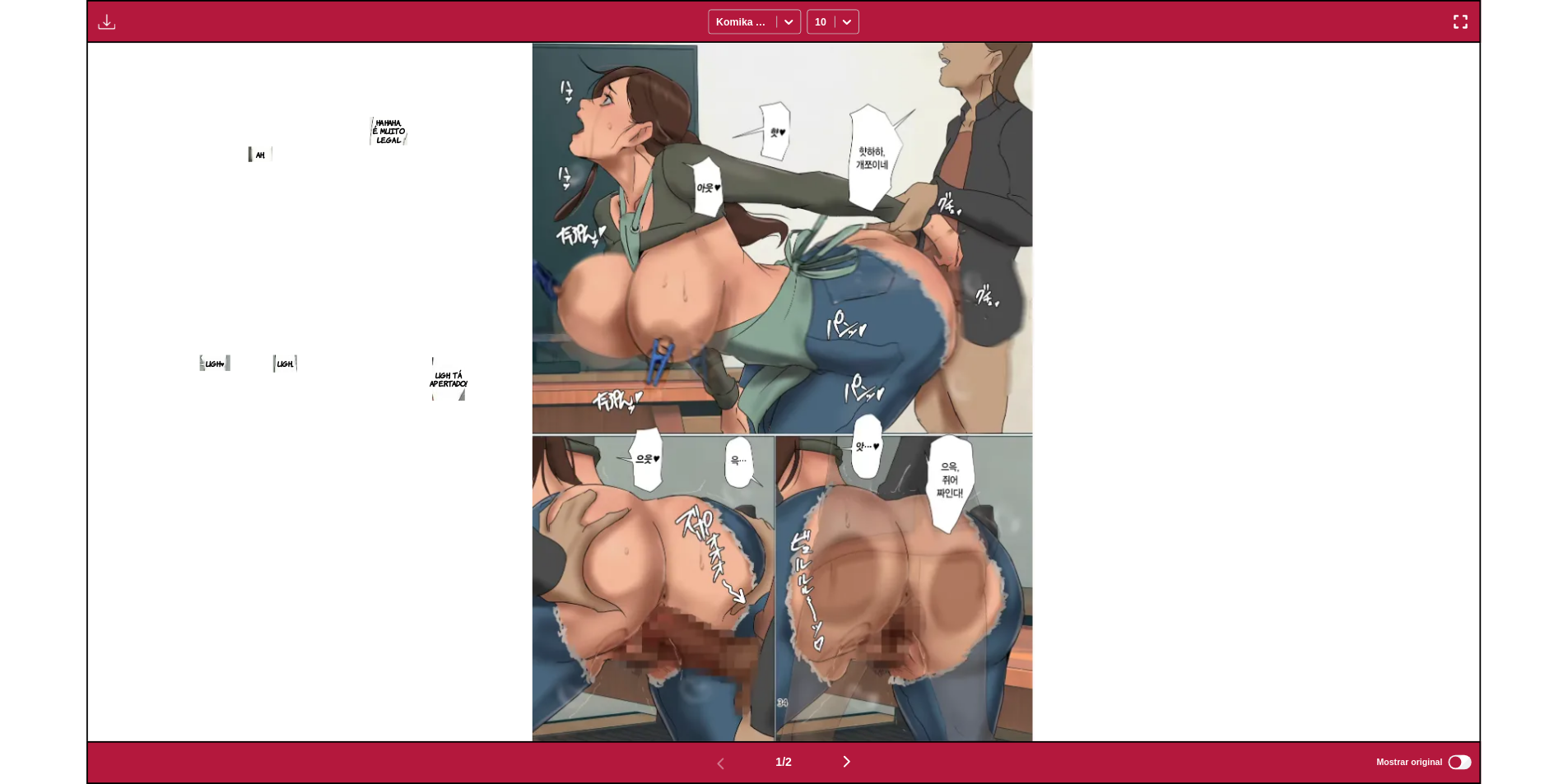
scroll to position [428, 0]
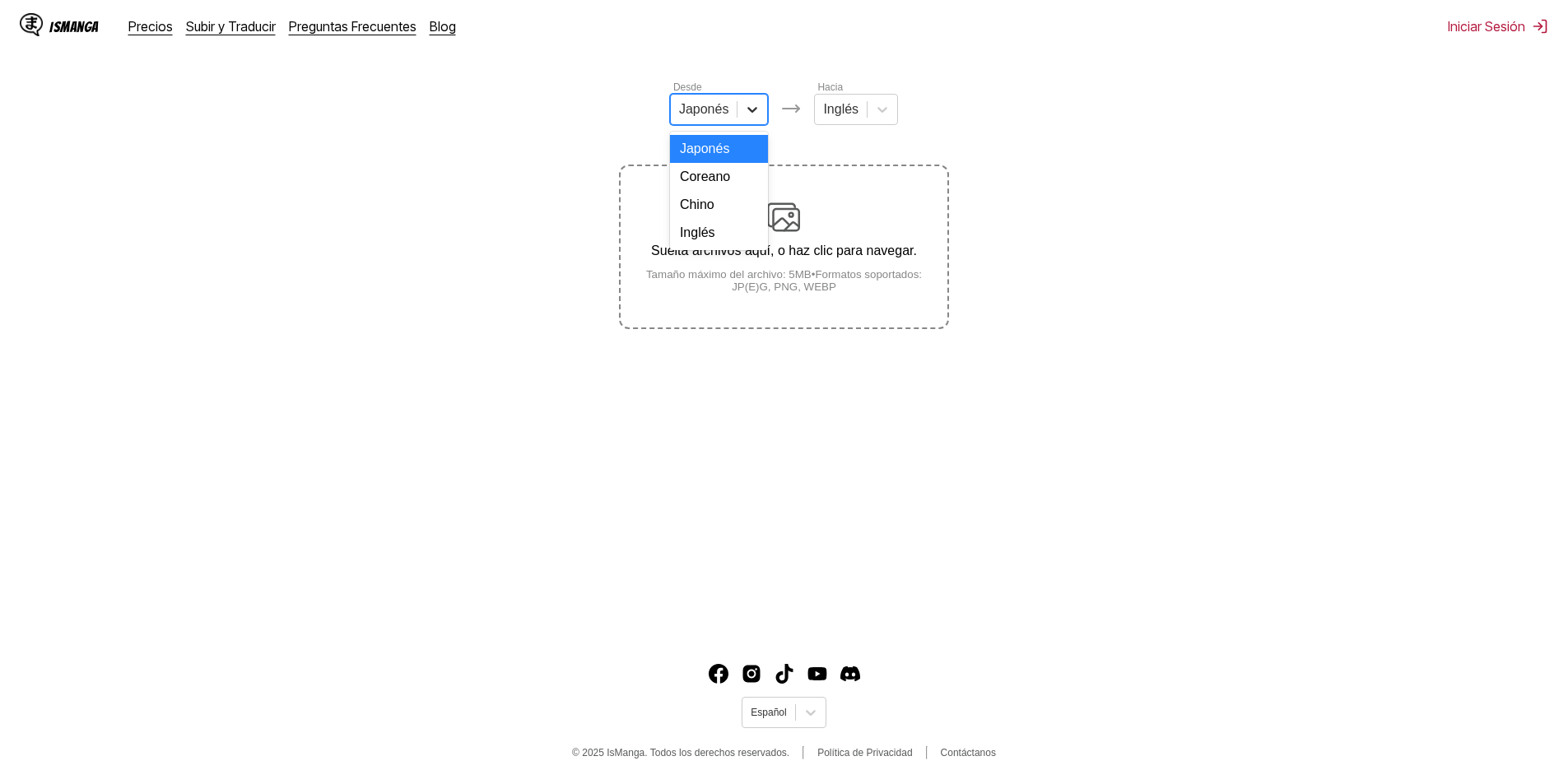
click at [759, 118] on icon at bounding box center [753, 109] width 17 height 17
click at [705, 191] on div "Coreano" at bounding box center [719, 176] width 98 height 28
click at [869, 122] on div at bounding box center [883, 109] width 29 height 29
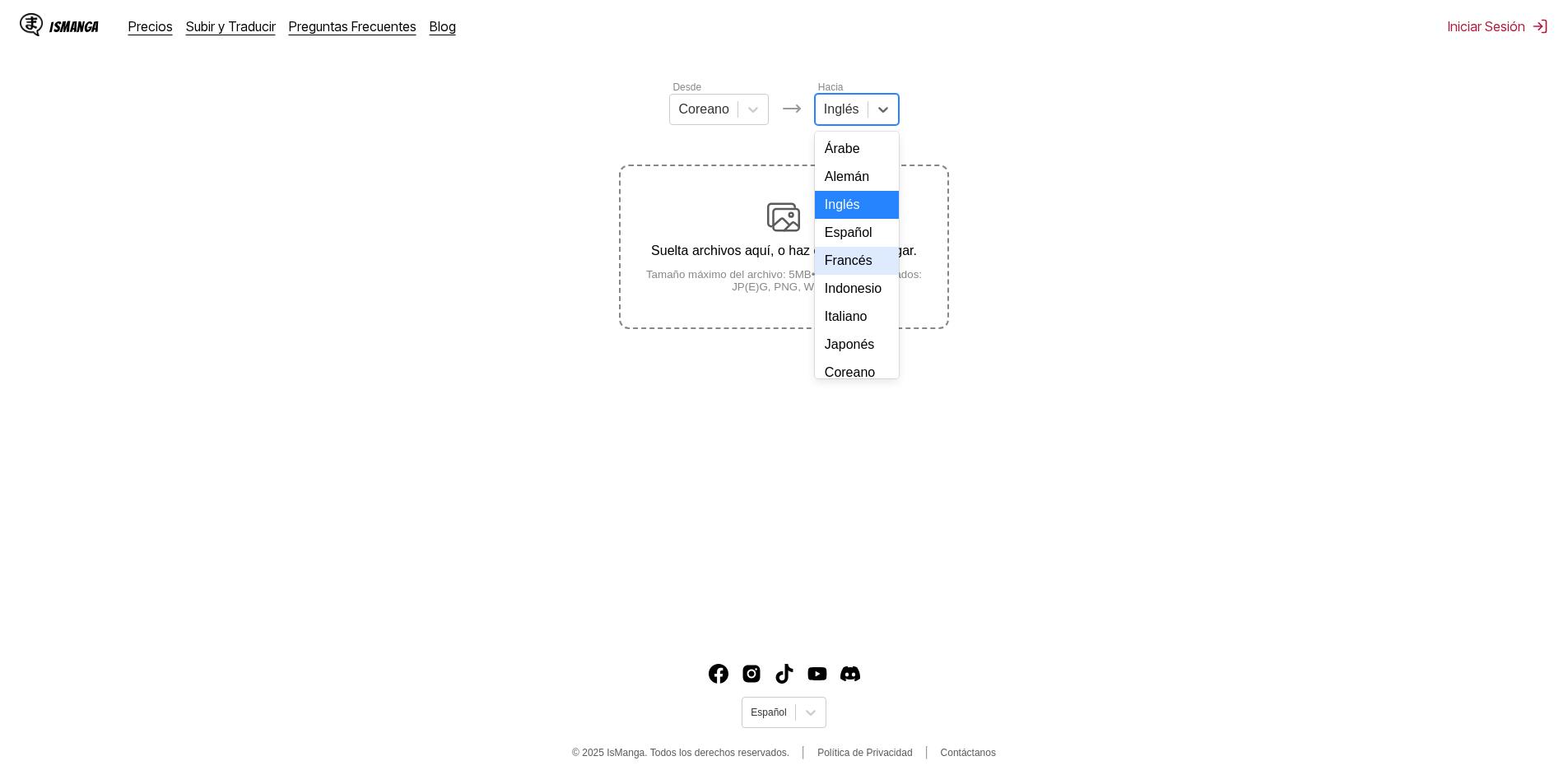
click at [841, 275] on div "Francés" at bounding box center [857, 261] width 84 height 28
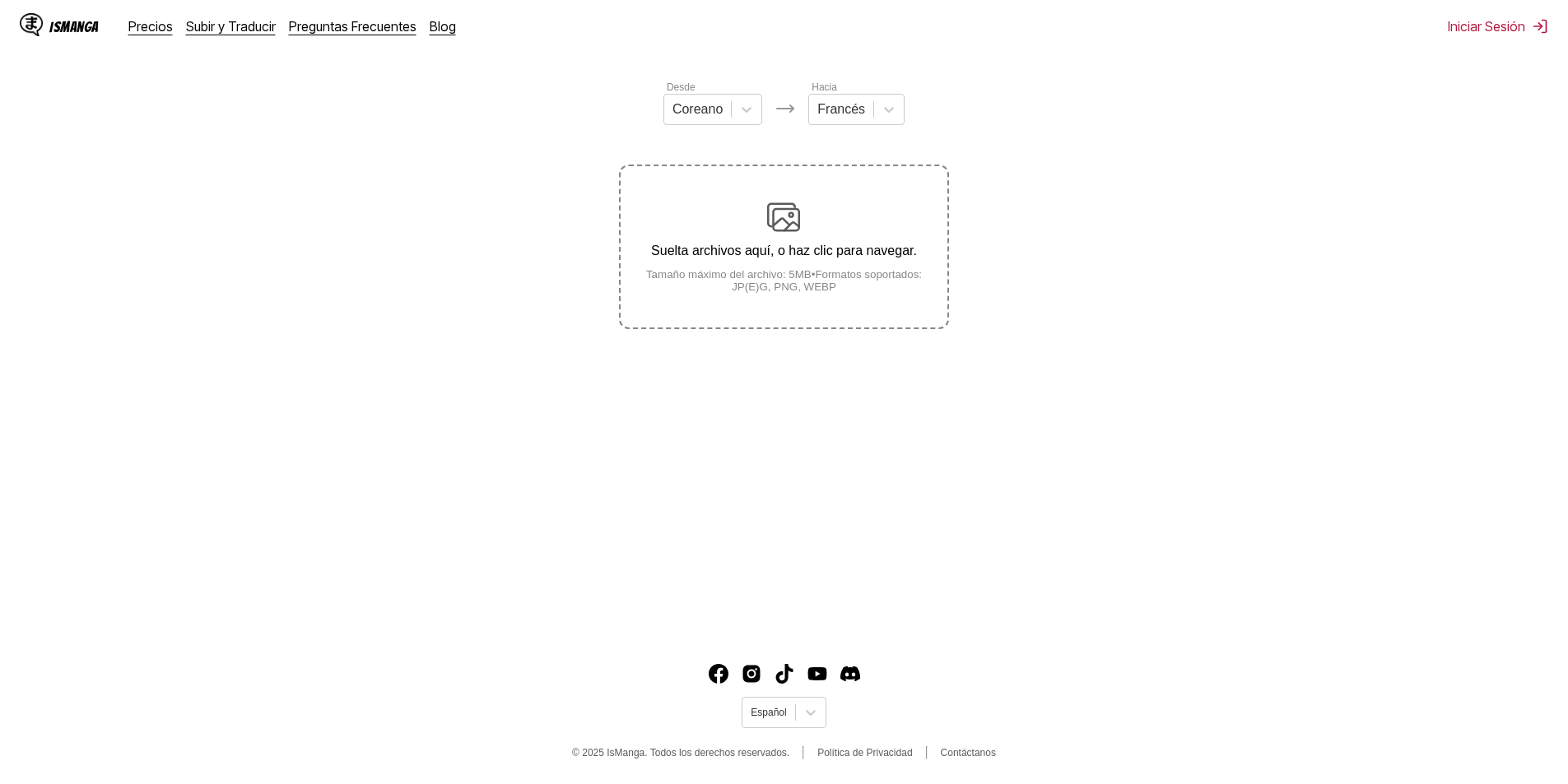
click at [835, 290] on small "Tamaño máximo del archivo: 5MB • Formatos soportados: JP(E)G, PNG, WEBP" at bounding box center [783, 280] width 326 height 25
click at [0, 0] on input "Suelta archivos aquí, o haz clic para navegar. Tamaño máximo del archivo: 5MB •…" at bounding box center [0, 0] width 0 height 0
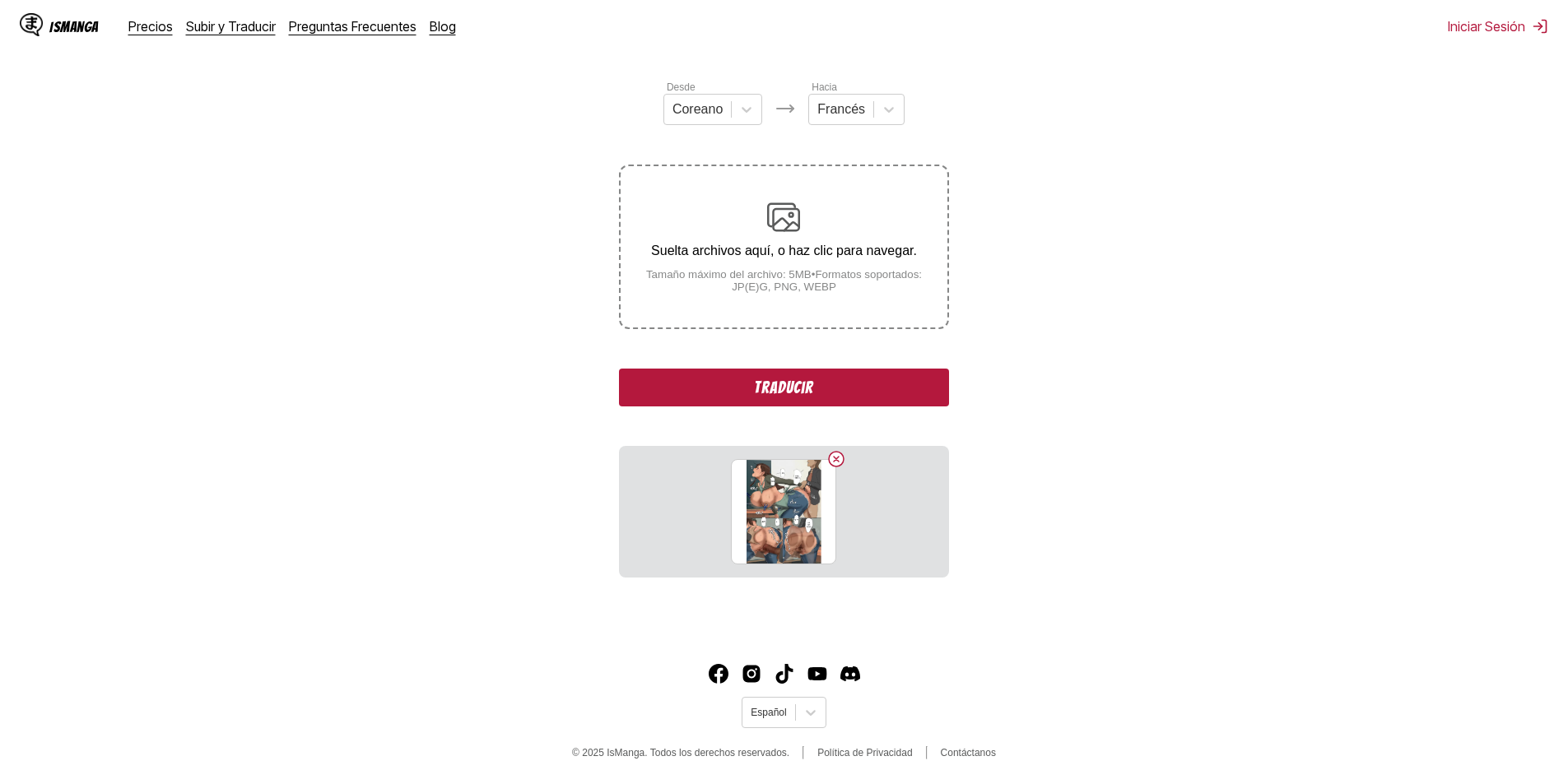
click at [768, 280] on small "Tamaño máximo del archivo: 5MB • Formatos soportados: JP(E)G, PNG, WEBP" at bounding box center [783, 280] width 326 height 25
click at [0, 0] on input "Suelta archivos aquí, o haz clic para navegar. Tamaño máximo del archivo: 5MB •…" at bounding box center [0, 0] width 0 height 0
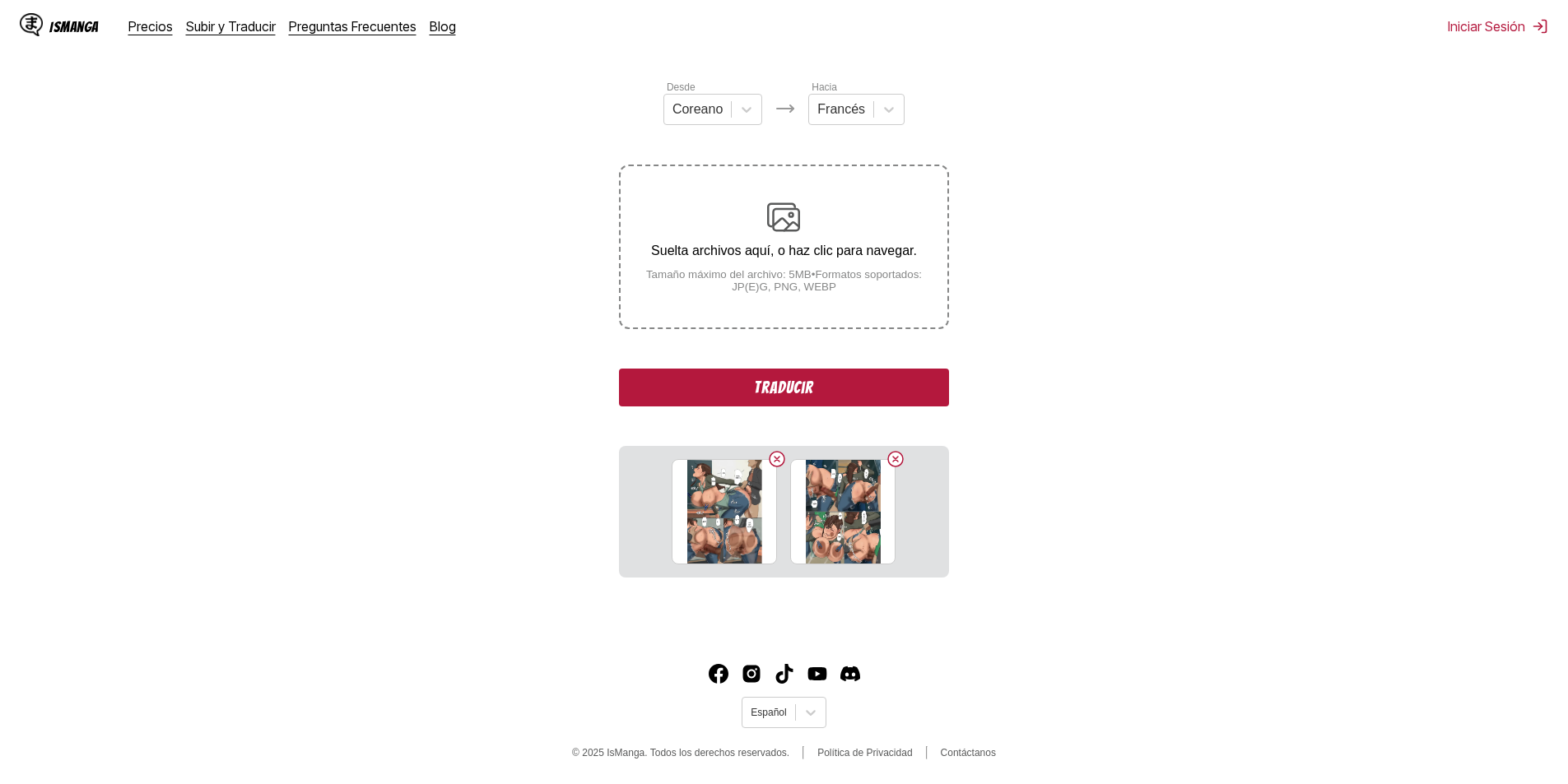
click at [751, 376] on button "Traducir" at bounding box center [783, 387] width 329 height 38
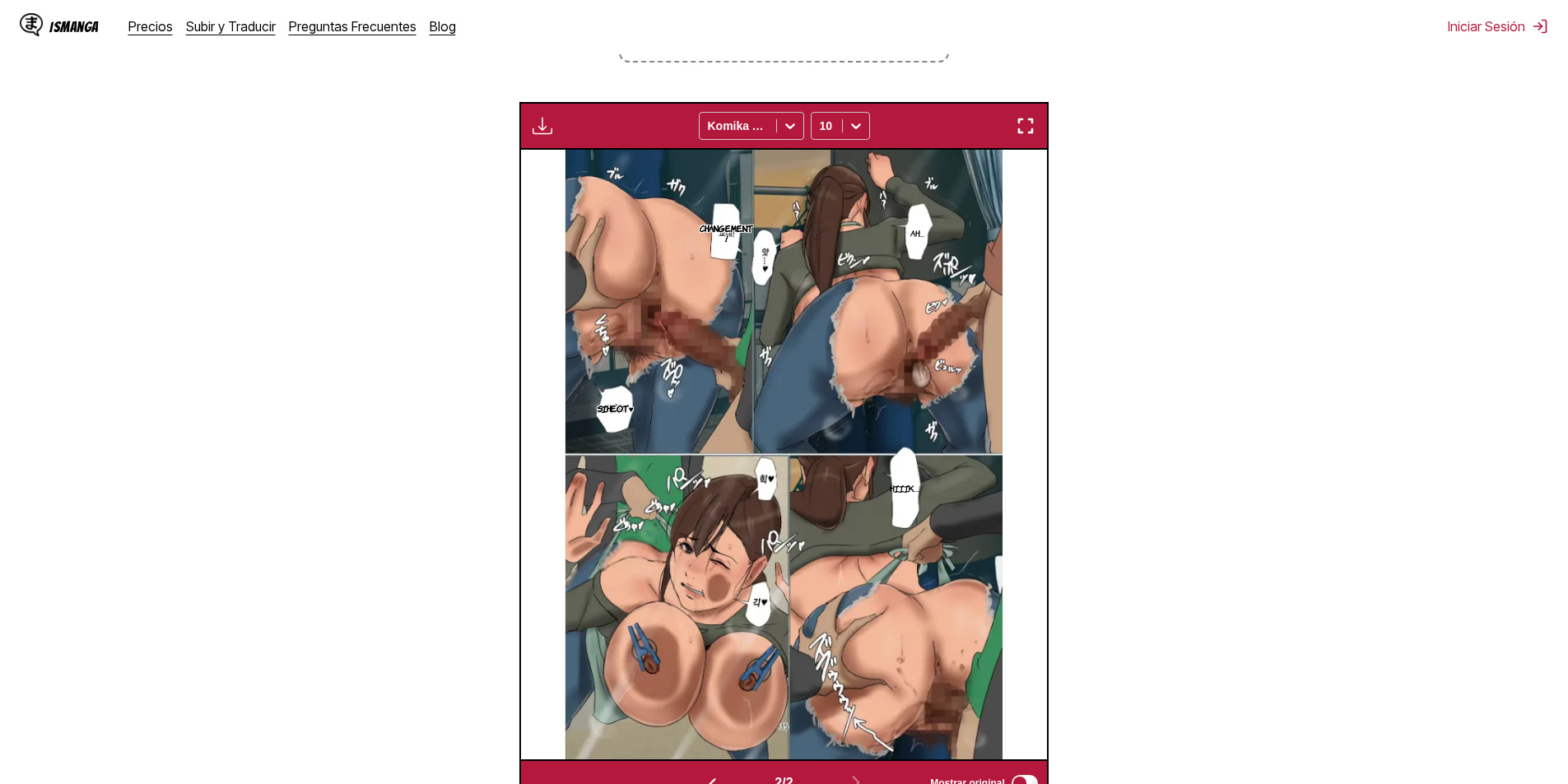
scroll to position [382, 0]
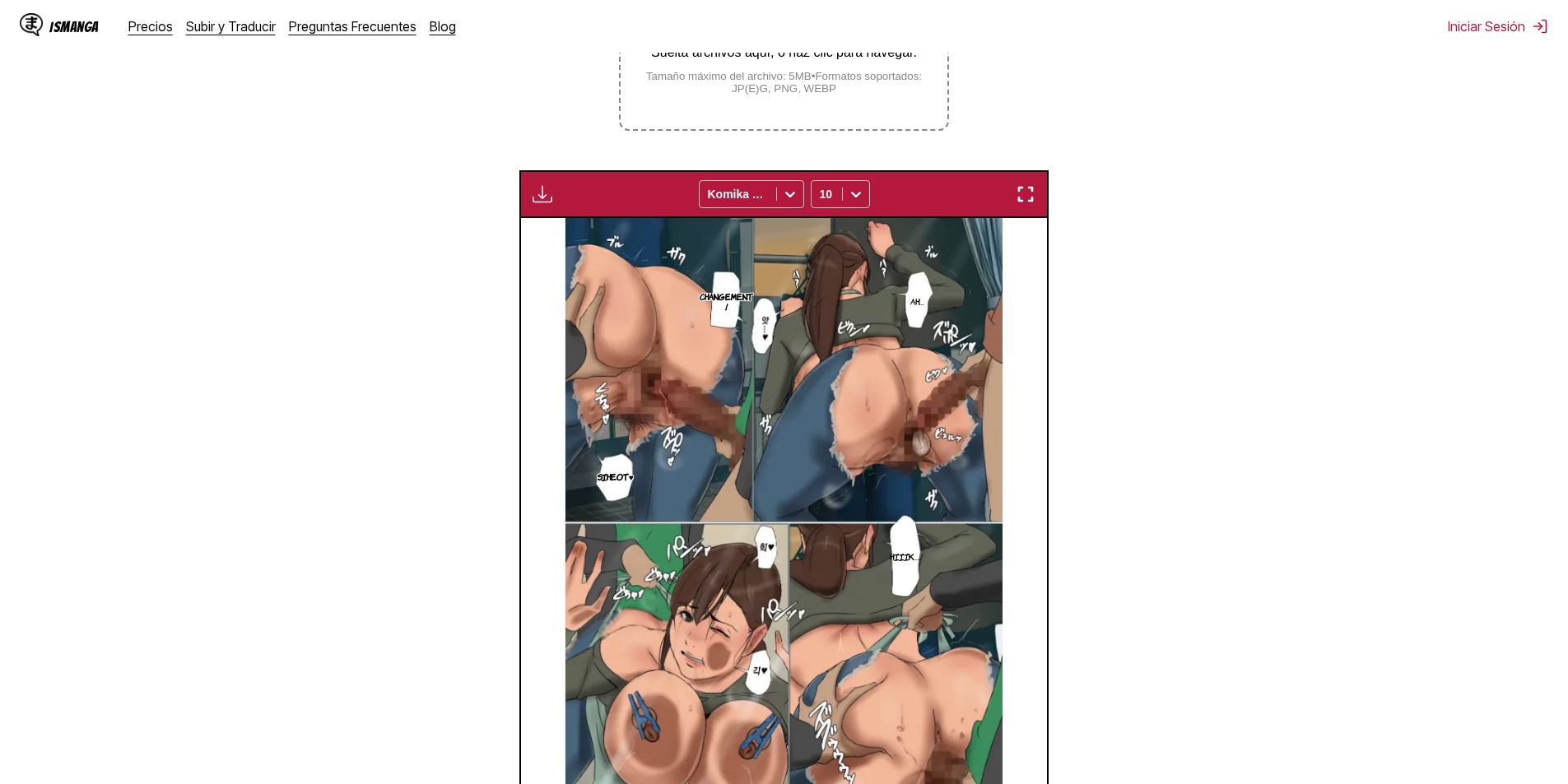
click at [1024, 209] on div "Disponible para usuarios premium Komika Axis 10" at bounding box center [784, 194] width 529 height 48
click at [1024, 191] on img "button" at bounding box center [1025, 194] width 19 height 19
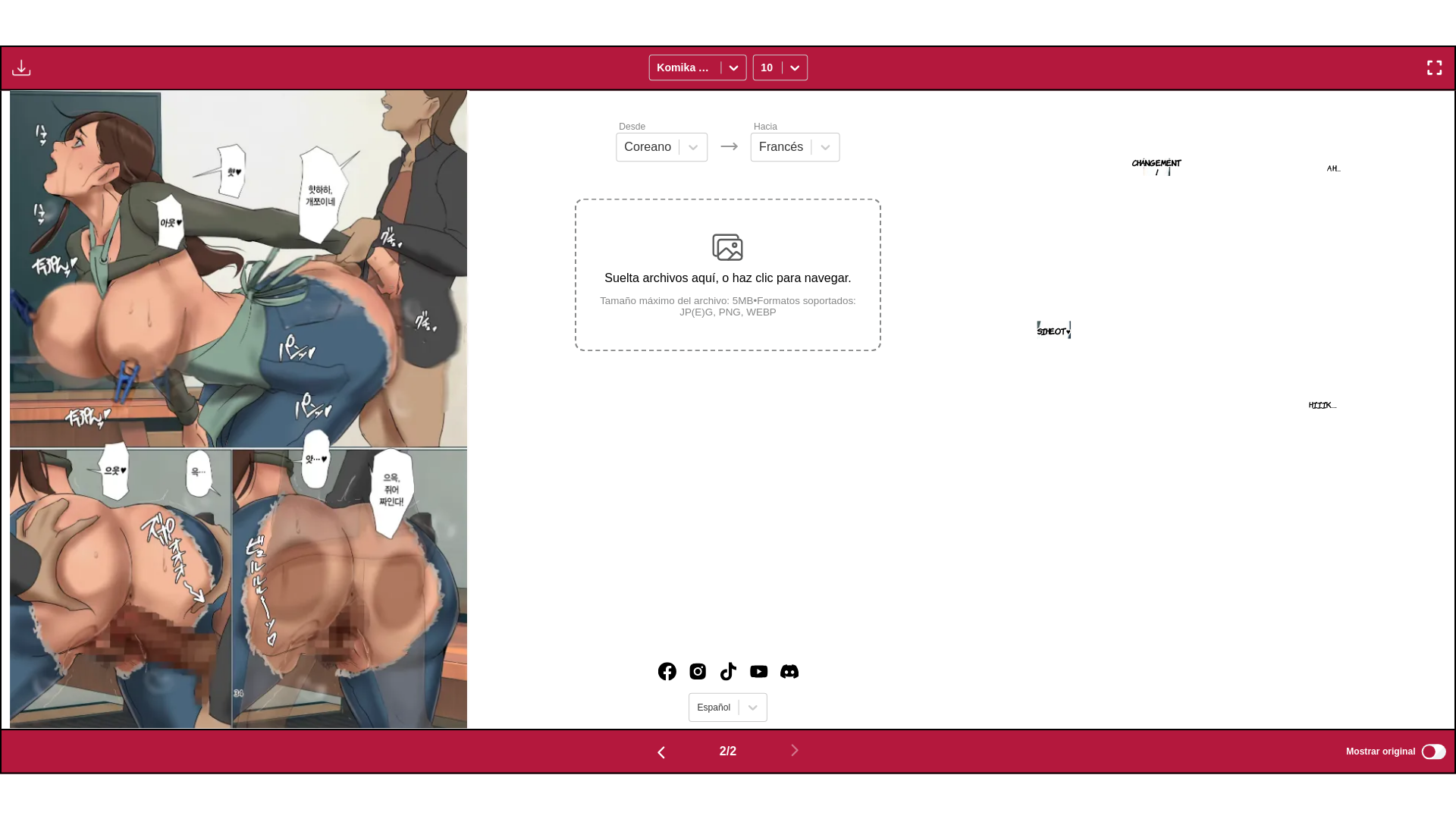
scroll to position [0, 1453]
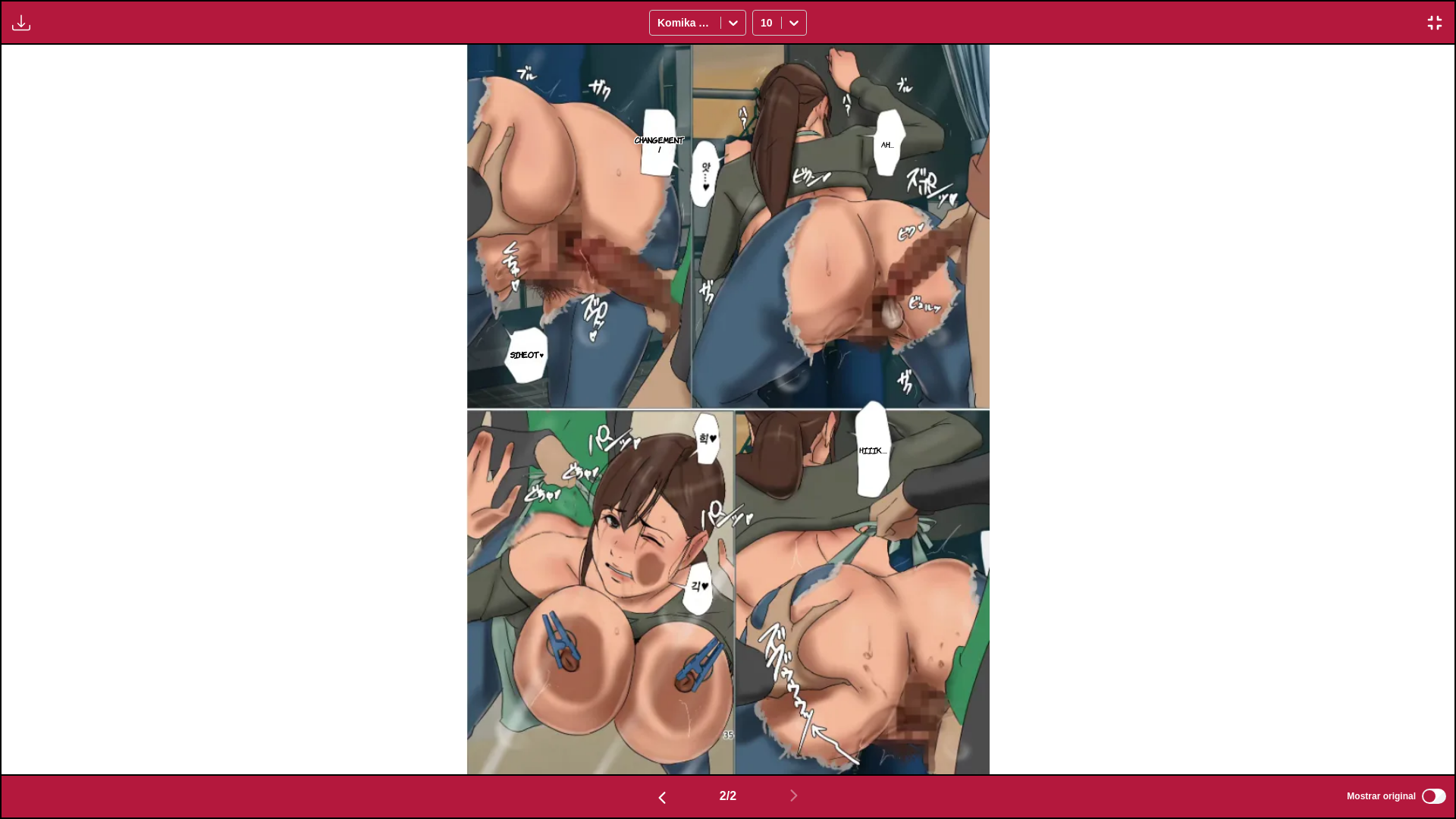
click at [546, 357] on p "Siheot♥" at bounding box center [527, 354] width 40 height 15
drag, startPoint x: 525, startPoint y: 367, endPoint x: 560, endPoint y: 363, distance: 35.2
click at [560, 363] on div "Siheot♥" at bounding box center [548, 367] width 85 height 47
click at [545, 367] on div "Siheot♥" at bounding box center [548, 367] width 85 height 47
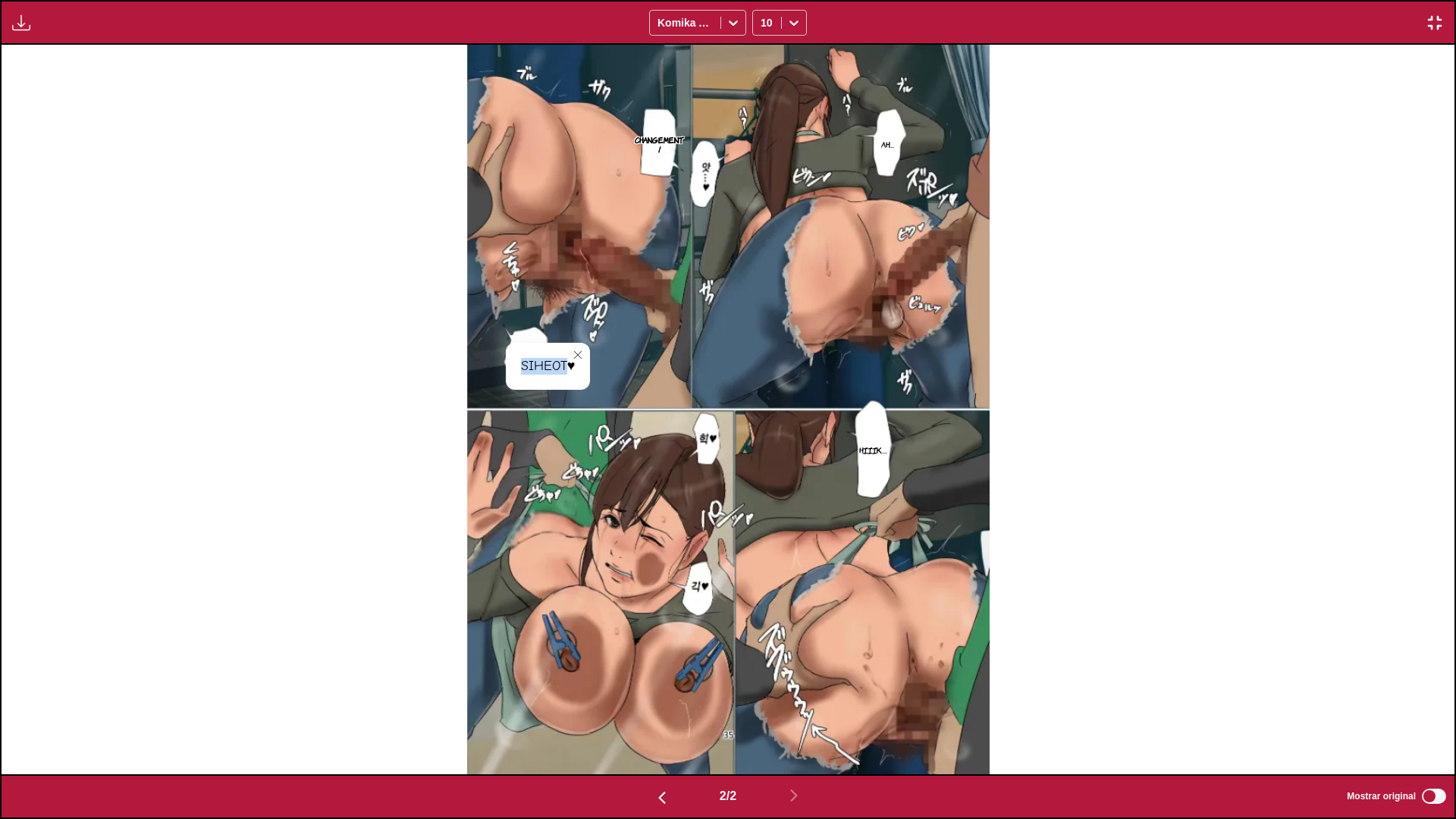
click at [1444, 25] on button "button" at bounding box center [1435, 22] width 27 height 19
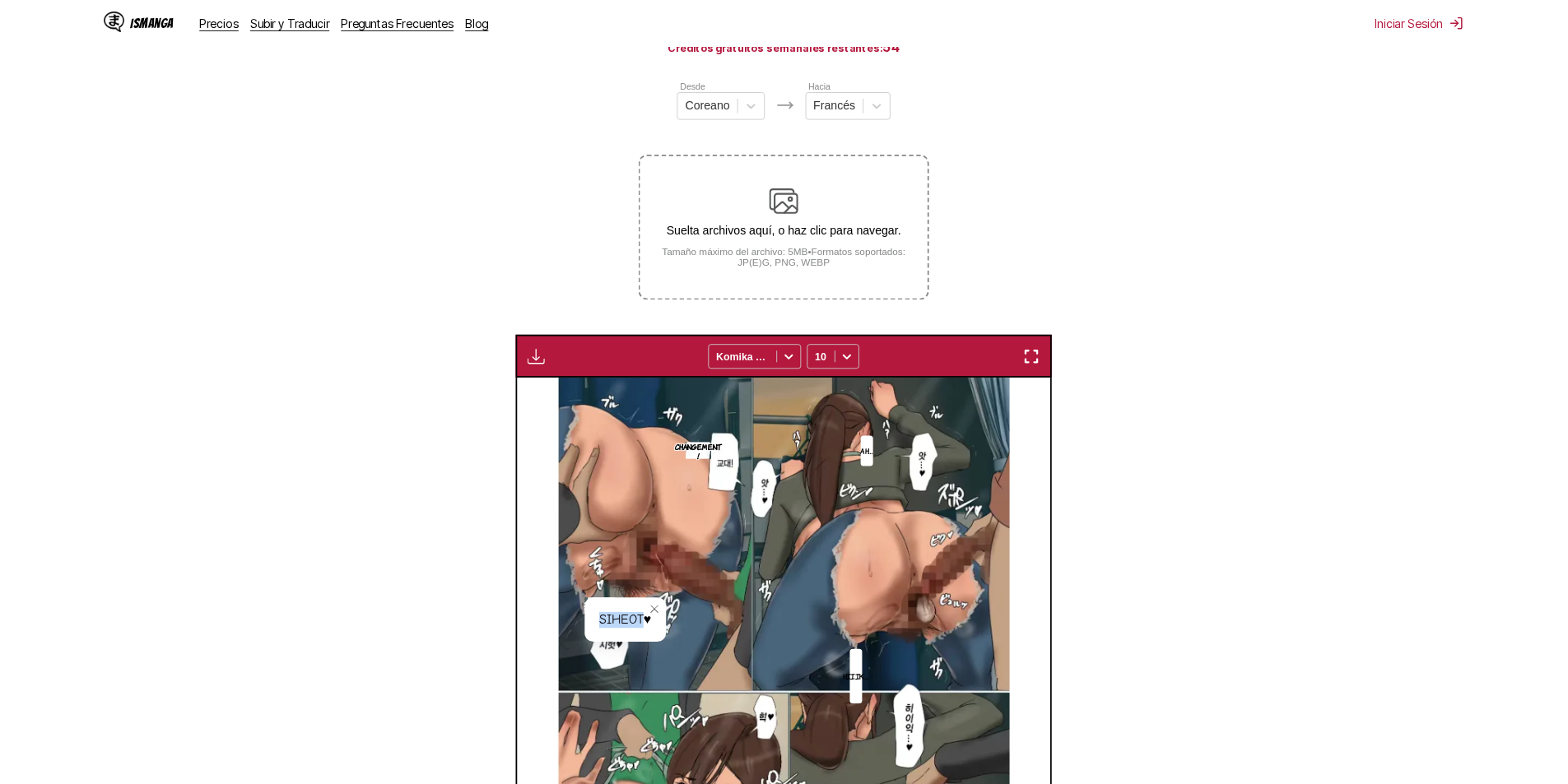
scroll to position [0, 526]
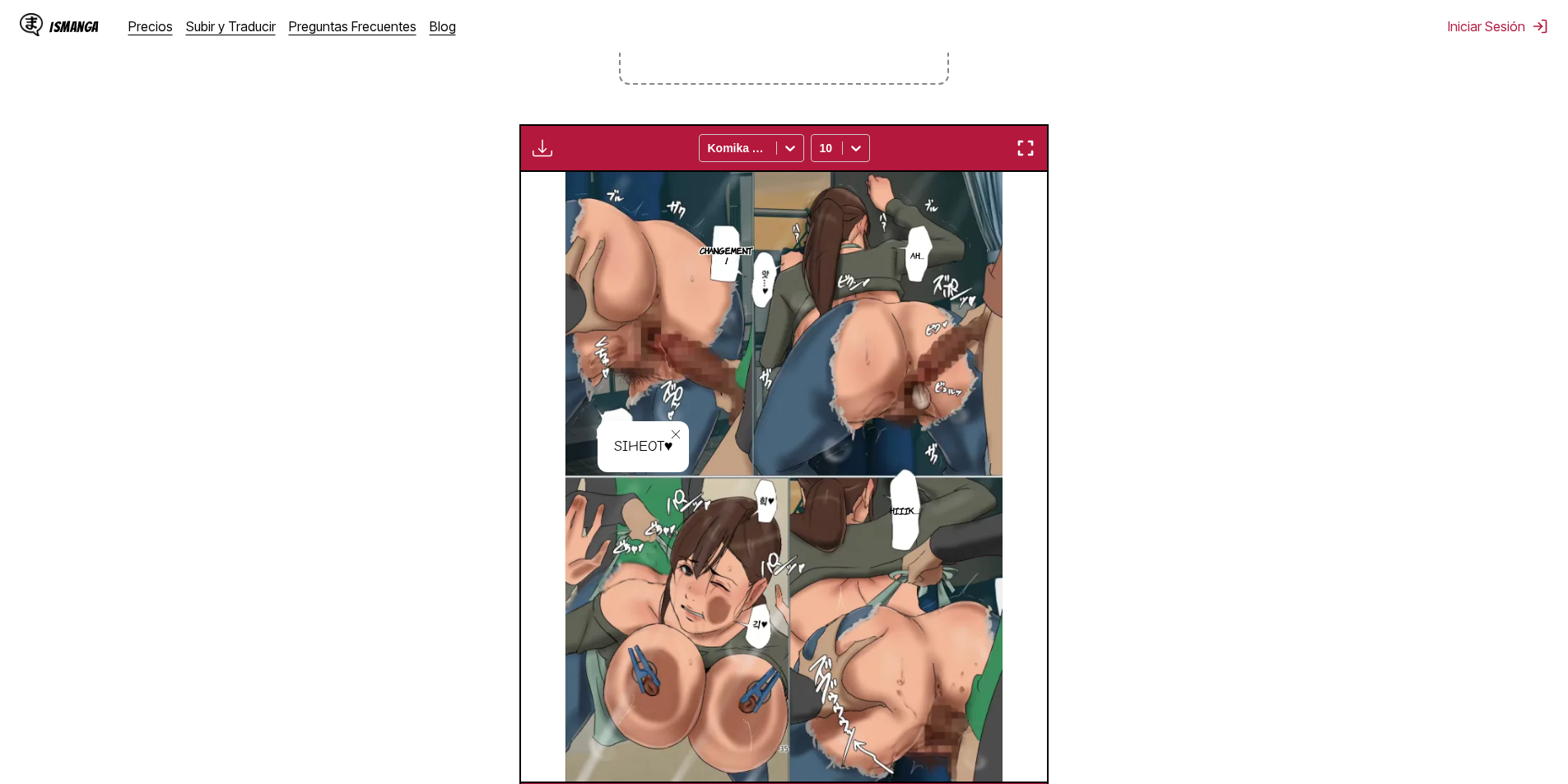
click at [1143, 392] on section "Desde Coreano Hacia Francés Suelta archivos aquí, o haz clic para navegar. Tama…" at bounding box center [783, 332] width 1541 height 995
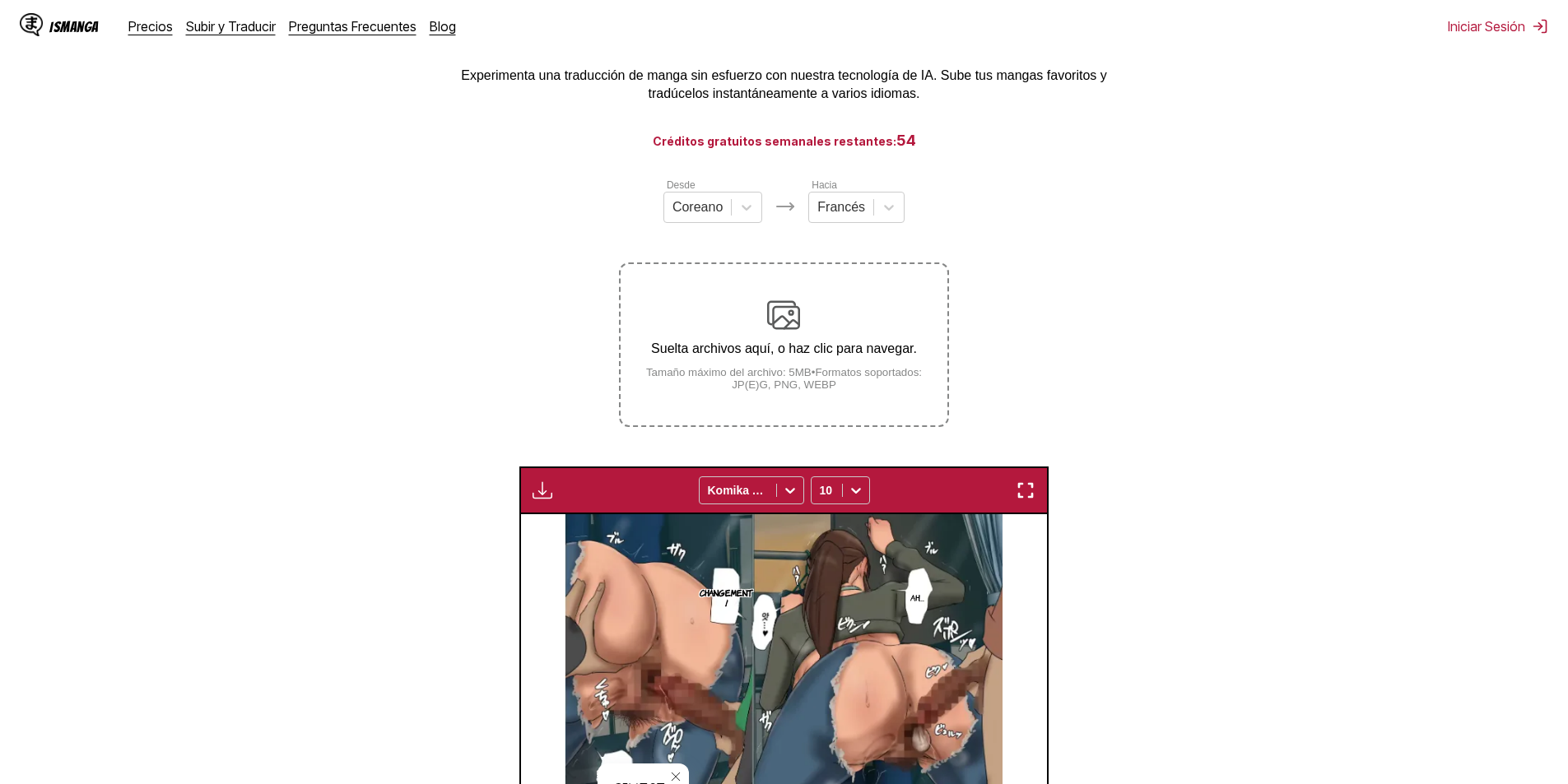
scroll to position [52, 0]
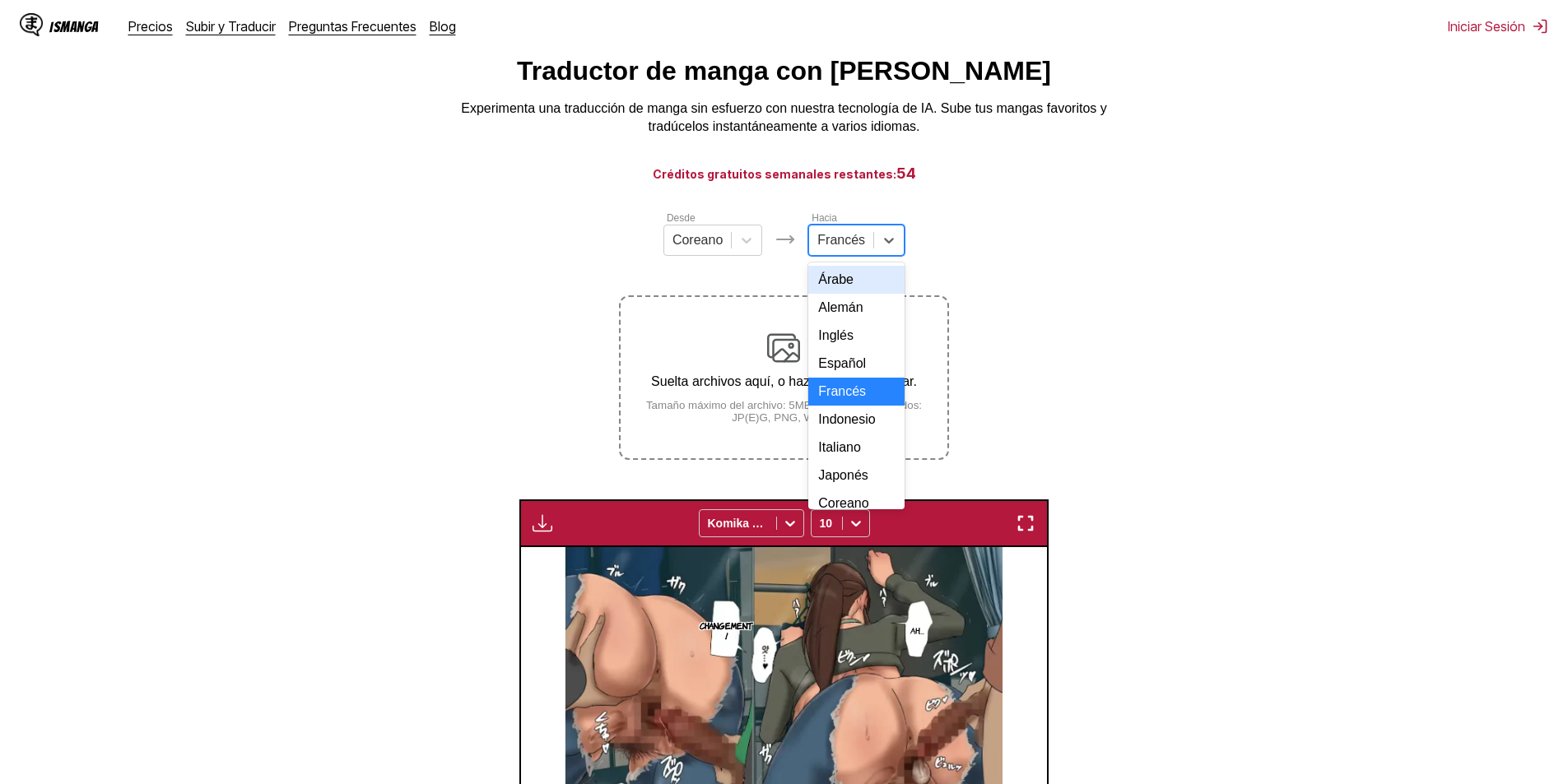
click at [847, 245] on div at bounding box center [841, 241] width 48 height 18
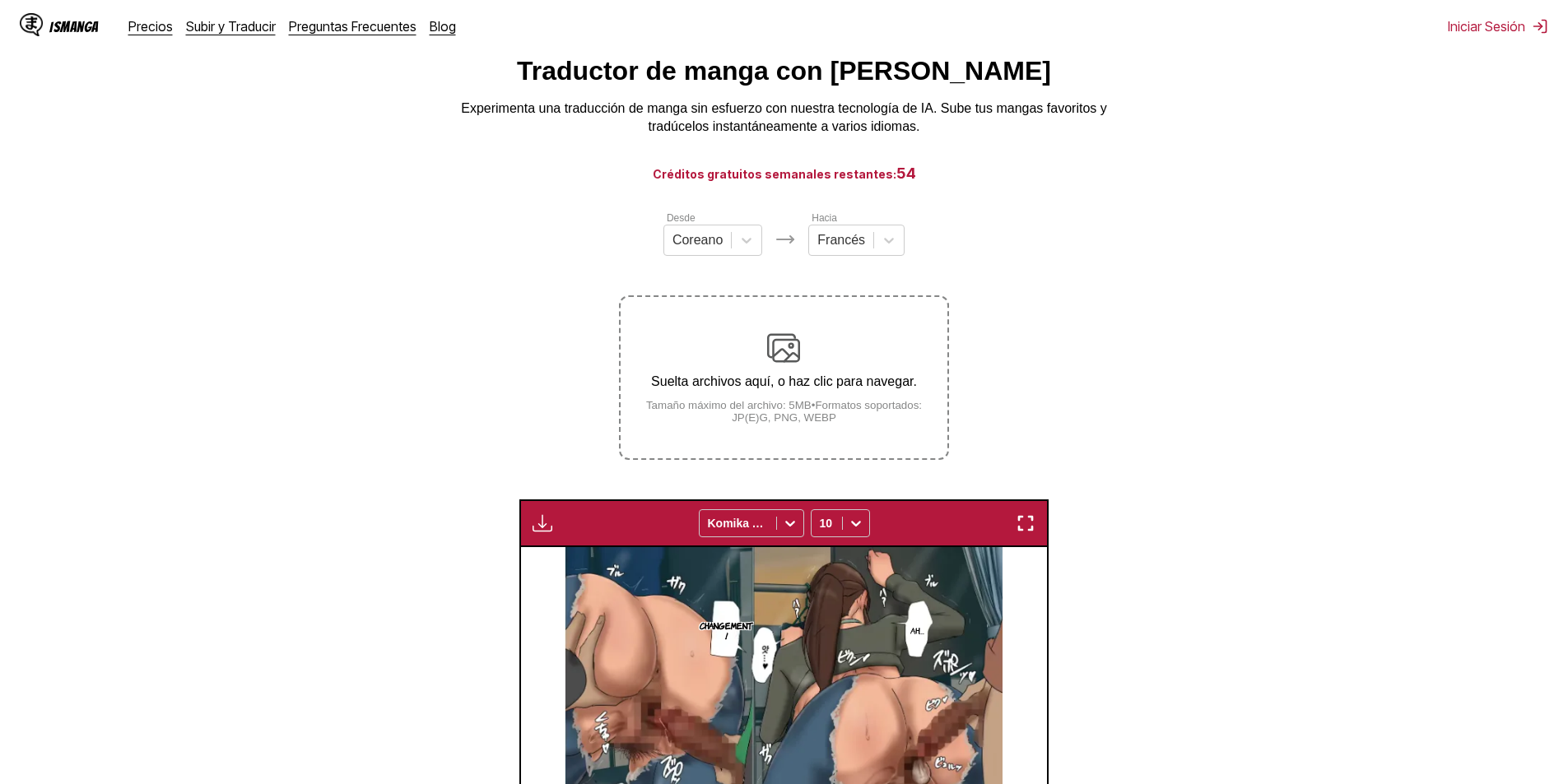
click at [1165, 232] on section "Desde Coreano Hacia Francés Suelta archivos aquí, o haz clic para navegar. Tama…" at bounding box center [783, 707] width 1541 height 995
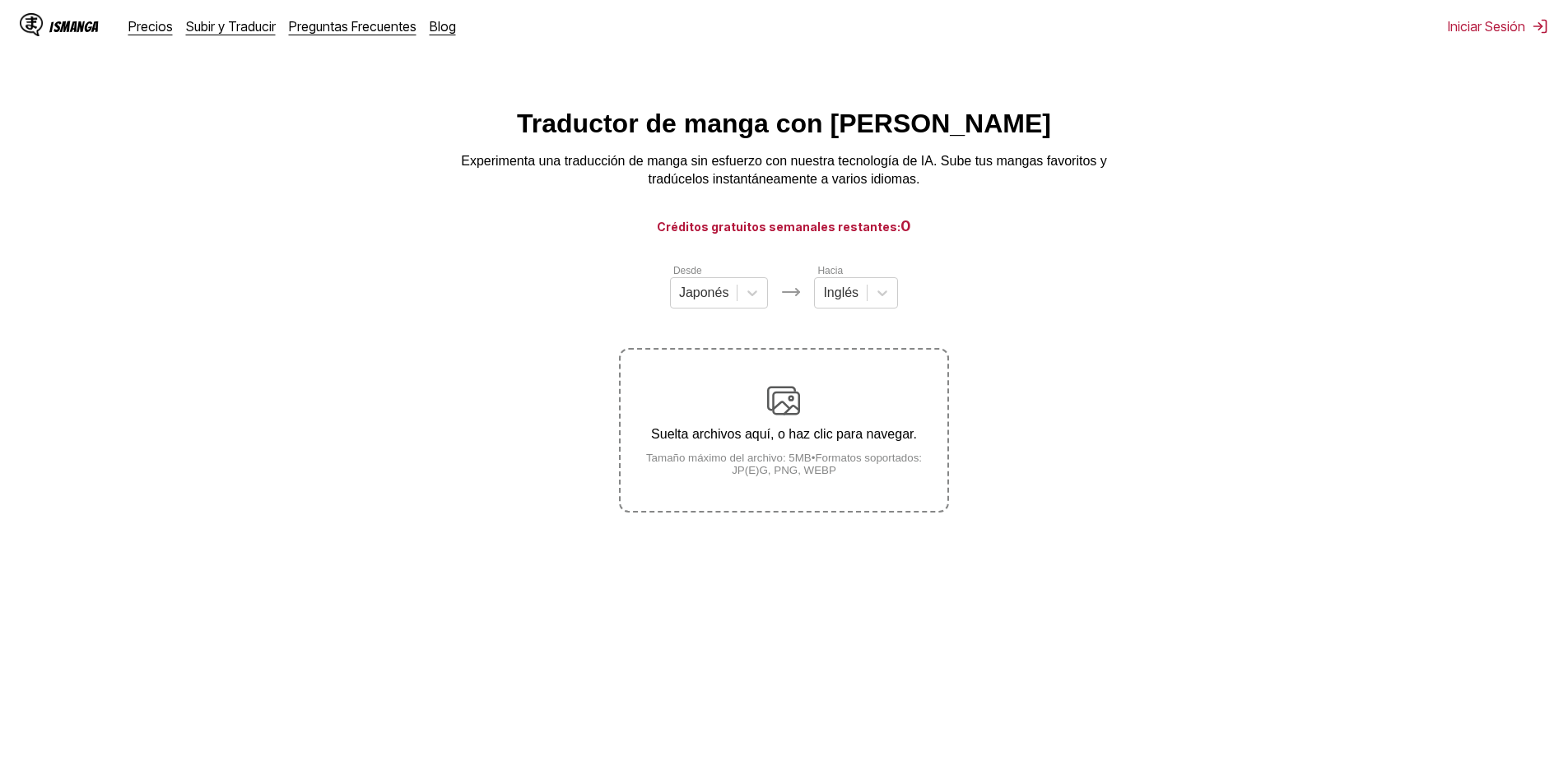
scroll to position [52, 0]
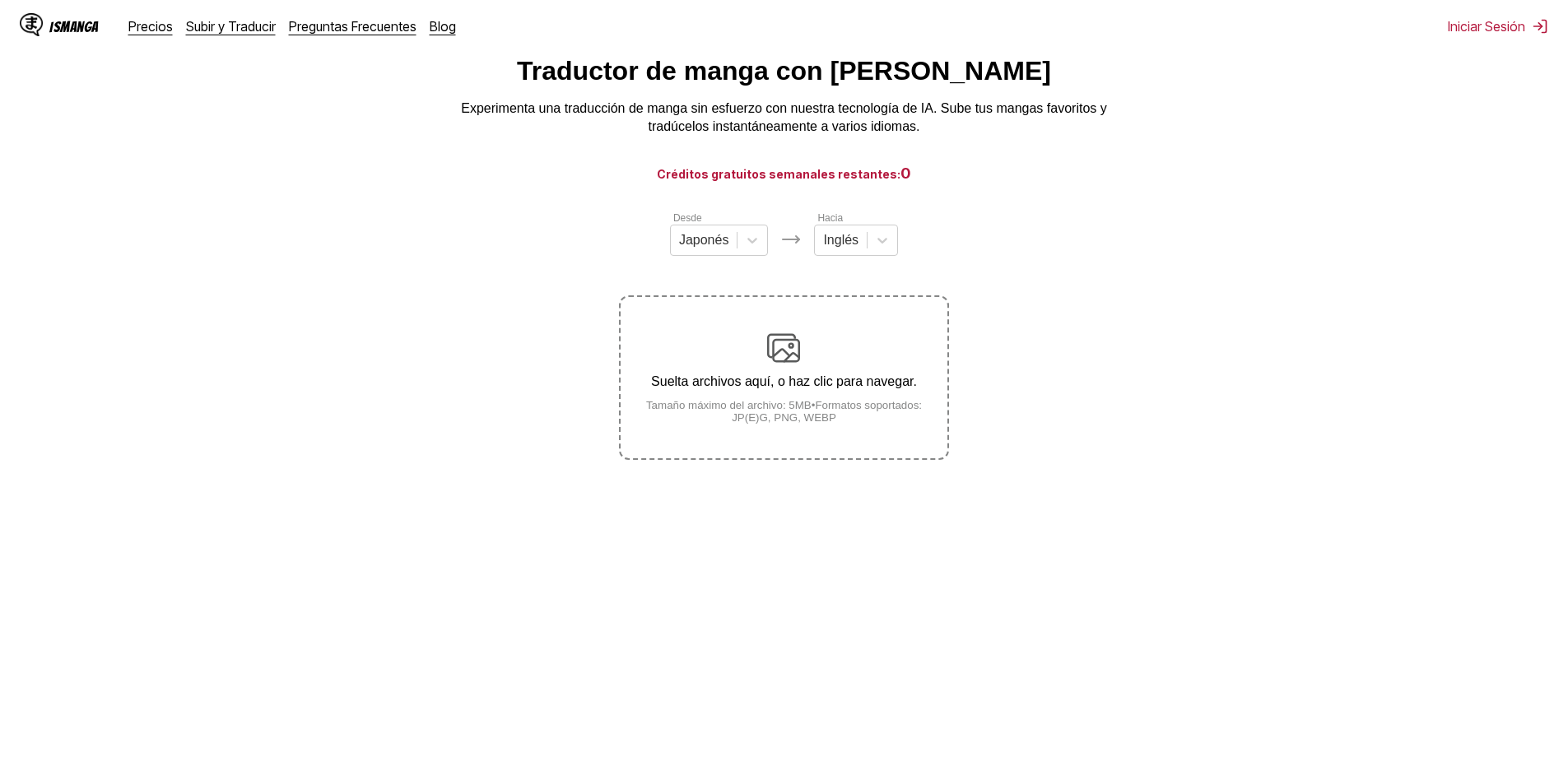
click at [824, 244] on input "text" at bounding box center [825, 240] width 4 height 15
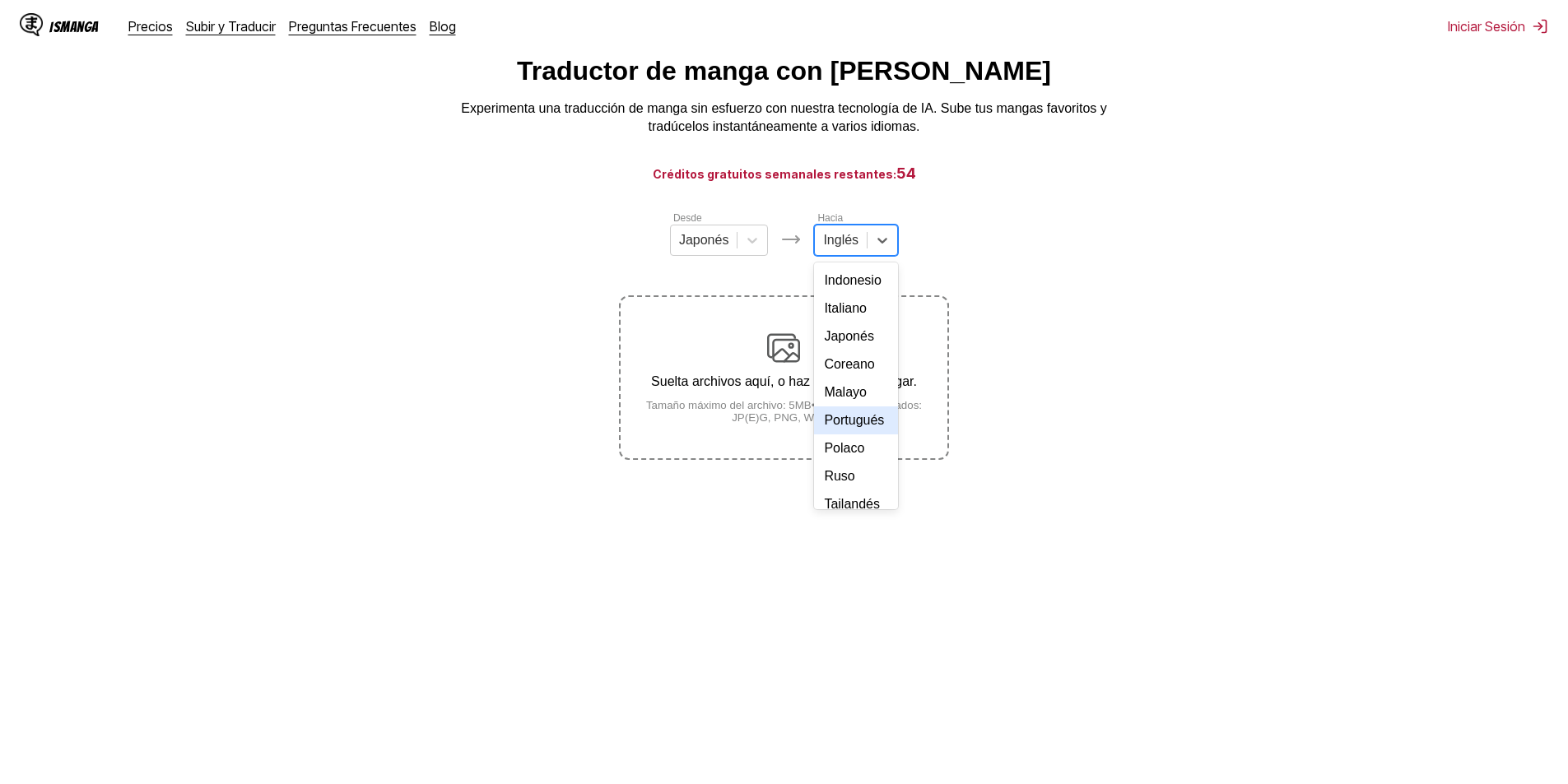
scroll to position [165, 0]
click at [859, 409] on div "Portugués" at bounding box center [856, 395] width 84 height 28
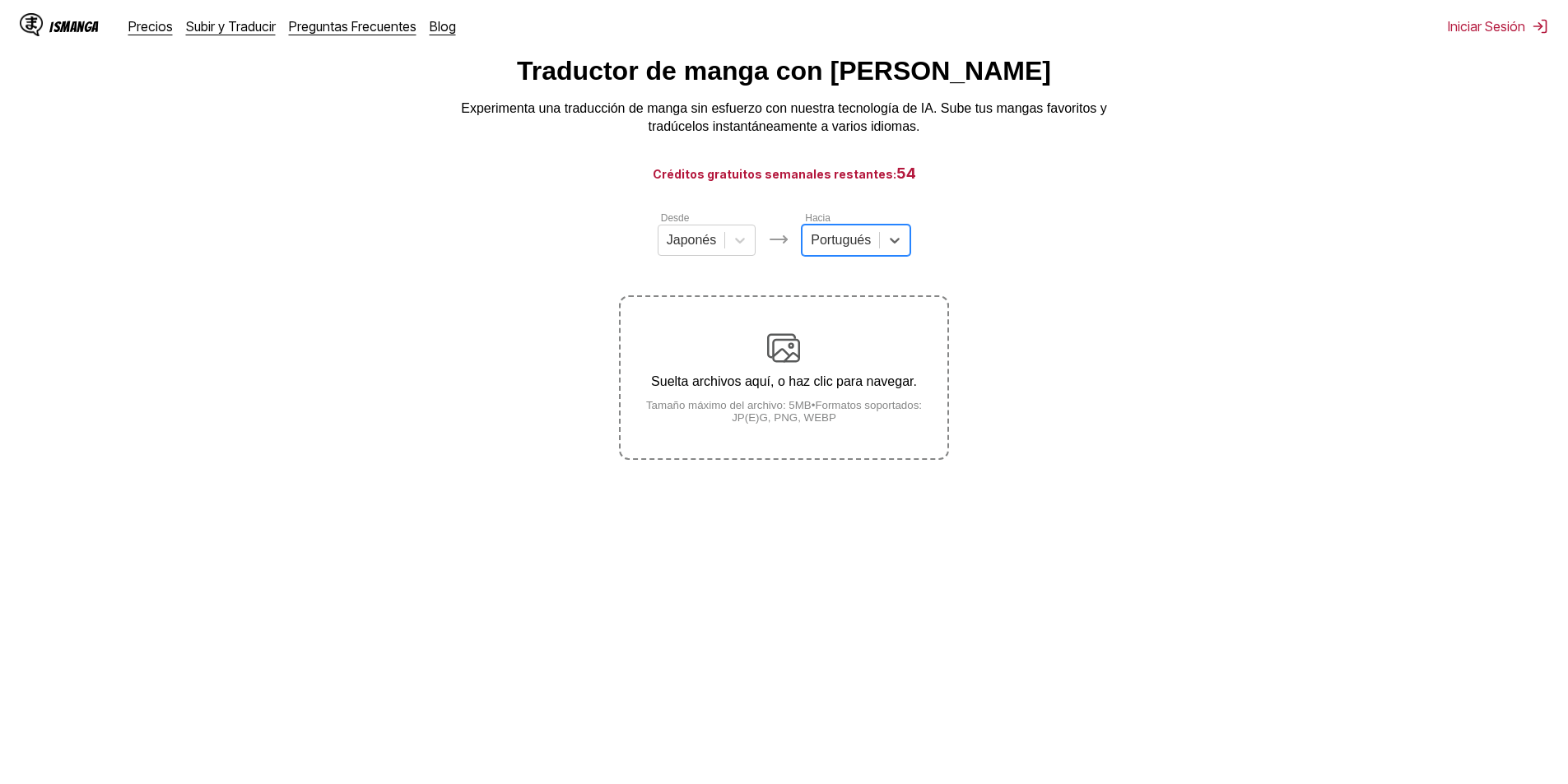
click at [719, 278] on div "Desde [GEOGRAPHIC_DATA] Hacia option Portugués, selected. Portugués Suelta arch…" at bounding box center [783, 335] width 329 height 250
click at [717, 264] on div "Desde Japonés Hacia Portugués Suelta archivos aquí, o haz clic para navegar. Ta…" at bounding box center [783, 335] width 329 height 250
click at [713, 249] on div at bounding box center [691, 241] width 51 height 18
click at [776, 370] on div "Suelta archivos aquí, o haz clic para navegar. Tamaño máximo del archivo: 5MB •…" at bounding box center [783, 378] width 326 height 92
click at [0, 0] on input "Suelta archivos aquí, o haz clic para navegar. Tamaño máximo del archivo: 5MB •…" at bounding box center [0, 0] width 0 height 0
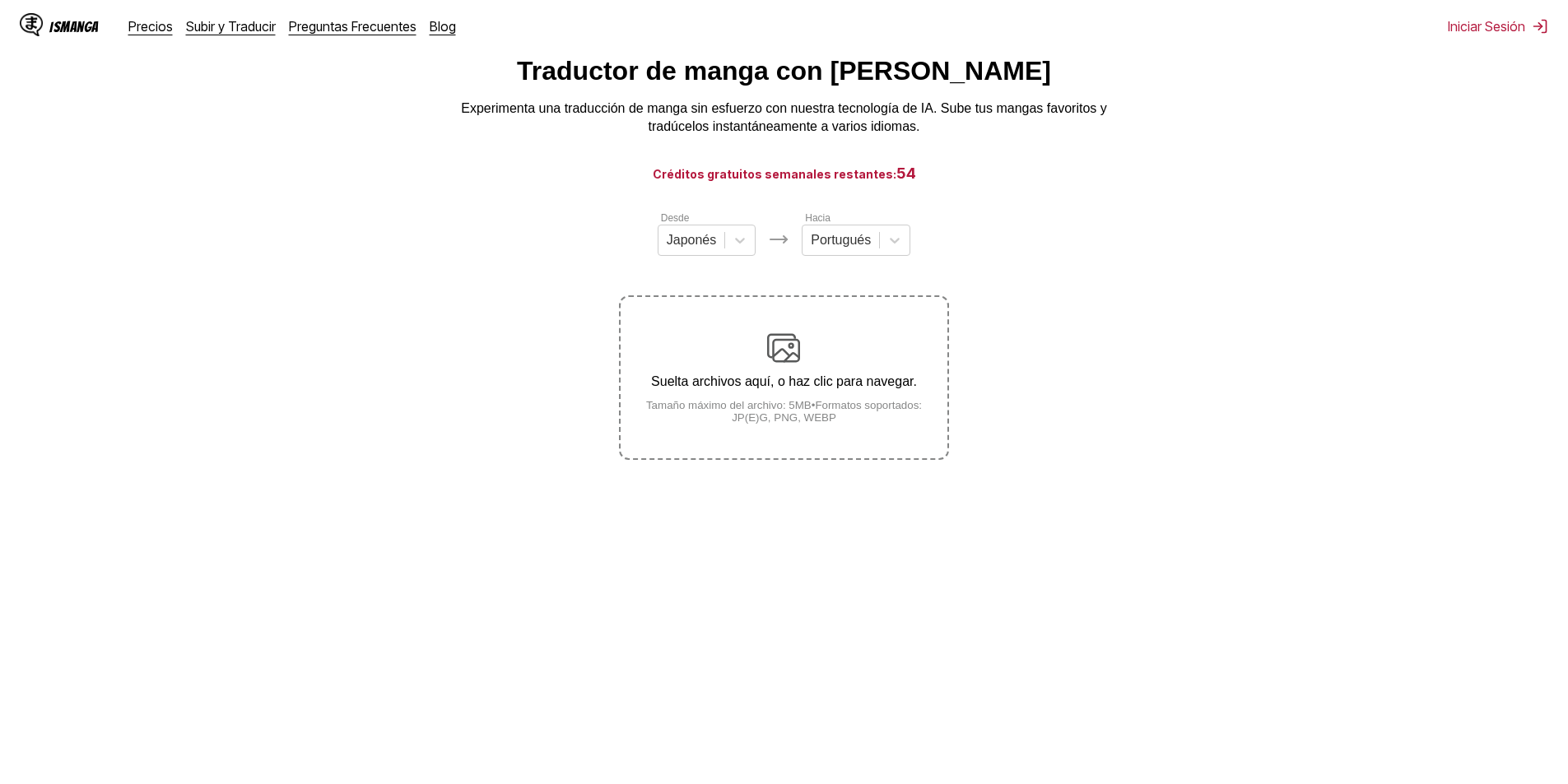
click at [779, 350] on img at bounding box center [784, 348] width 33 height 33
click at [0, 0] on input "Suelta archivos aquí, o haz clic para navegar. Tamaño máximo del archivo: 5MB •…" at bounding box center [0, 0] width 0 height 0
click at [706, 240] on div at bounding box center [691, 241] width 51 height 18
click at [692, 318] on div "Coreano" at bounding box center [707, 308] width 98 height 28
click at [792, 374] on div "Suelta archivos aquí, o haz clic para navegar. Tamaño máximo del archivo: 5MB •…" at bounding box center [783, 378] width 326 height 92
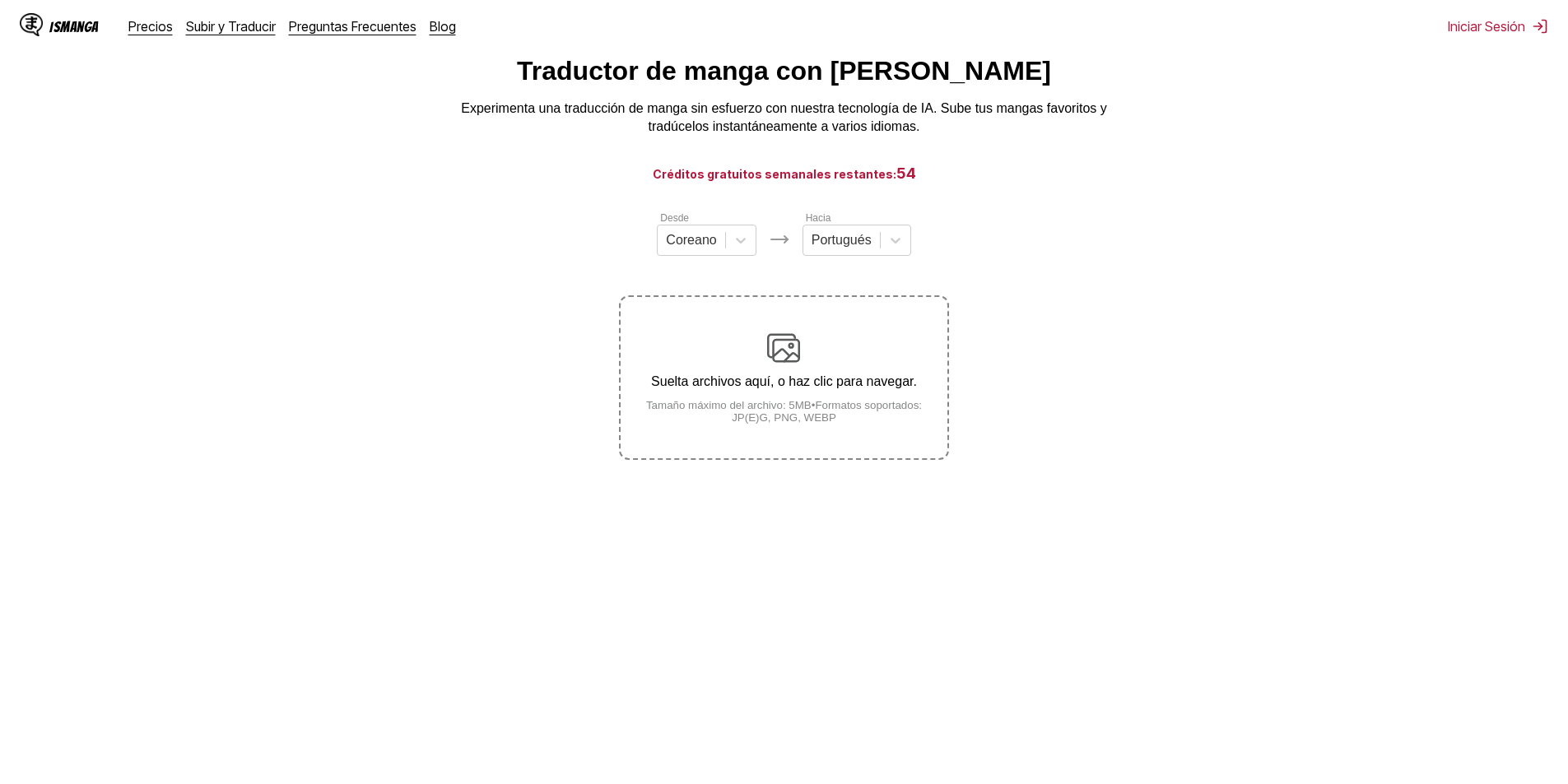
click at [0, 0] on input "Suelta archivos aquí, o haz clic para navegar. Tamaño máximo del archivo: 5MB •…" at bounding box center [0, 0] width 0 height 0
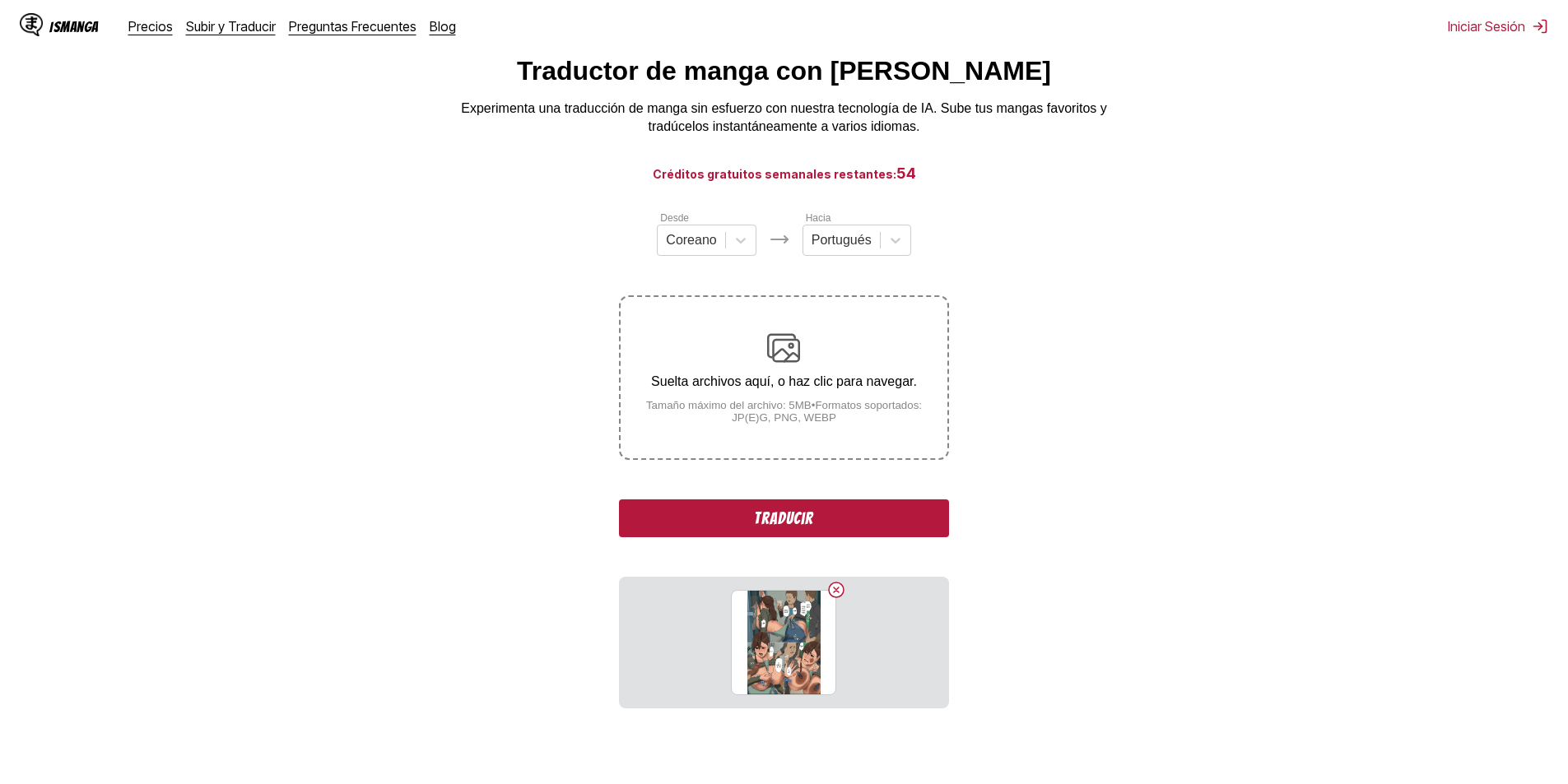
click at [763, 516] on button "Traducir" at bounding box center [783, 518] width 329 height 38
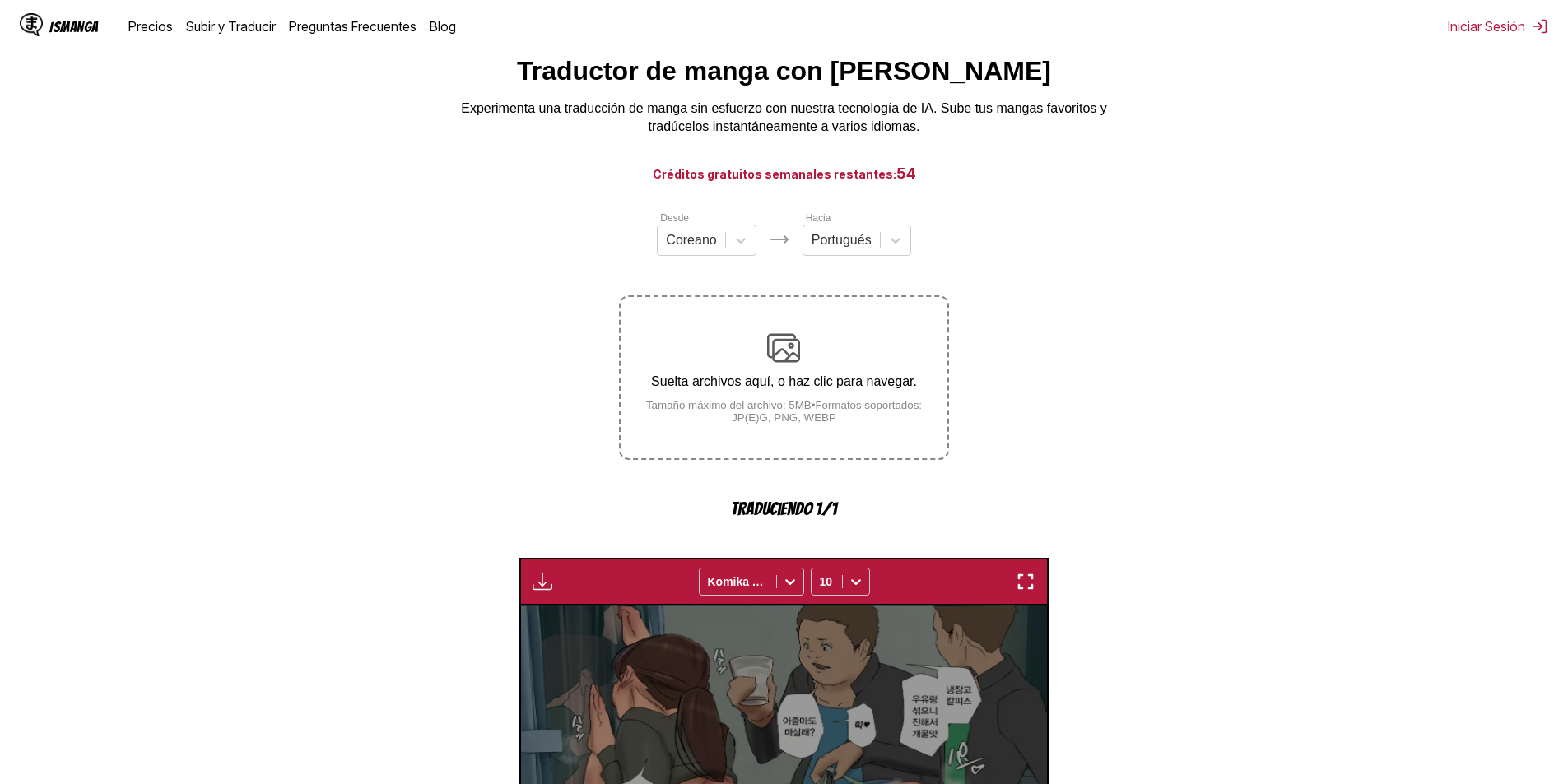
scroll to position [486, 0]
